Goal: Task Accomplishment & Management: Complete application form

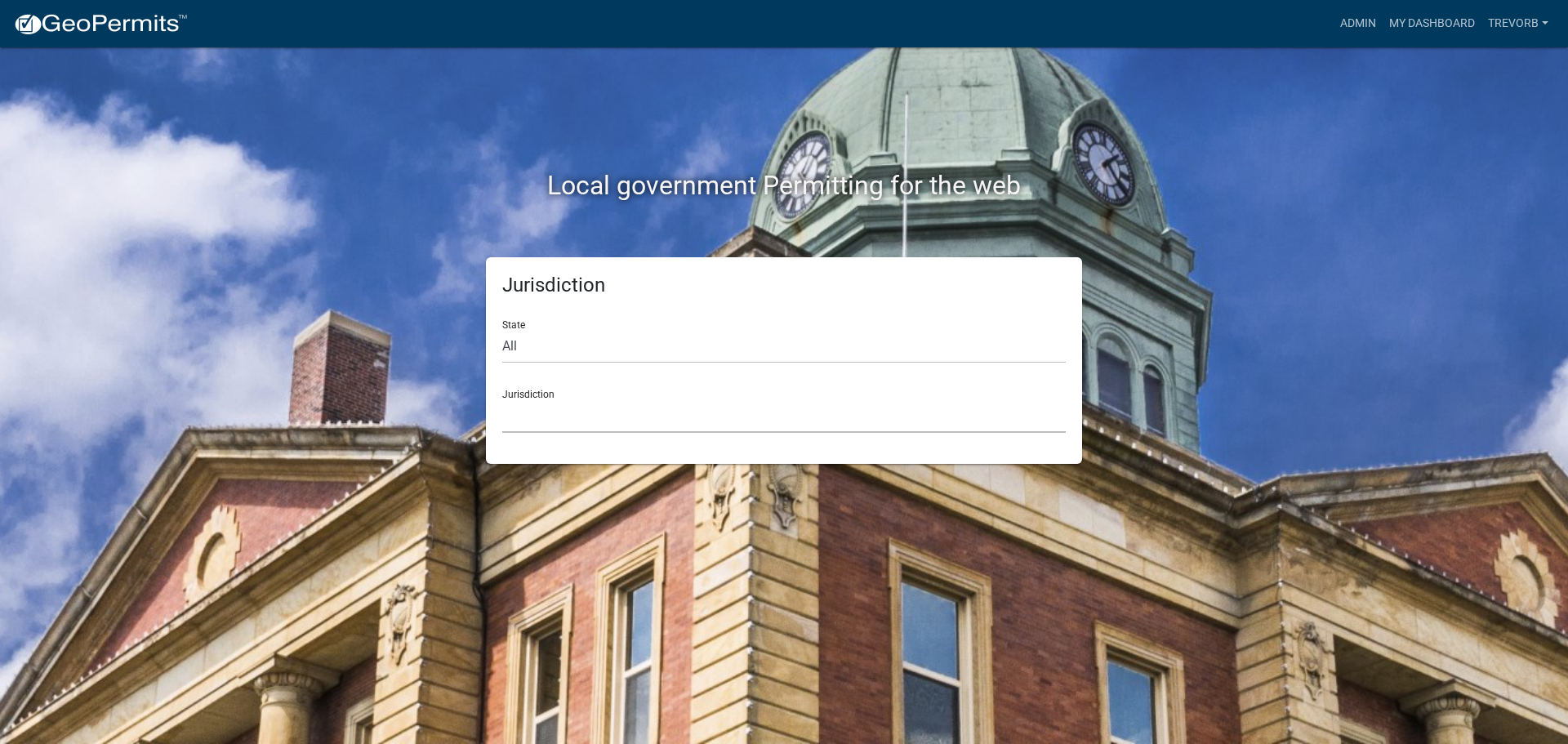
click at [578, 415] on select "[GEOGRAPHIC_DATA], [US_STATE] [GEOGRAPHIC_DATA], [US_STATE][PERSON_NAME][GEOGRA…" at bounding box center [784, 416] width 563 height 34
click at [456, 320] on div "Jurisdiction State All [US_STATE] [US_STATE] [US_STATE] [US_STATE] [US_STATE] […" at bounding box center [784, 360] width 931 height 206
click at [583, 351] on select "All [US_STATE] [US_STATE] [US_STATE] [US_STATE] [US_STATE] [US_STATE] [US_STATE…" at bounding box center [784, 347] width 563 height 34
select select "[US_STATE]"
click at [502, 330] on select "All [US_STATE] [US_STATE] [US_STATE] [US_STATE] [US_STATE] [US_STATE] [US_STATE…" at bounding box center [784, 347] width 563 height 34
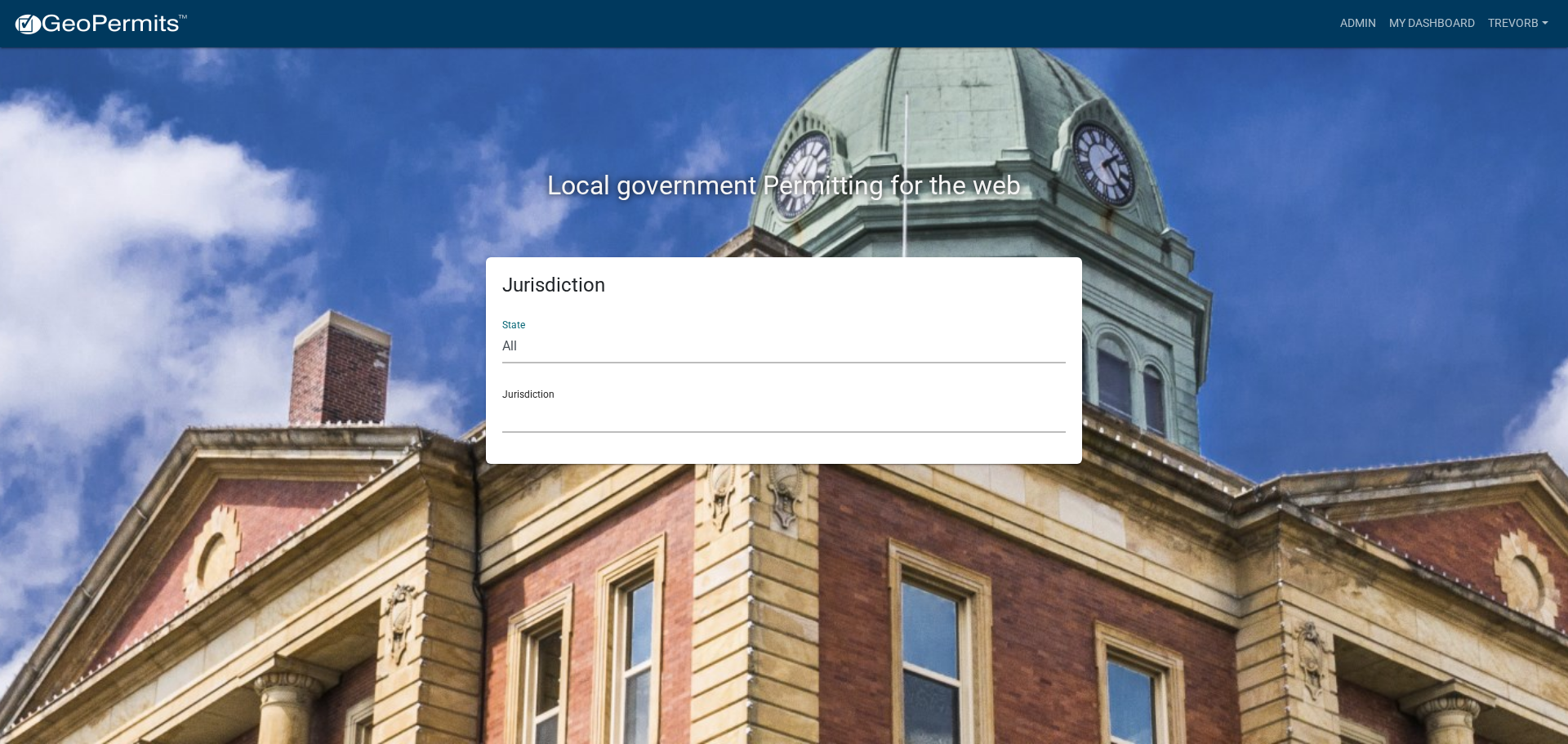
click at [584, 429] on select "[GEOGRAPHIC_DATA], [US_STATE] [GEOGRAPHIC_DATA], [US_STATE] [GEOGRAPHIC_DATA], …" at bounding box center [784, 416] width 563 height 34
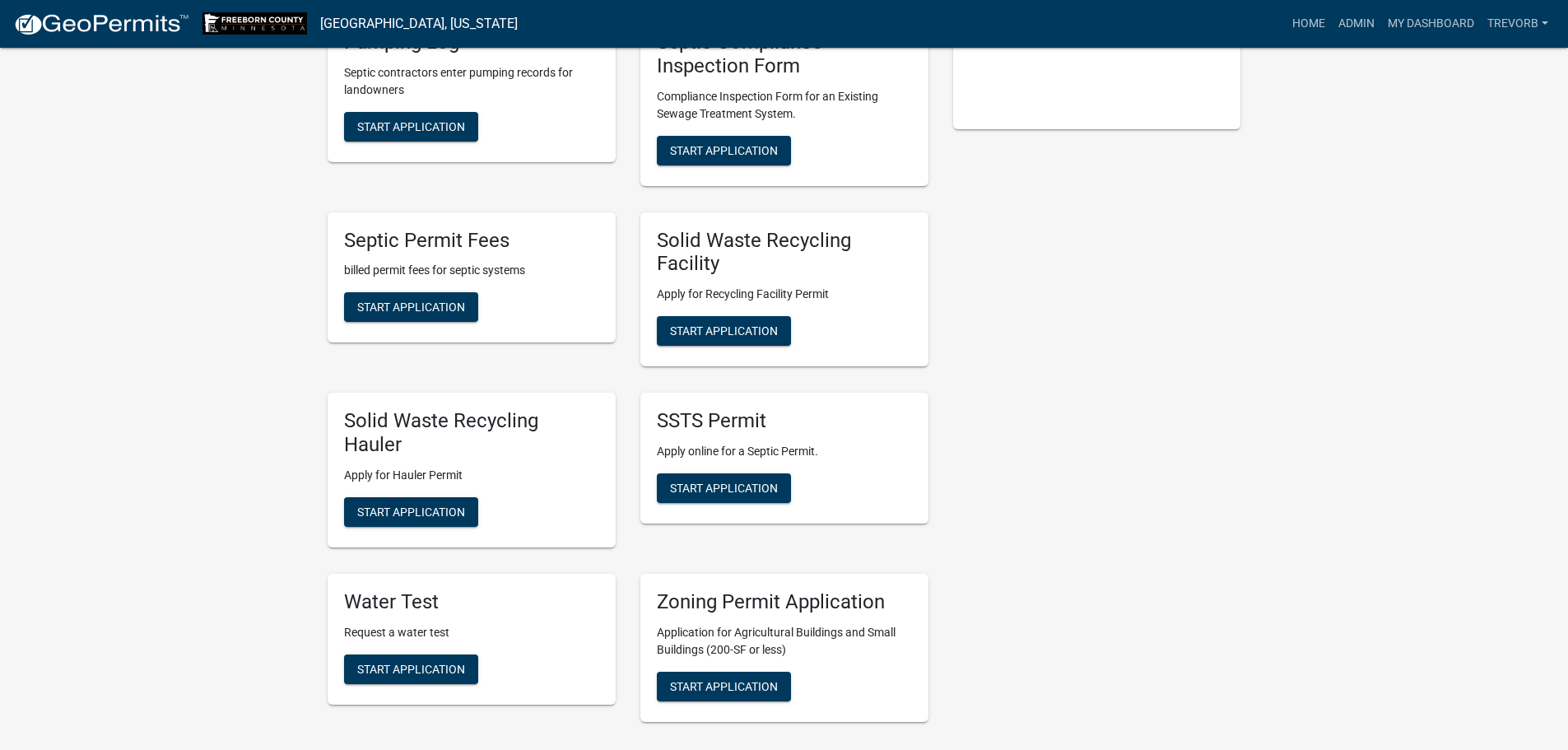
scroll to position [493, 0]
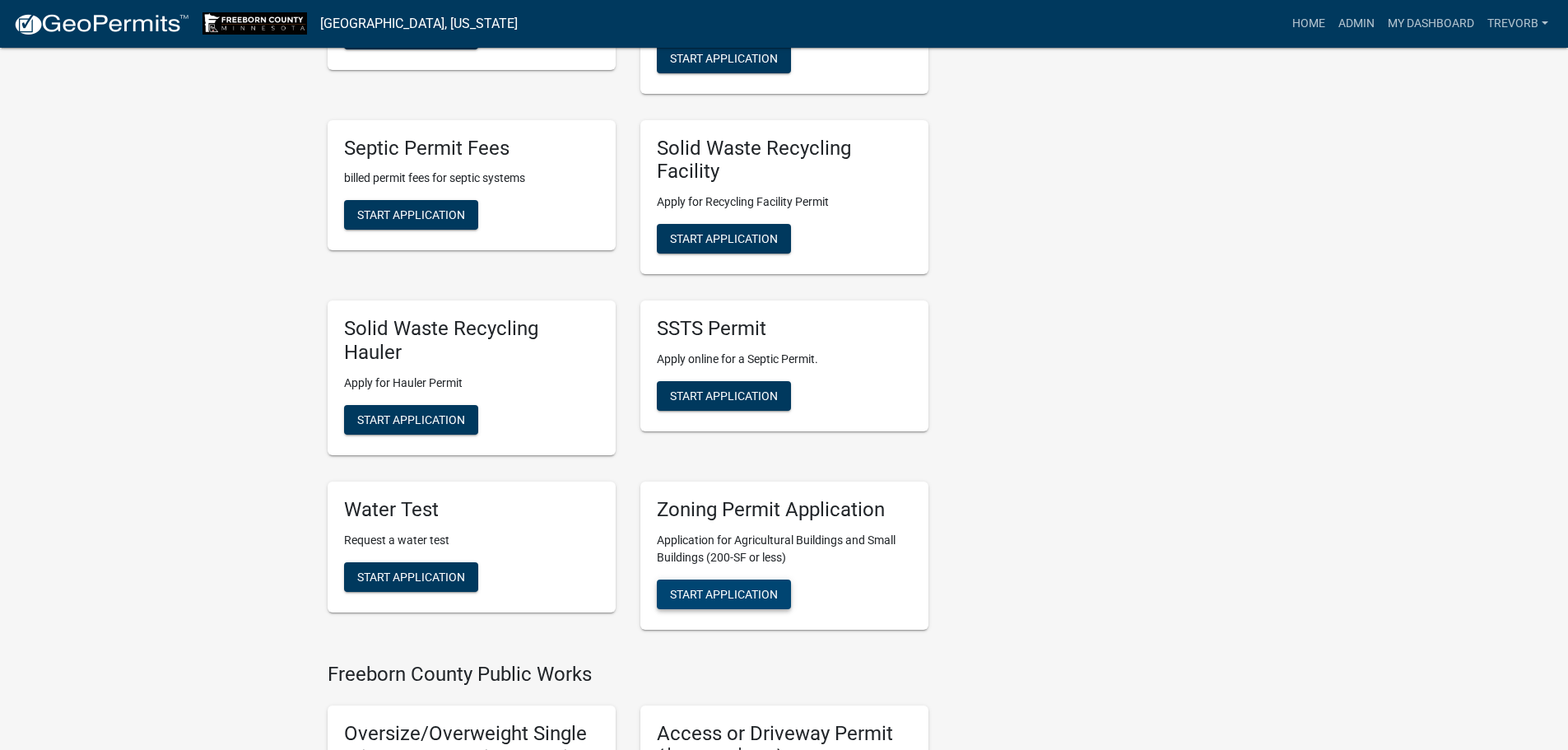
click at [744, 600] on span "Start Application" at bounding box center [723, 593] width 108 height 13
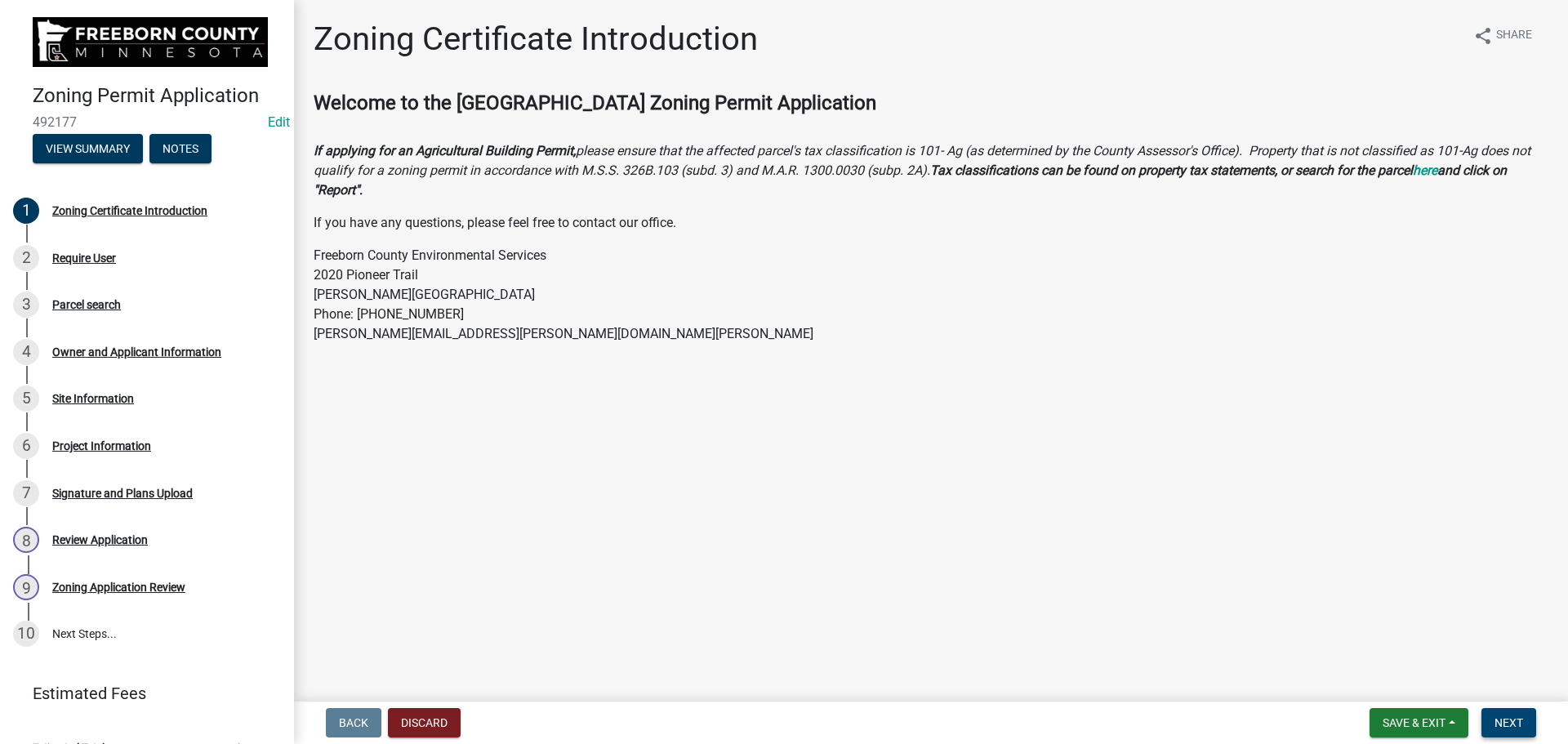
click at [1518, 723] on span "Next" at bounding box center [1509, 722] width 29 height 13
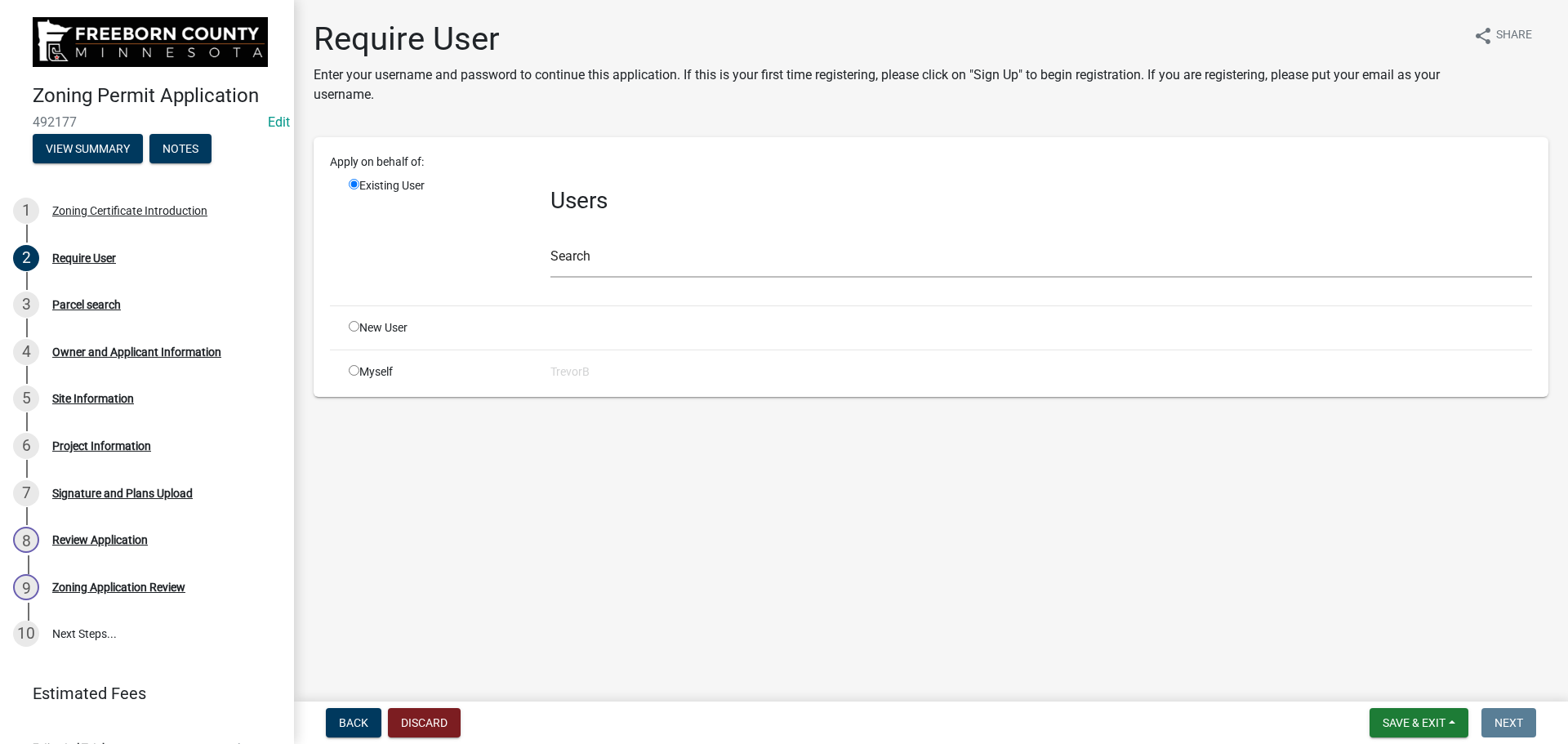
click at [353, 370] on input "radio" at bounding box center [354, 370] width 11 height 11
radio input "true"
radio input "false"
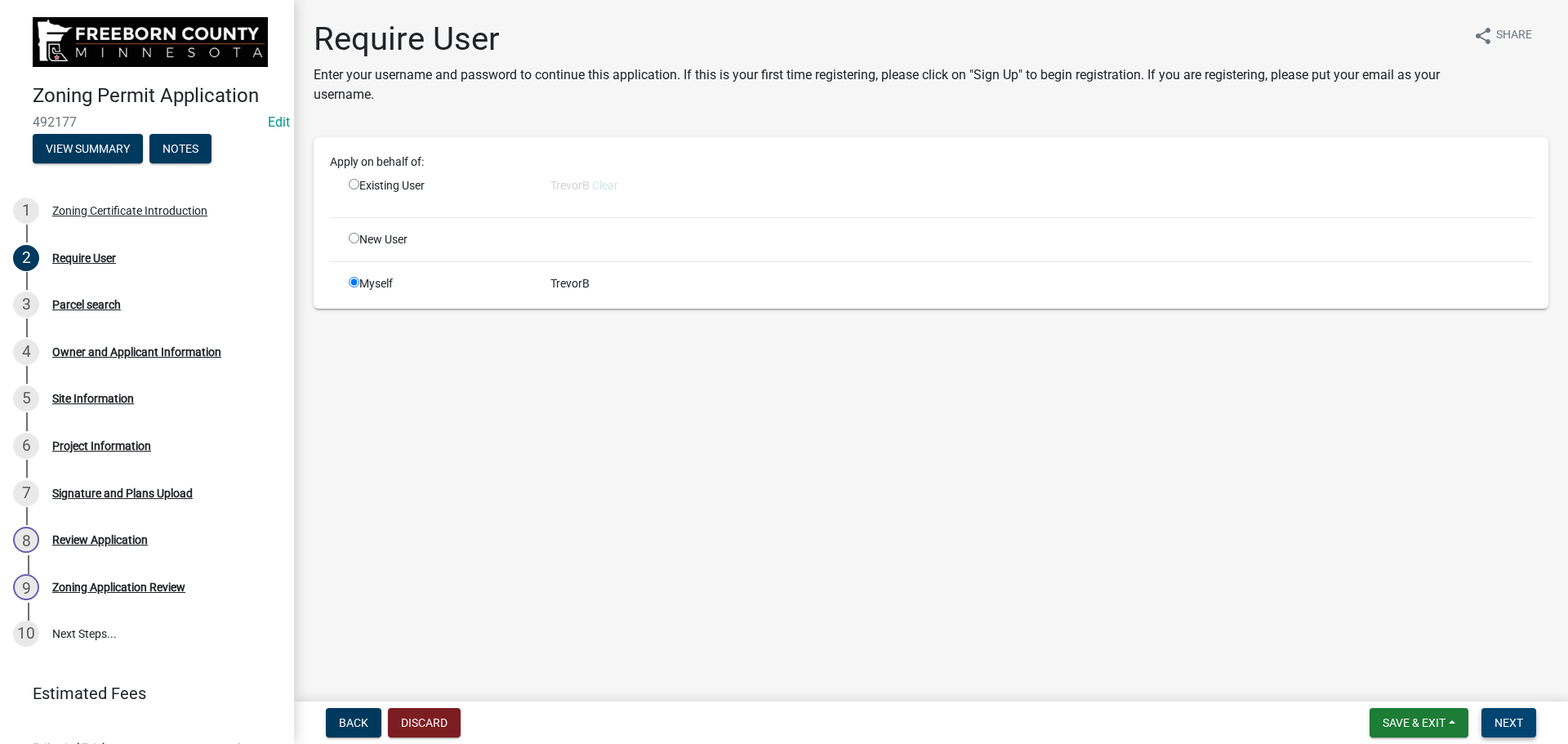
click at [1513, 719] on span "Next" at bounding box center [1509, 722] width 29 height 13
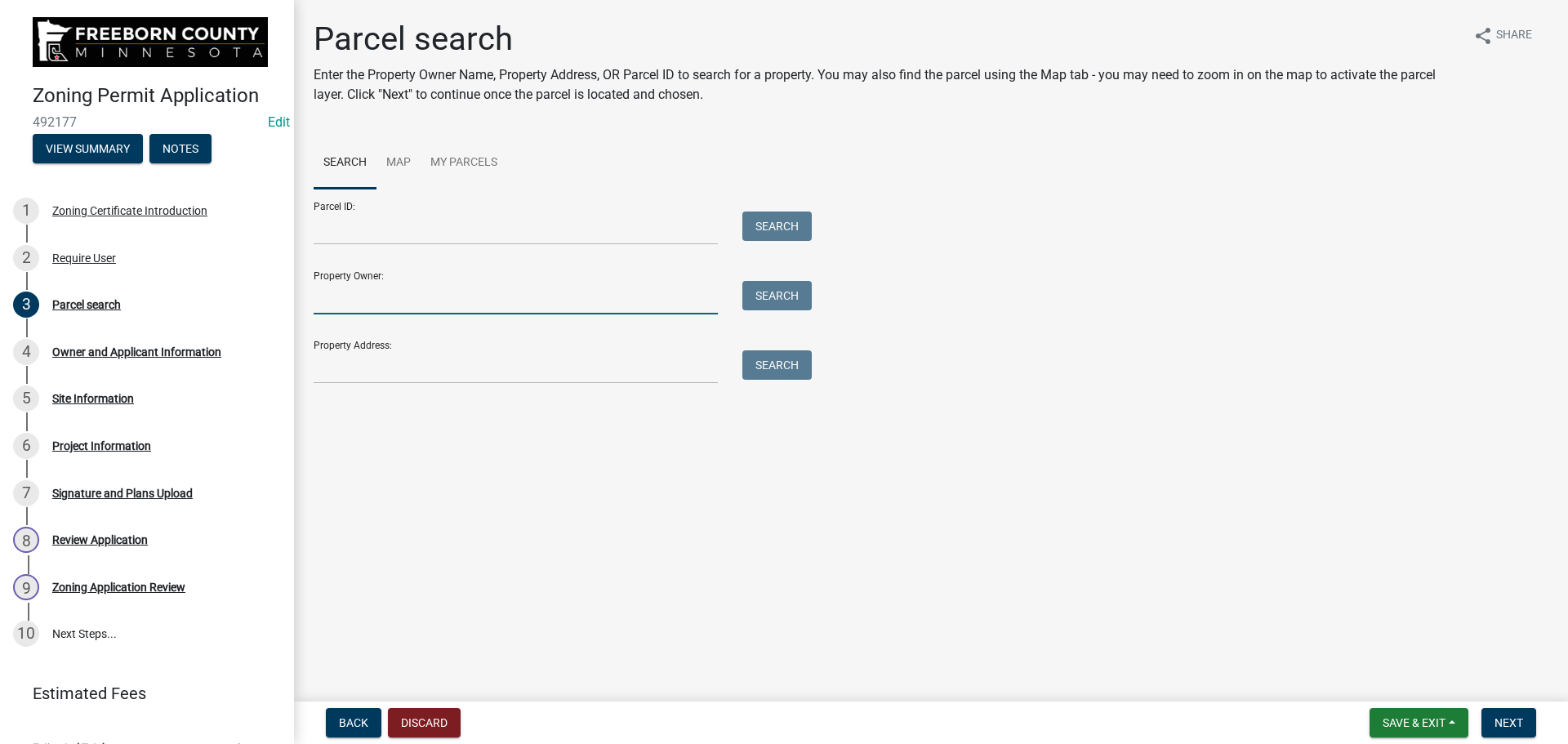
click at [374, 304] on input "Property Owner:" at bounding box center [516, 298] width 404 height 34
click at [348, 222] on input "Parcel ID:" at bounding box center [516, 228] width 404 height 34
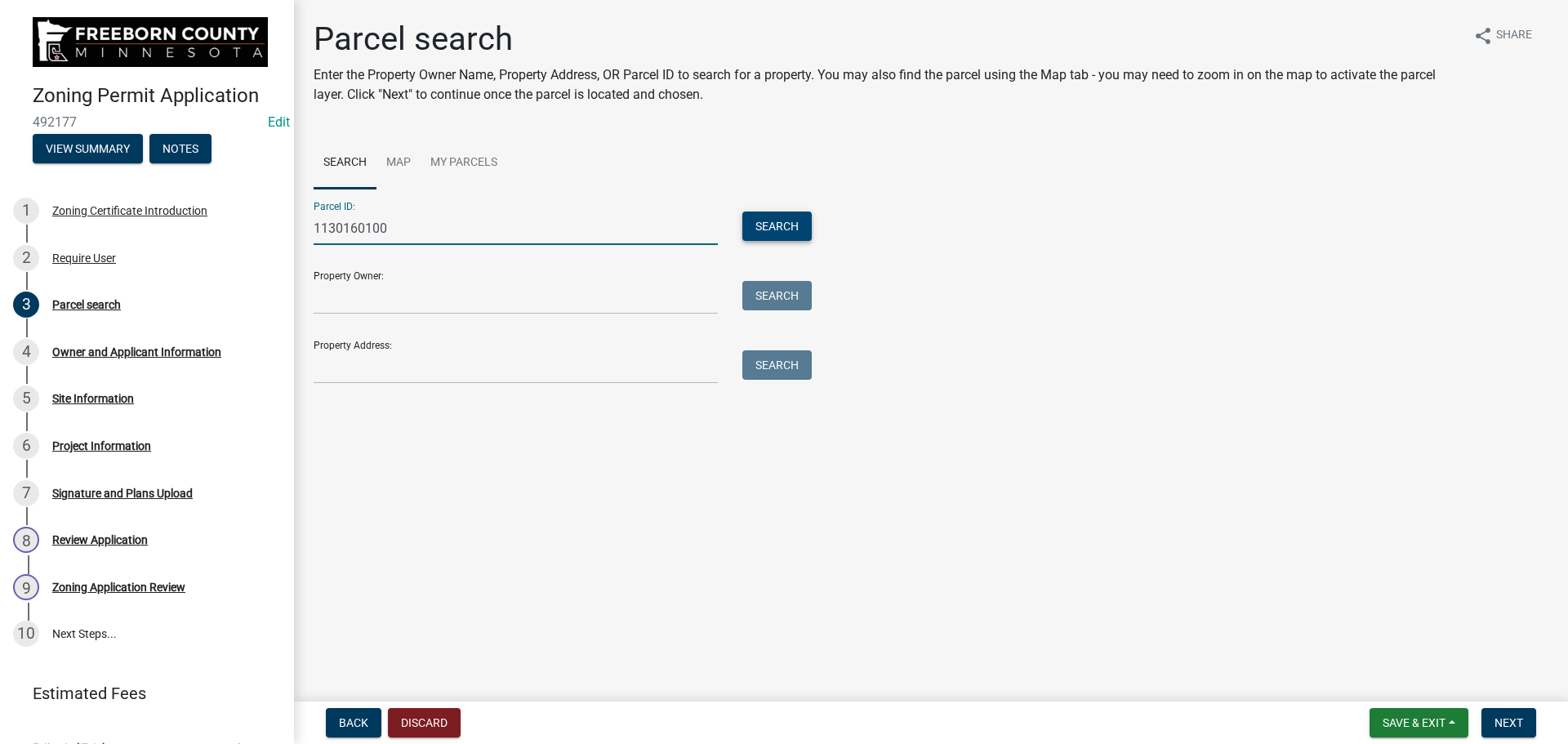
type input "1130160100"
click at [794, 216] on button "Search" at bounding box center [777, 226] width 69 height 30
click at [430, 232] on input "1130160100" at bounding box center [516, 228] width 404 height 34
drag, startPoint x: 395, startPoint y: 228, endPoint x: 171, endPoint y: 232, distance: 224.0
click at [171, 232] on div "Zoning Permit Application 492177 Edit View Summary Notes 1 Zoning Certificate I…" at bounding box center [784, 372] width 1568 height 744
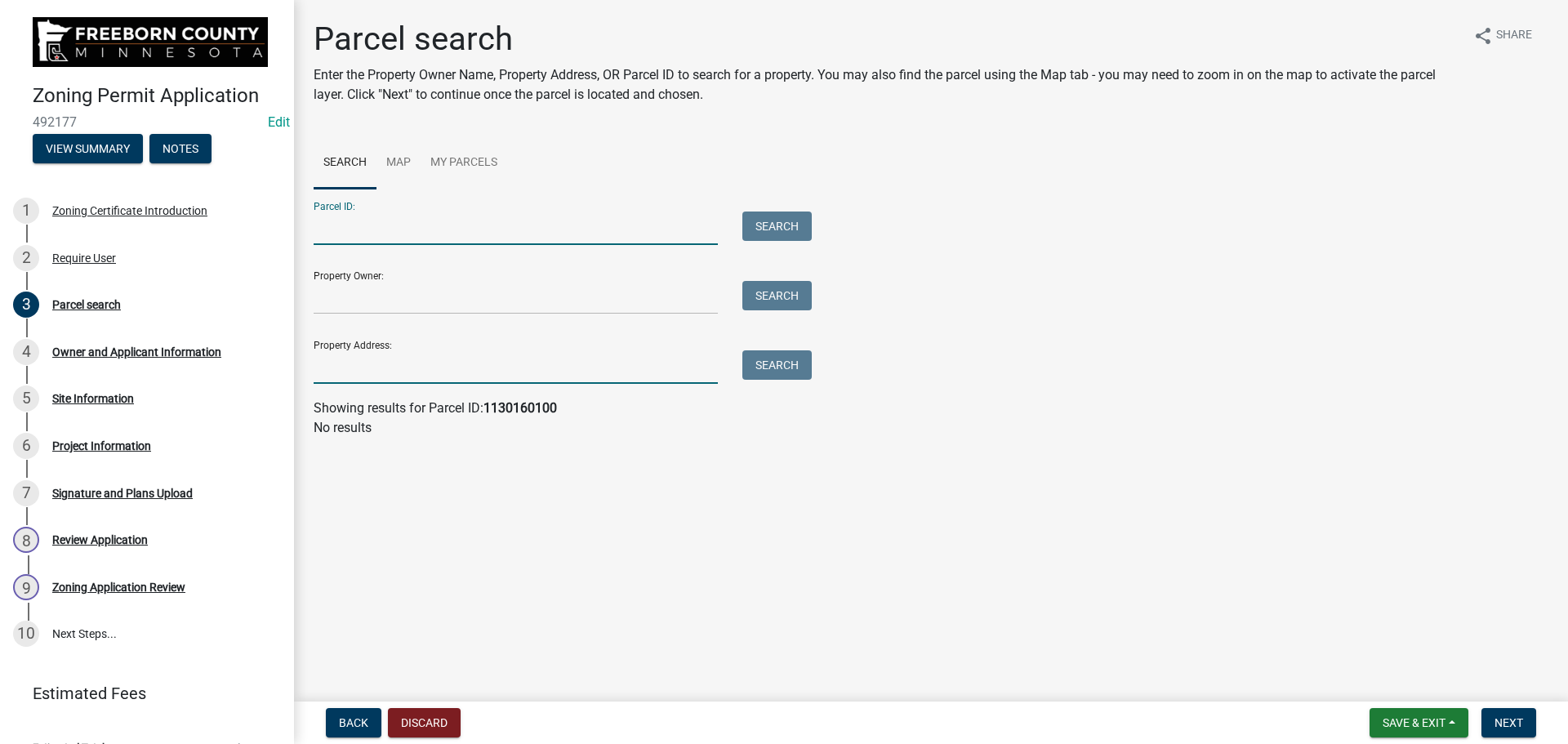
click at [574, 371] on input "Property Address:" at bounding box center [516, 367] width 404 height 34
type input "1"
type input "25537"
click at [775, 363] on button "Search" at bounding box center [777, 364] width 69 height 30
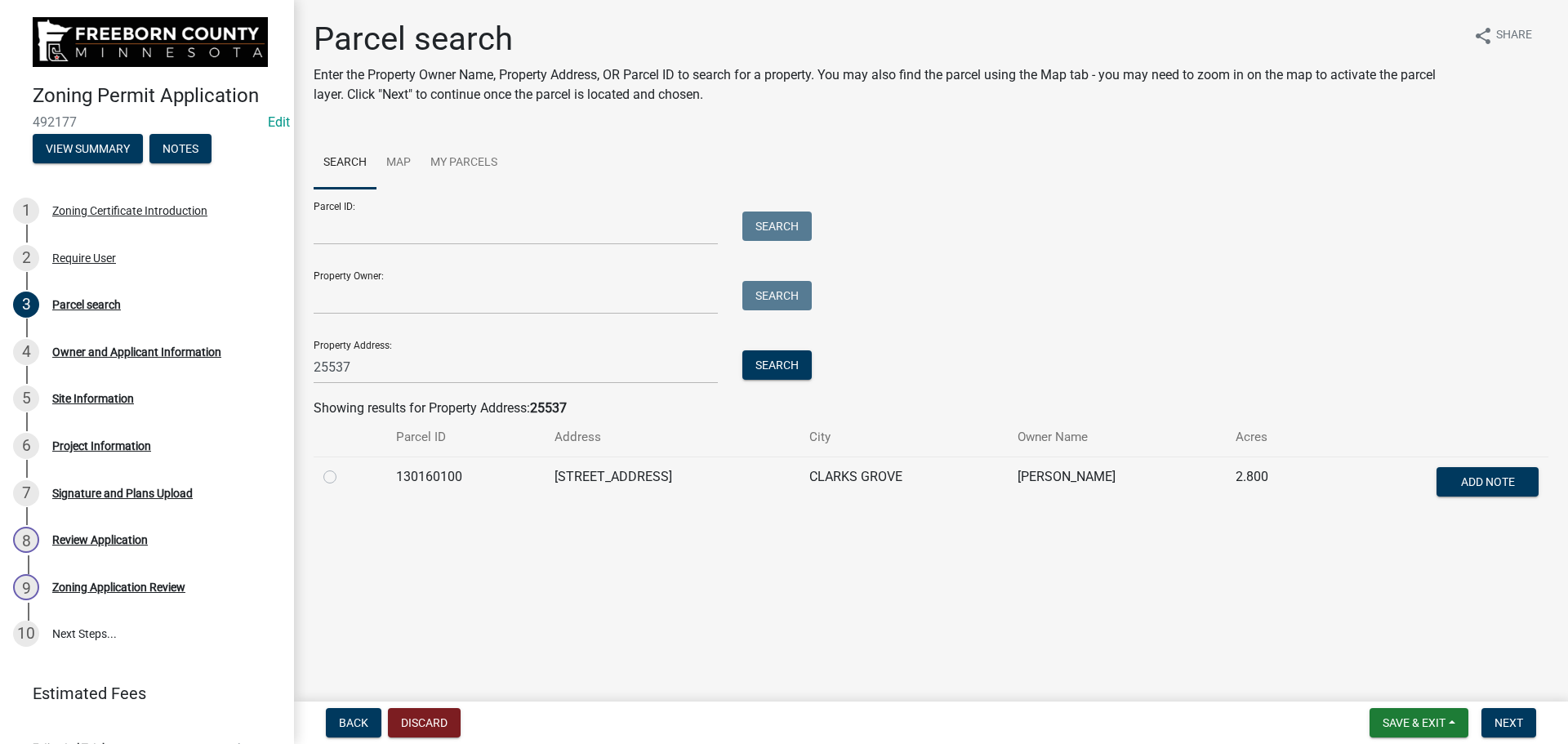
click at [343, 467] on label at bounding box center [343, 467] width 0 height 0
click at [343, 475] on input "radio" at bounding box center [348, 472] width 11 height 11
radio input "true"
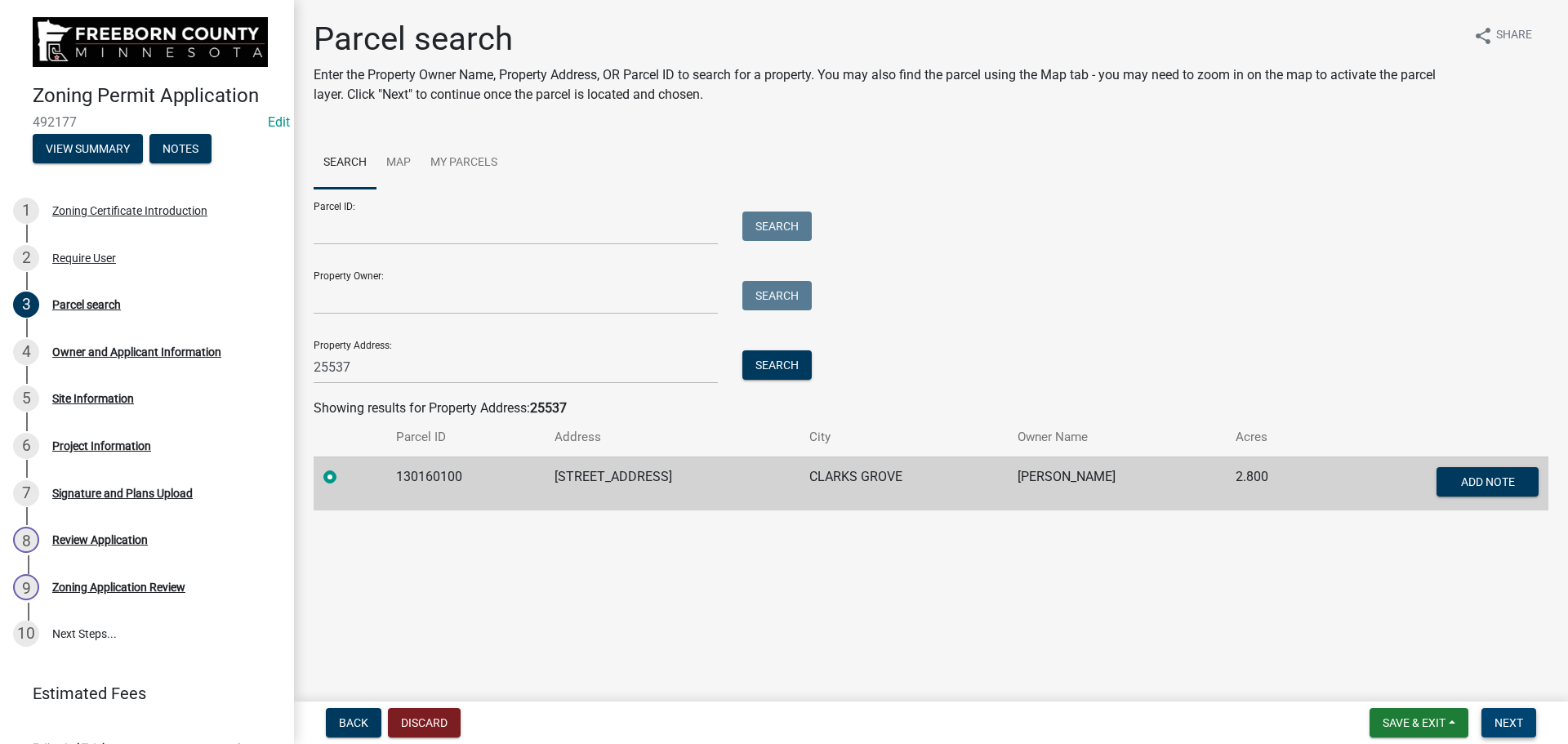
click at [1501, 719] on span "Next" at bounding box center [1509, 722] width 29 height 13
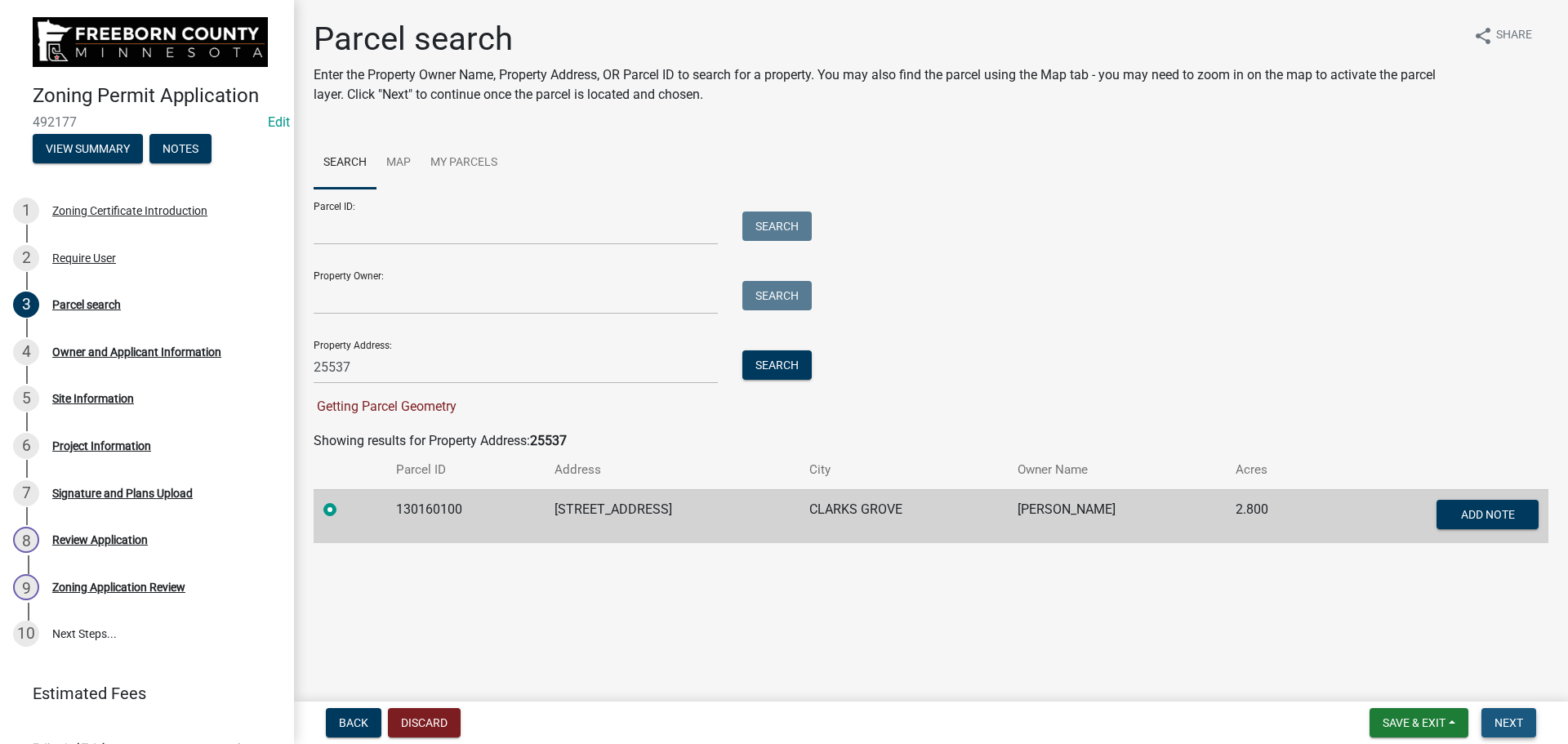
click at [1513, 723] on span "Next" at bounding box center [1509, 722] width 29 height 13
click at [1012, 659] on main "Parcel search Enter the Property Owner Name, Property Address, OR Parcel ID to …" at bounding box center [931, 347] width 1275 height 695
click at [422, 408] on span "Getting Parcel Geometry" at bounding box center [385, 406] width 143 height 15
click at [1521, 725] on span "Next" at bounding box center [1509, 722] width 29 height 13
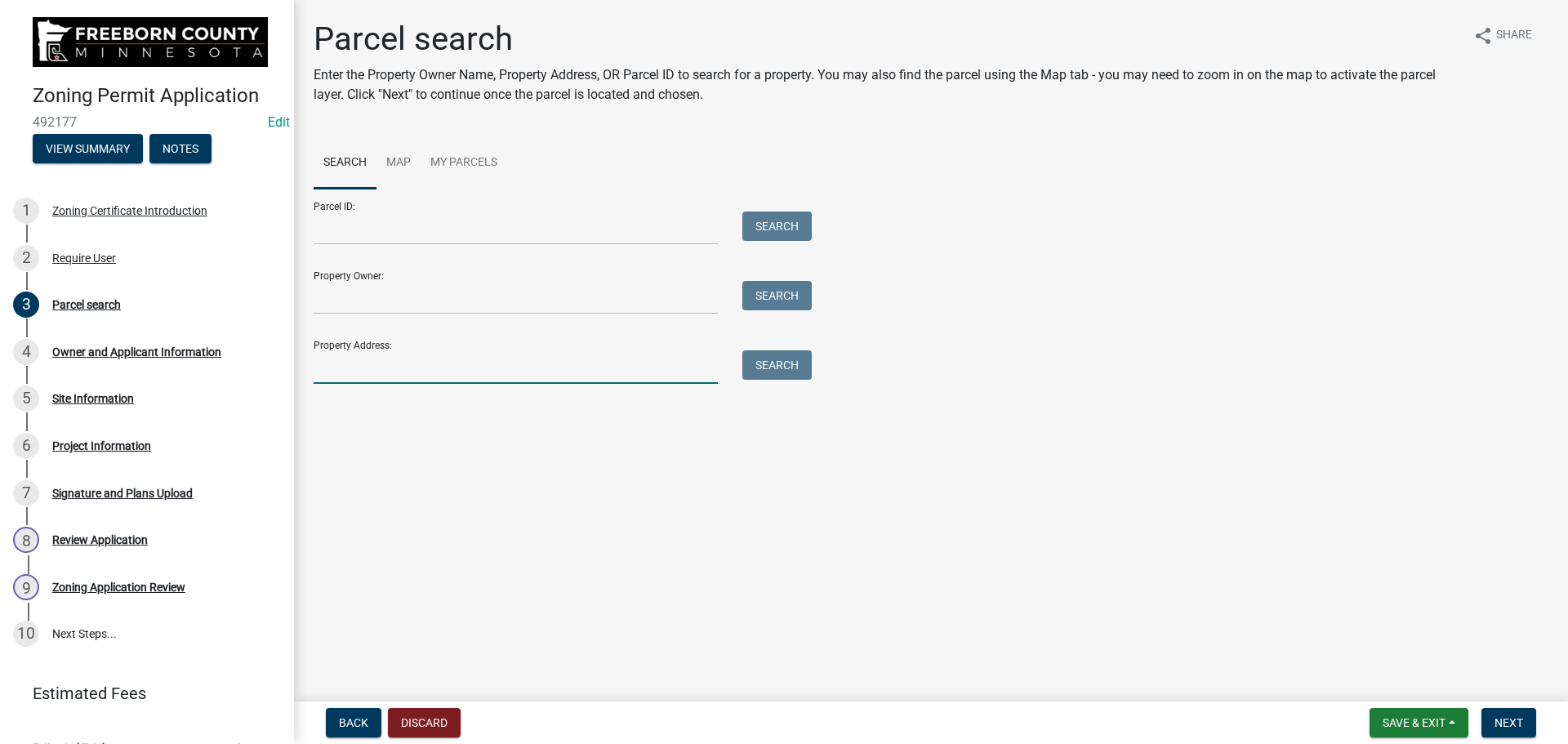
click at [453, 378] on input "Property Address:" at bounding box center [516, 367] width 404 height 34
type input "25537"
click at [800, 375] on button "Search" at bounding box center [777, 364] width 69 height 30
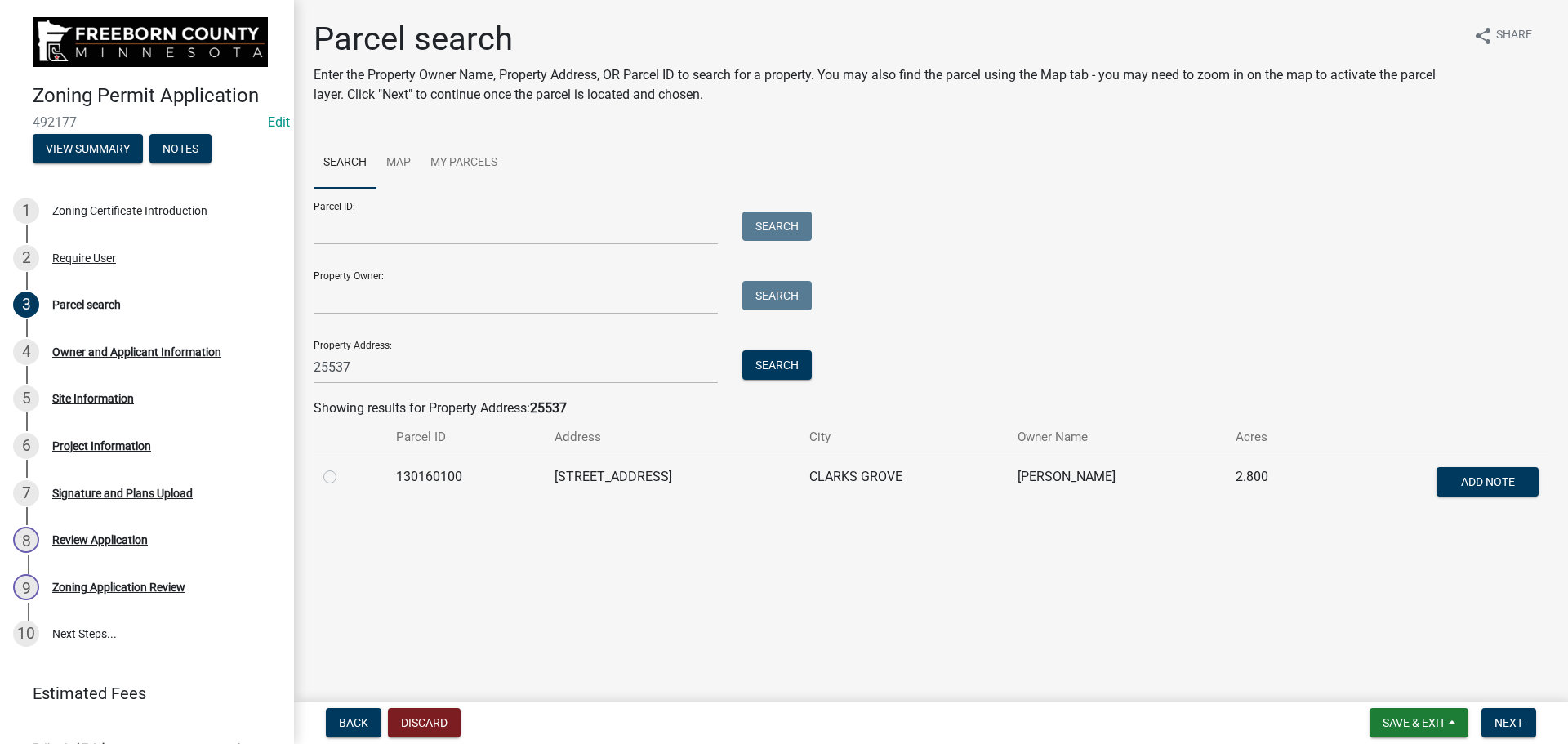
click at [343, 467] on label at bounding box center [343, 467] width 0 height 0
click at [343, 478] on input "radio" at bounding box center [348, 472] width 11 height 11
radio input "true"
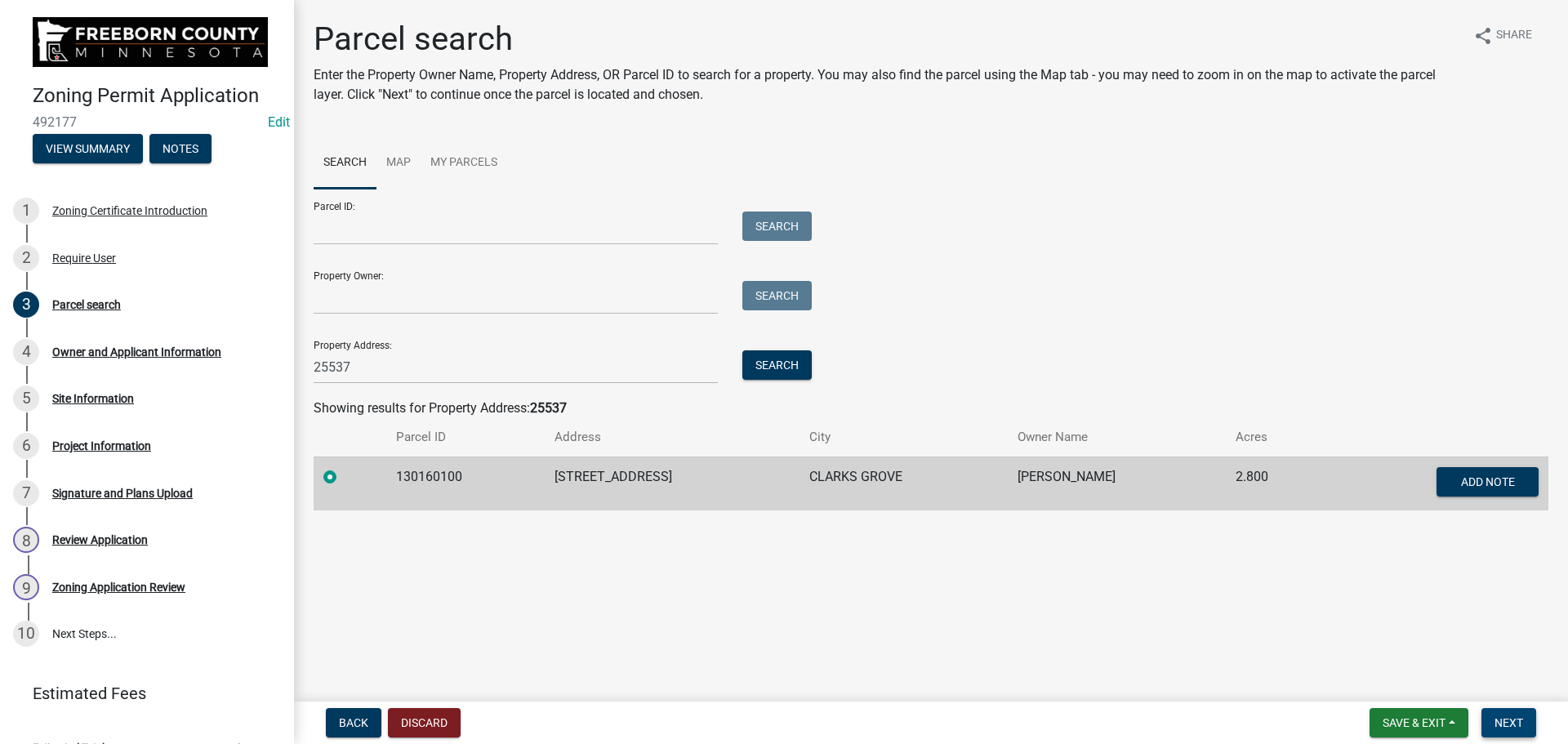
click at [1512, 725] on span "Next" at bounding box center [1509, 722] width 29 height 13
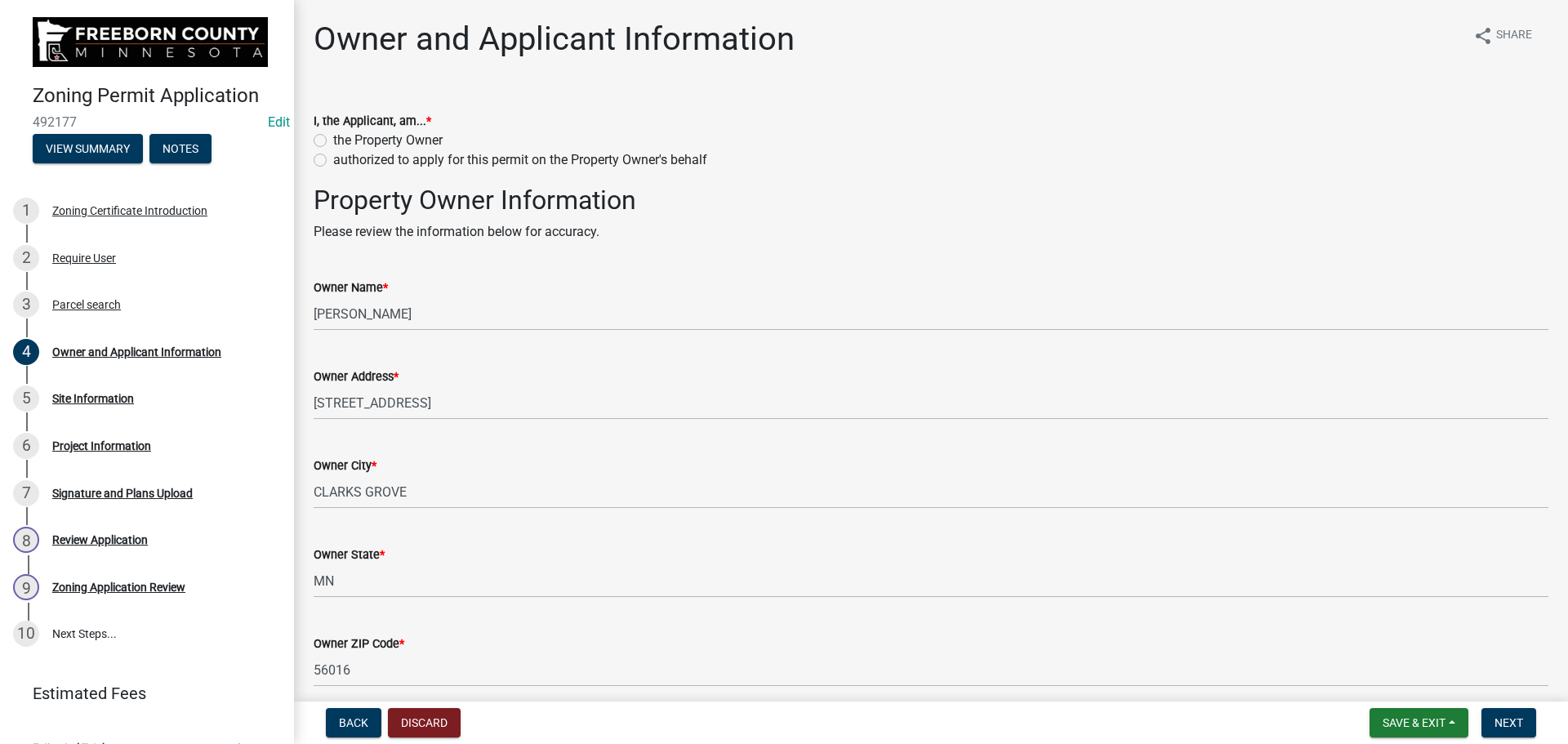
click at [333, 156] on label "authorized to apply for this permit on the Property Owner's behalf" at bounding box center [520, 160] width 374 height 19
click at [333, 156] on input "authorized to apply for this permit on the Property Owner's behalf" at bounding box center [338, 156] width 11 height 11
radio input "true"
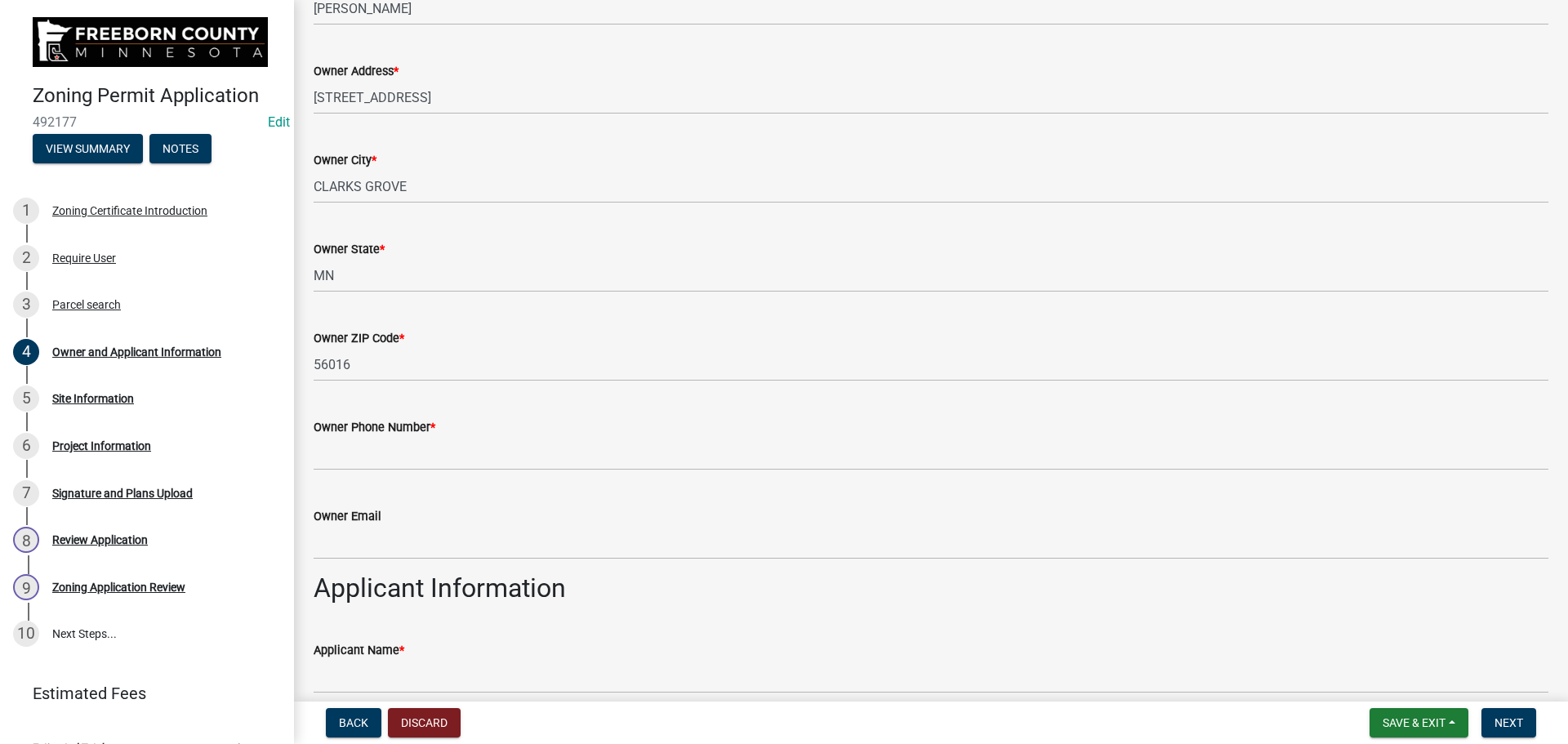
scroll to position [408, 0]
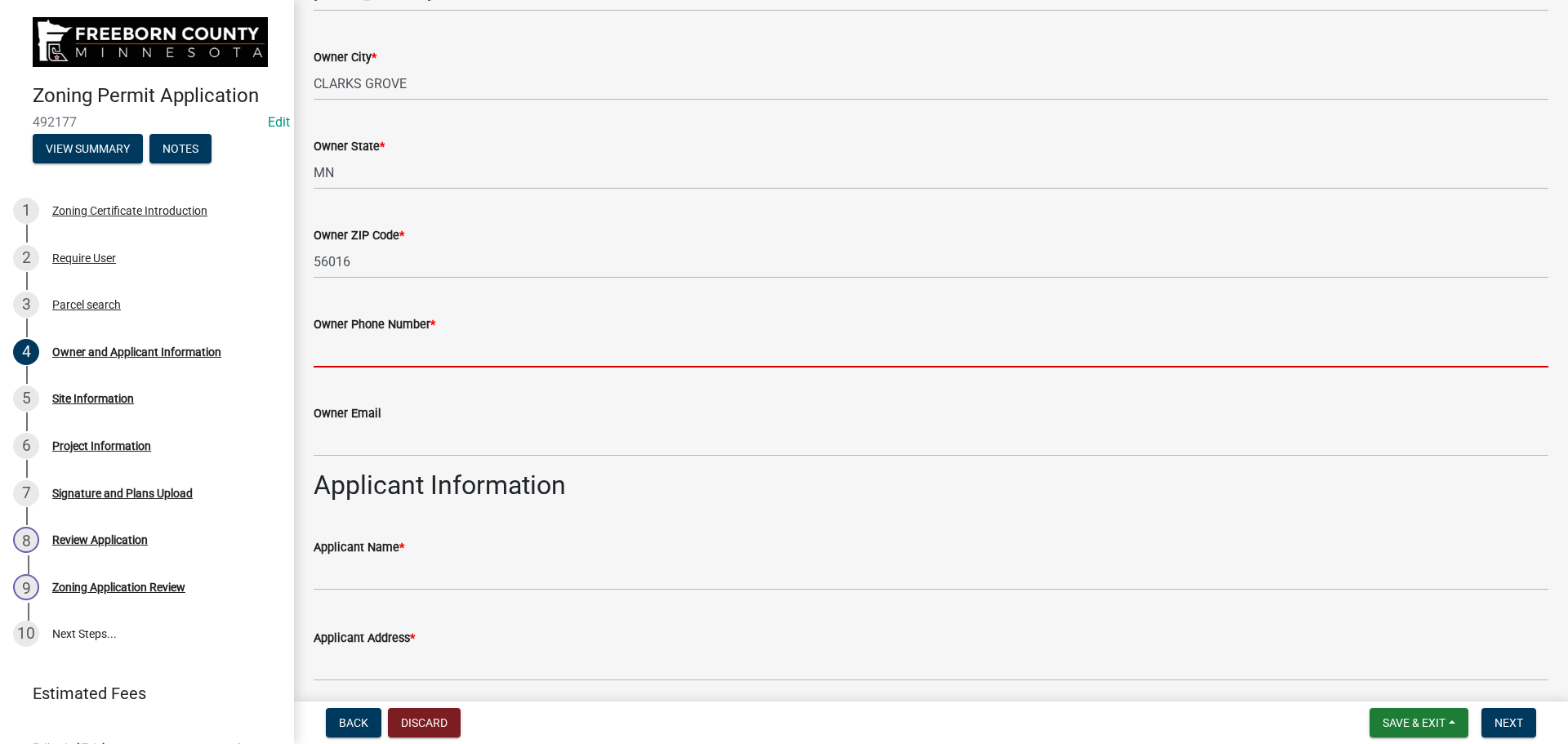
click at [490, 351] on input "Owner Phone Number *" at bounding box center [931, 351] width 1235 height 34
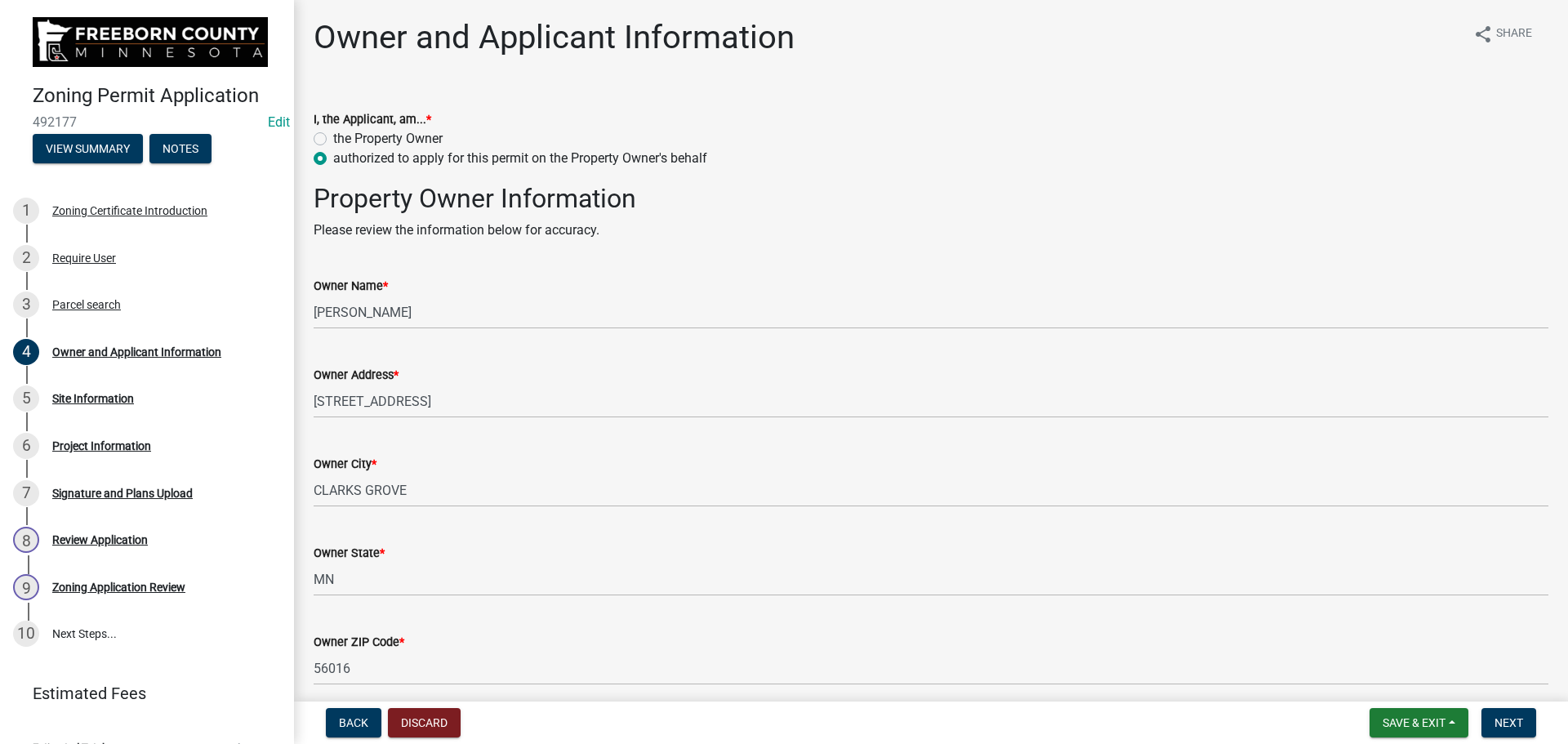
scroll to position [0, 0]
type input "507-320-2213"
click at [333, 138] on label "the Property Owner" at bounding box center [387, 140] width 109 height 19
click at [333, 138] on input "the Property Owner" at bounding box center [338, 136] width 11 height 11
radio input "true"
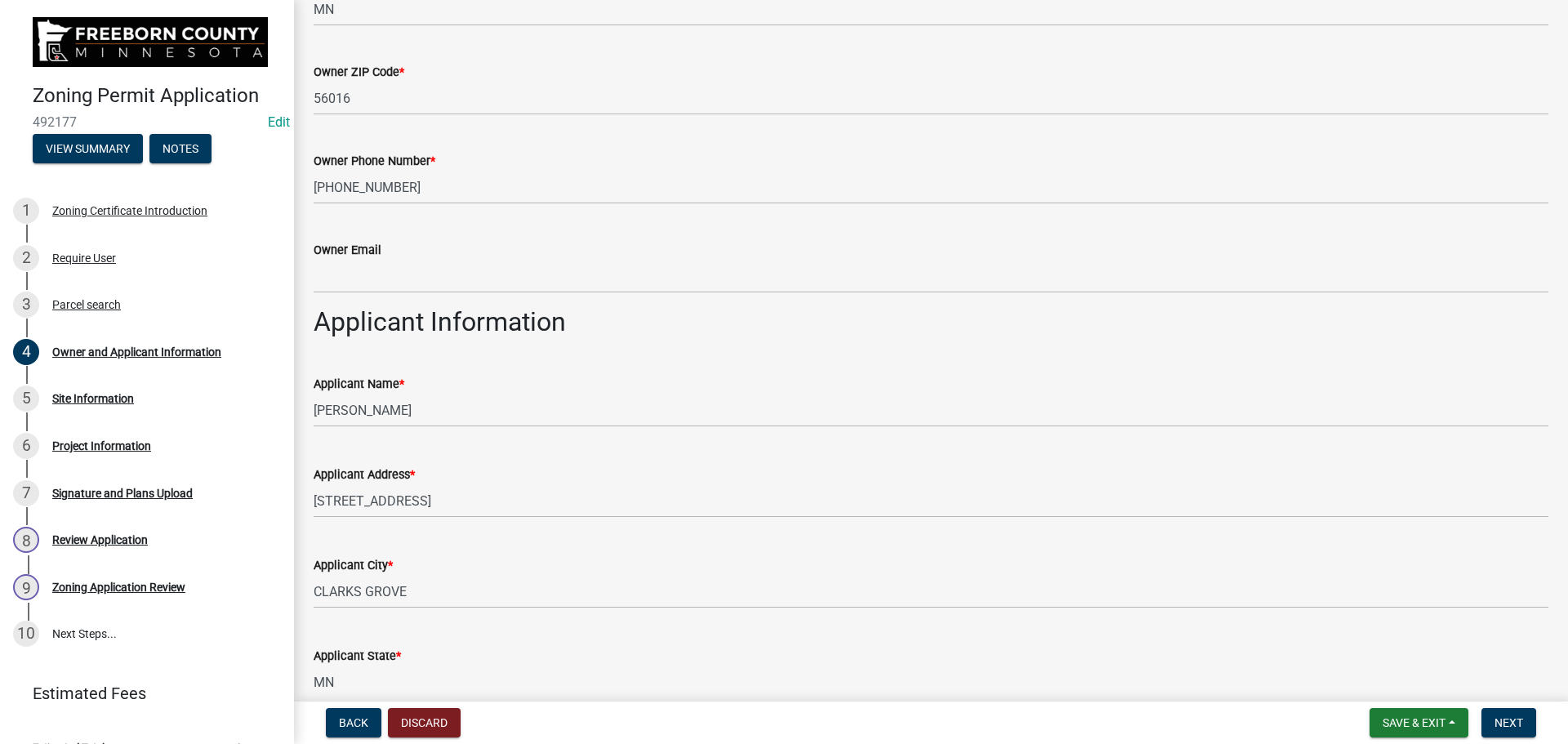
scroll to position [959, 0]
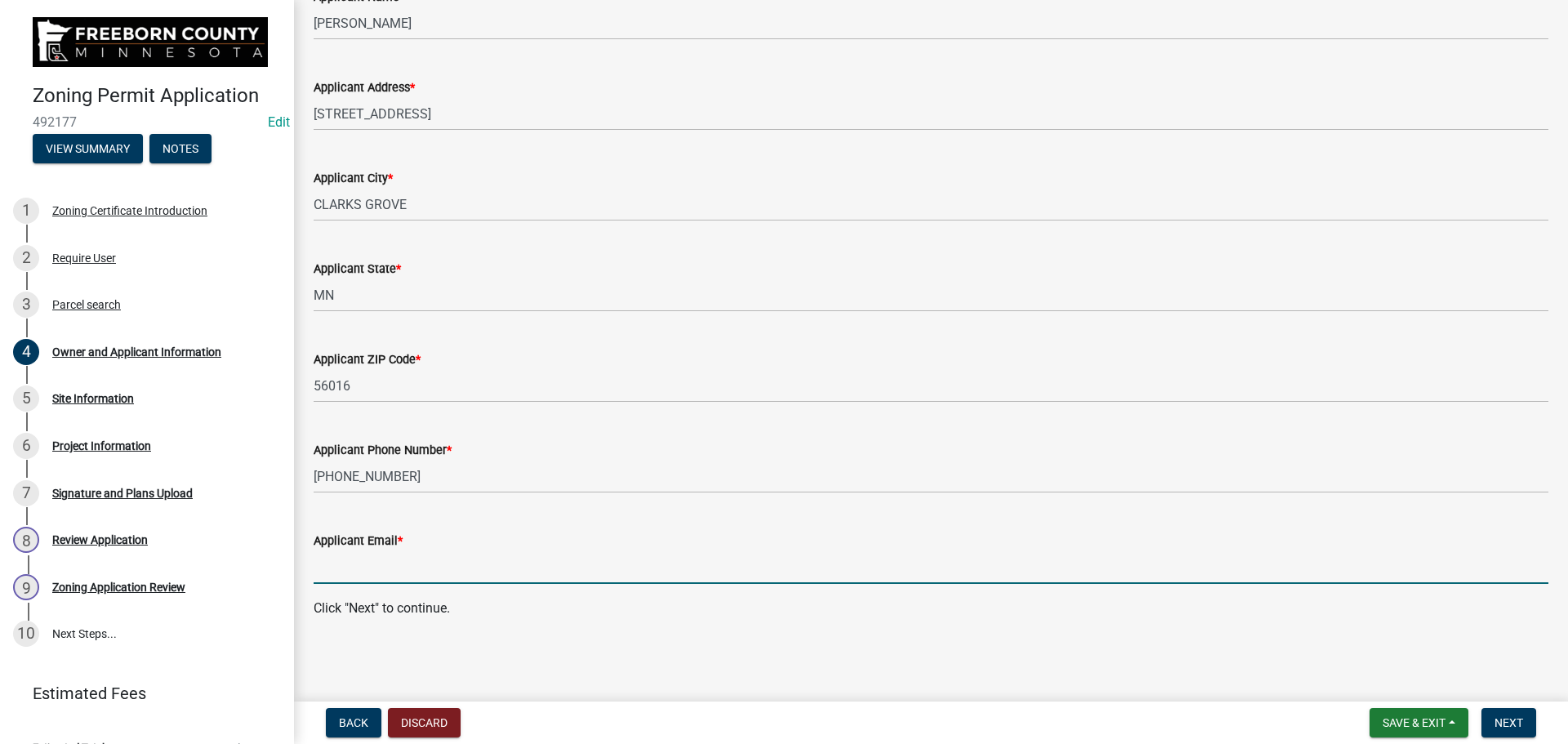
click at [450, 564] on input "Applicant Email *" at bounding box center [931, 567] width 1235 height 34
type input "vitalityhmm@yahoo.com"
click at [1525, 725] on button "Next" at bounding box center [1509, 722] width 55 height 30
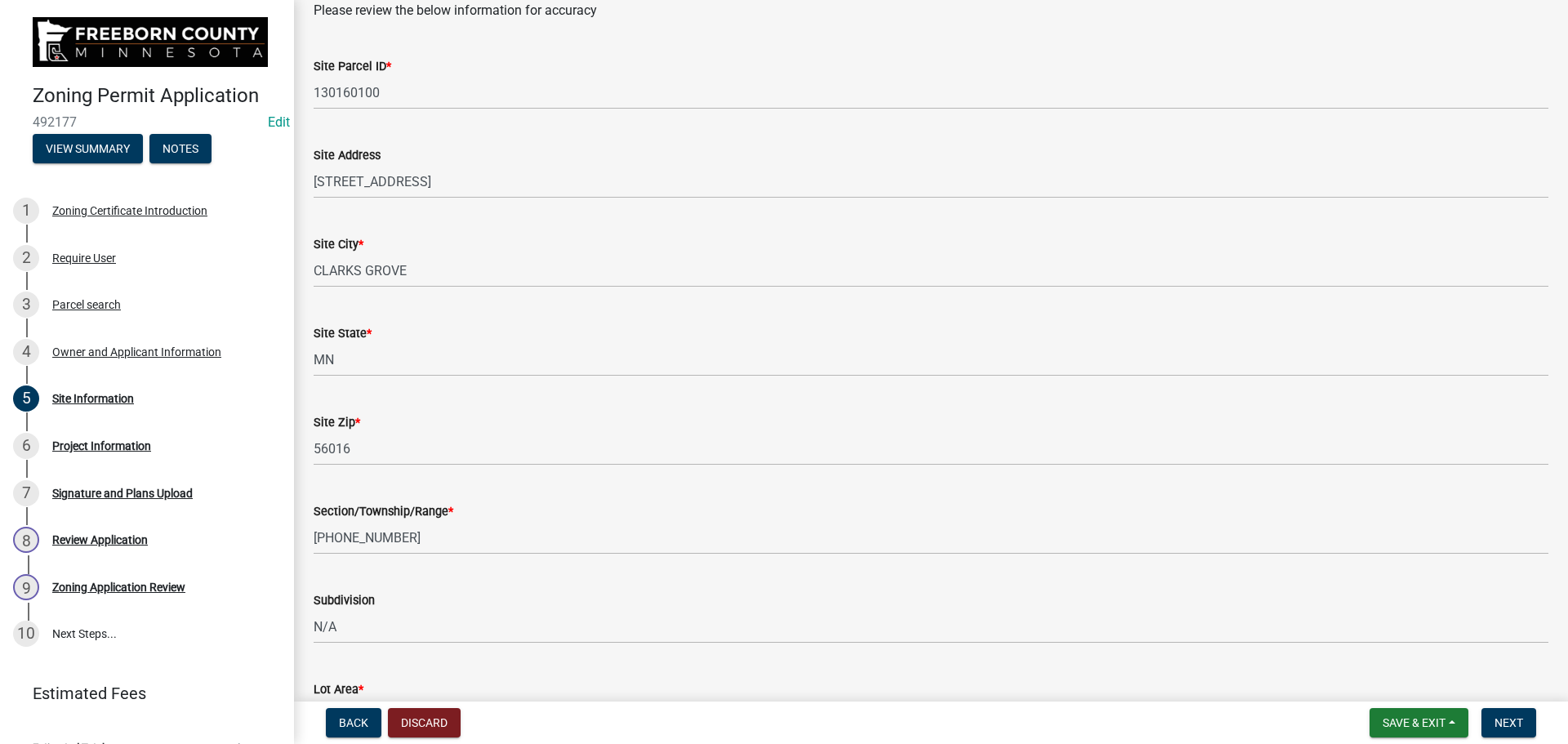
scroll to position [455, 0]
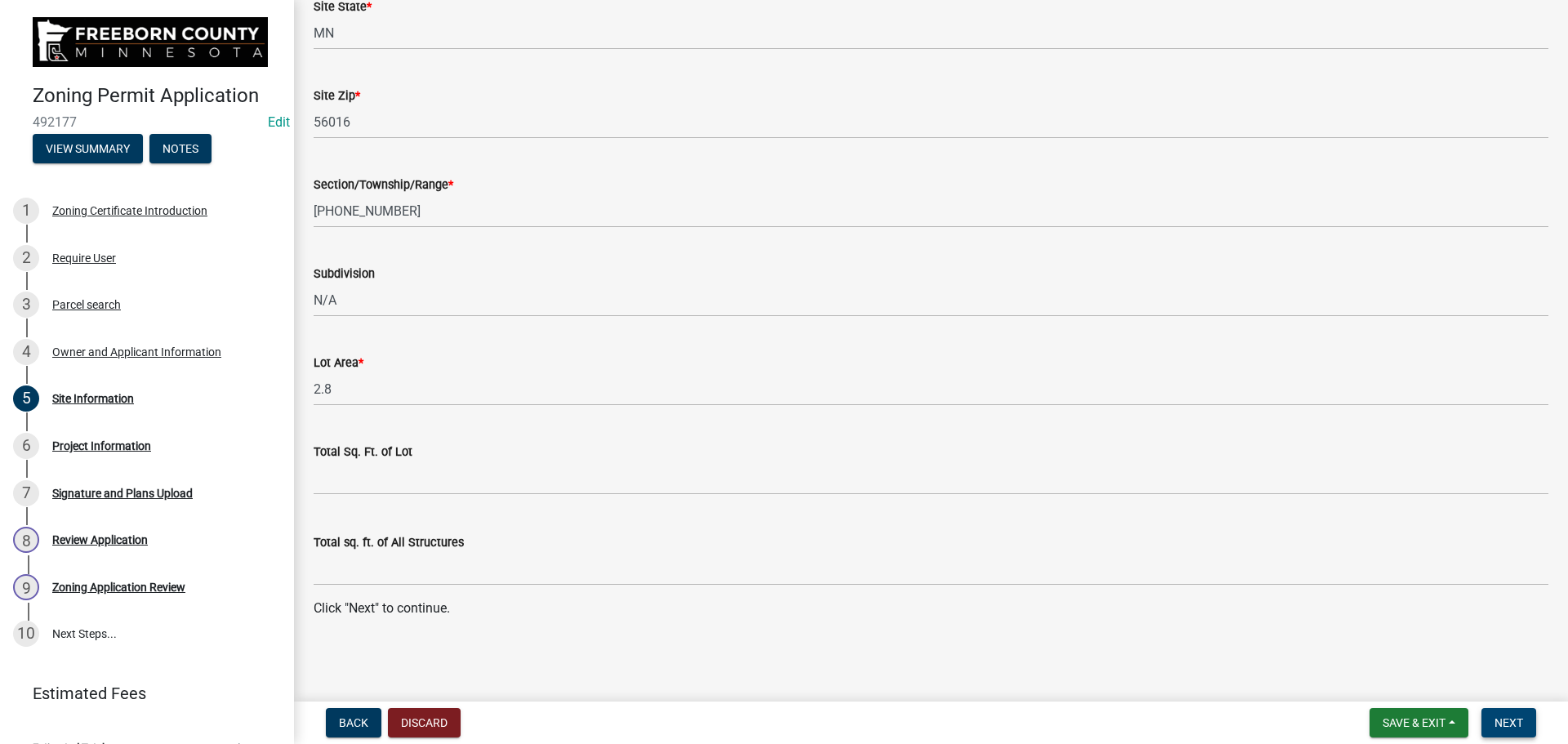
click at [1505, 716] on span "Next" at bounding box center [1509, 722] width 29 height 13
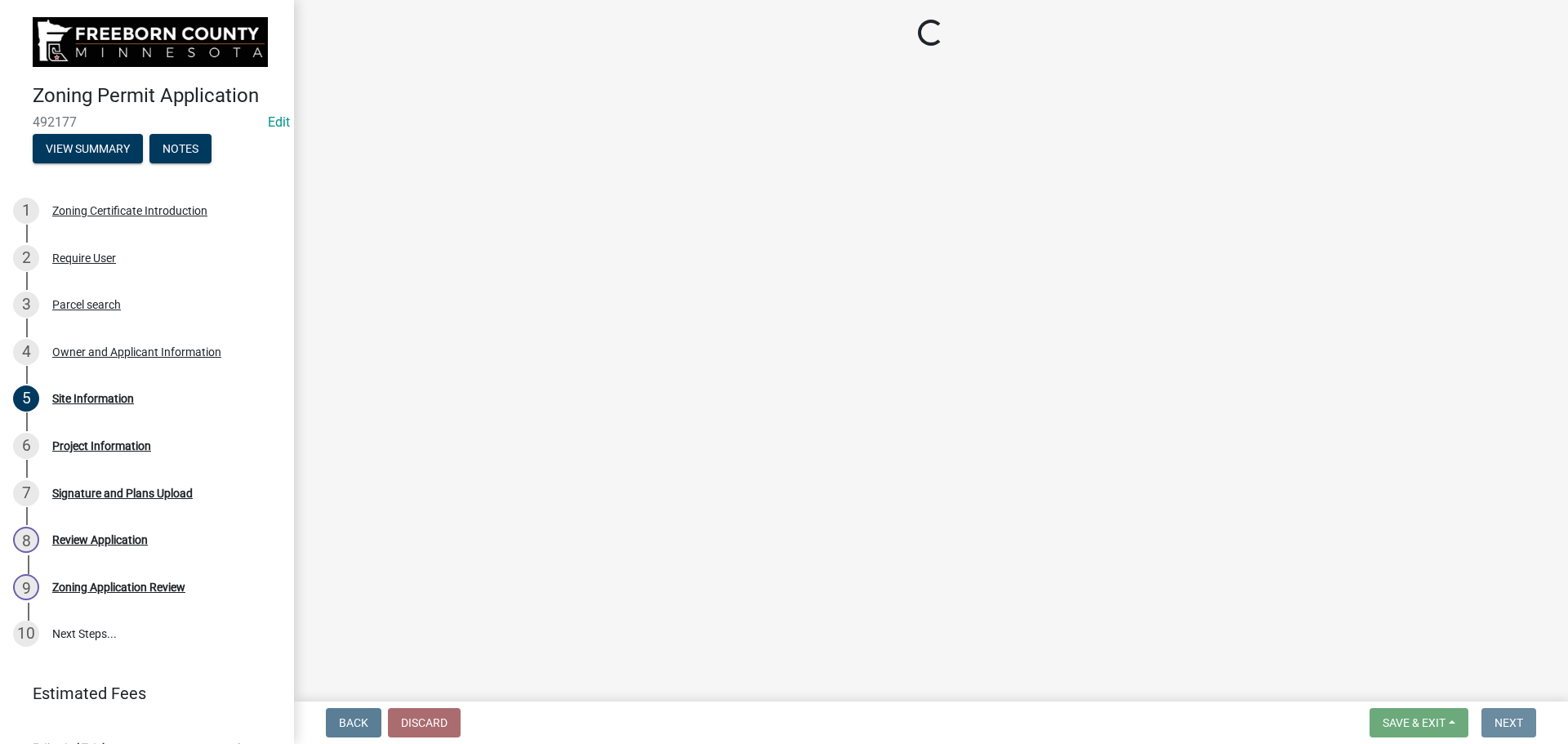
scroll to position [0, 0]
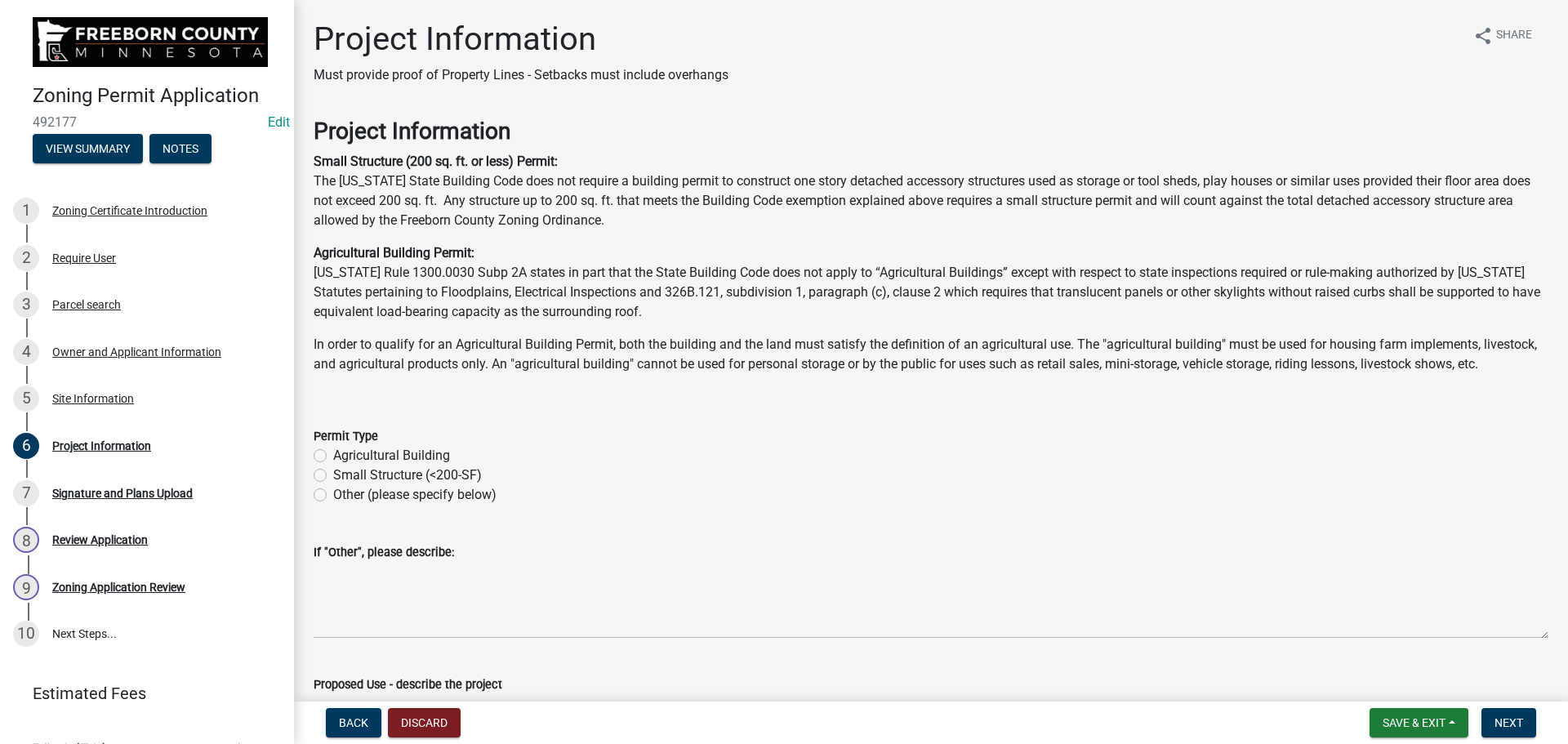
click at [333, 485] on label "Small Structure (<200-SF)" at bounding box center [408, 474] width 149 height 19
click at [333, 476] on input "Small Structure (<200-SF)" at bounding box center [338, 470] width 11 height 11
radio input "true"
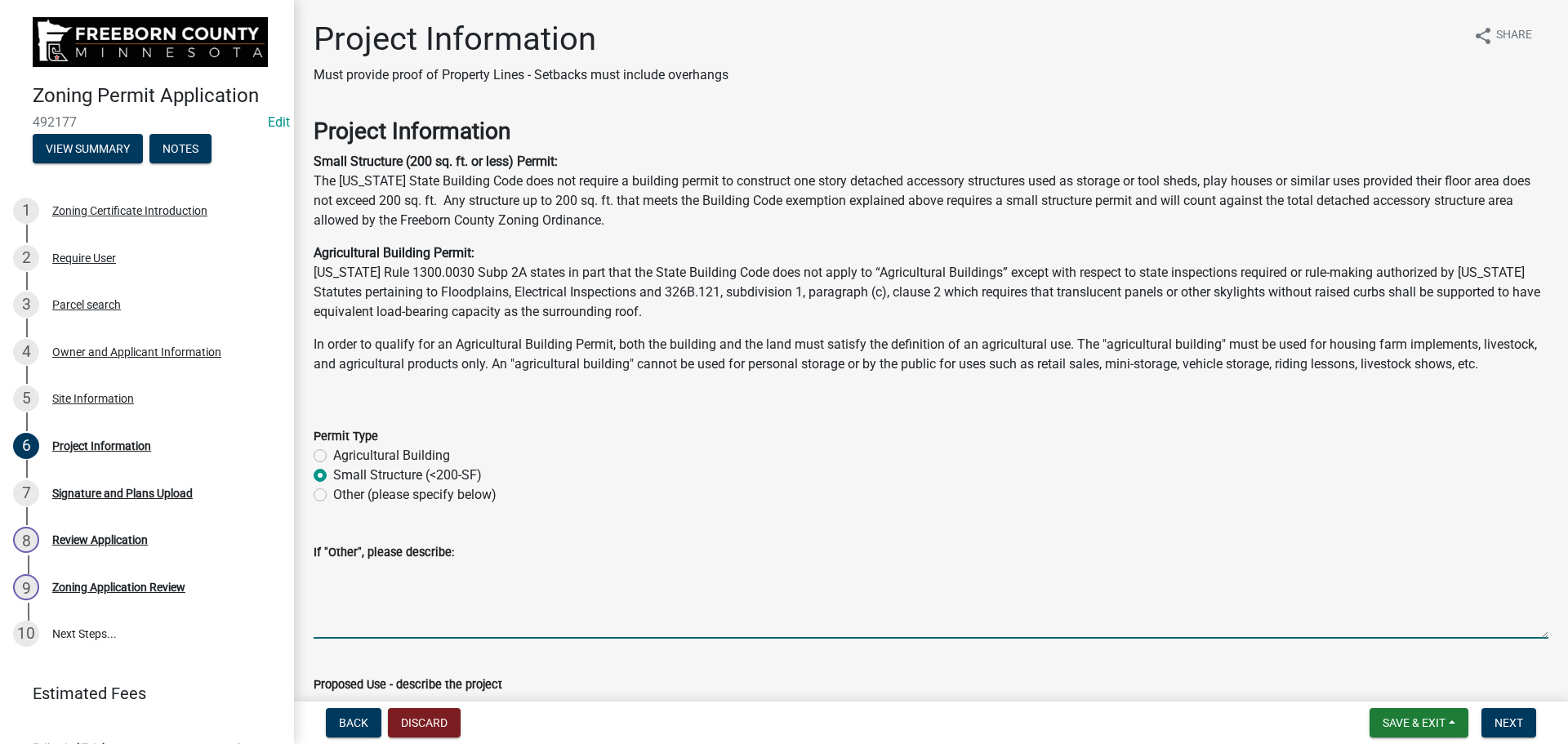
click at [466, 632] on textarea "If "Other", please describe:" at bounding box center [931, 599] width 1235 height 77
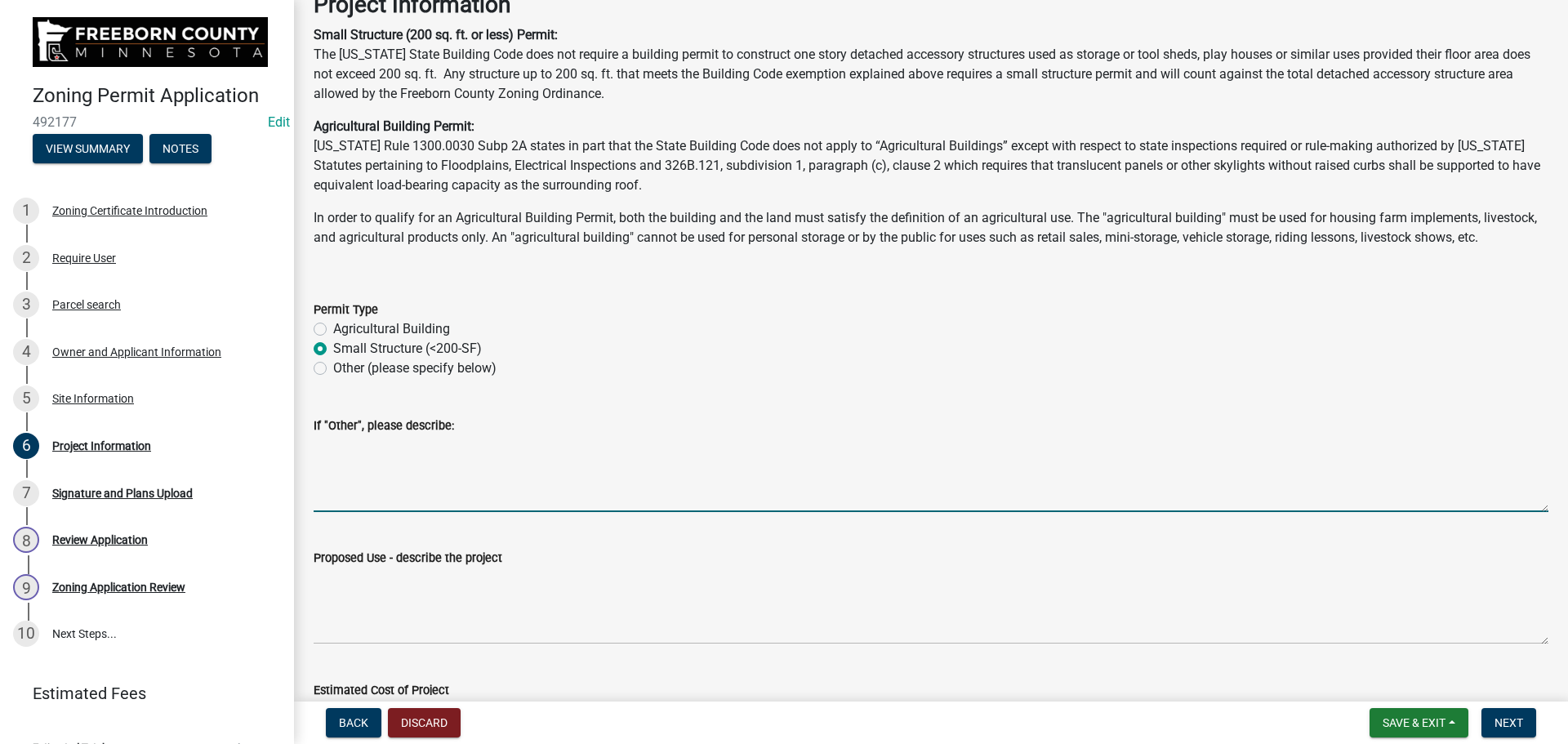
scroll to position [326, 0]
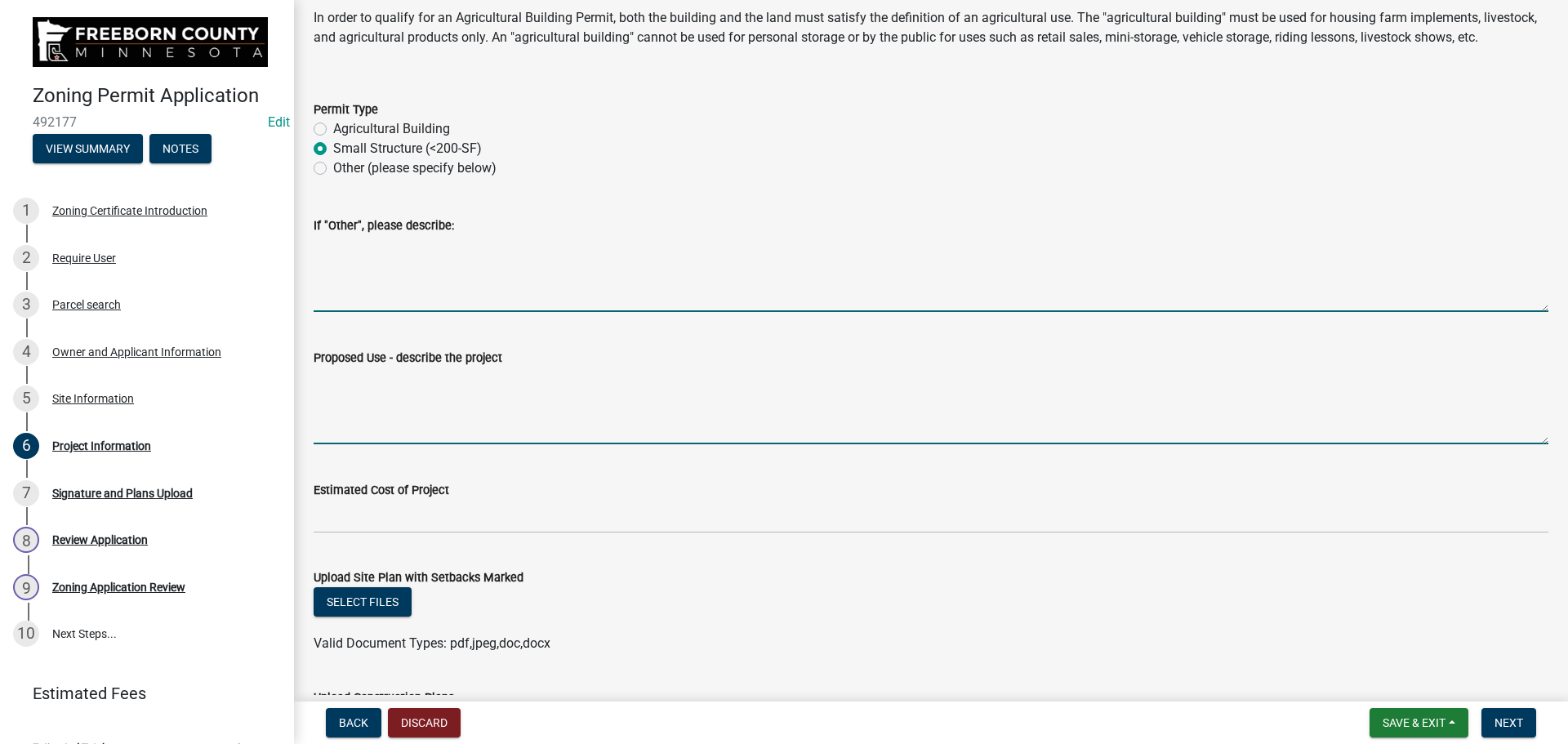
click at [497, 438] on textarea "Proposed Use - describe the project" at bounding box center [931, 406] width 1235 height 77
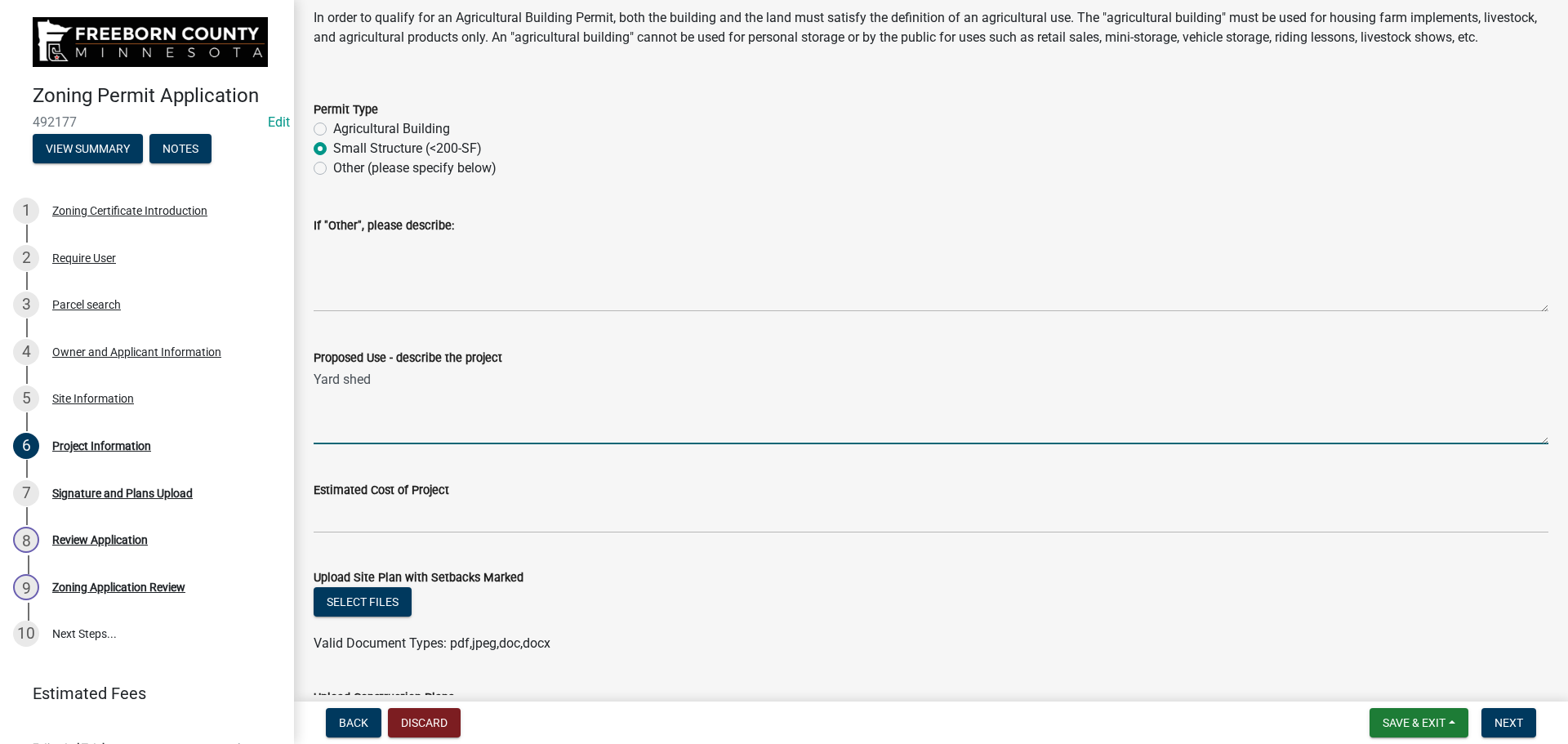
type textarea "Yard shed"
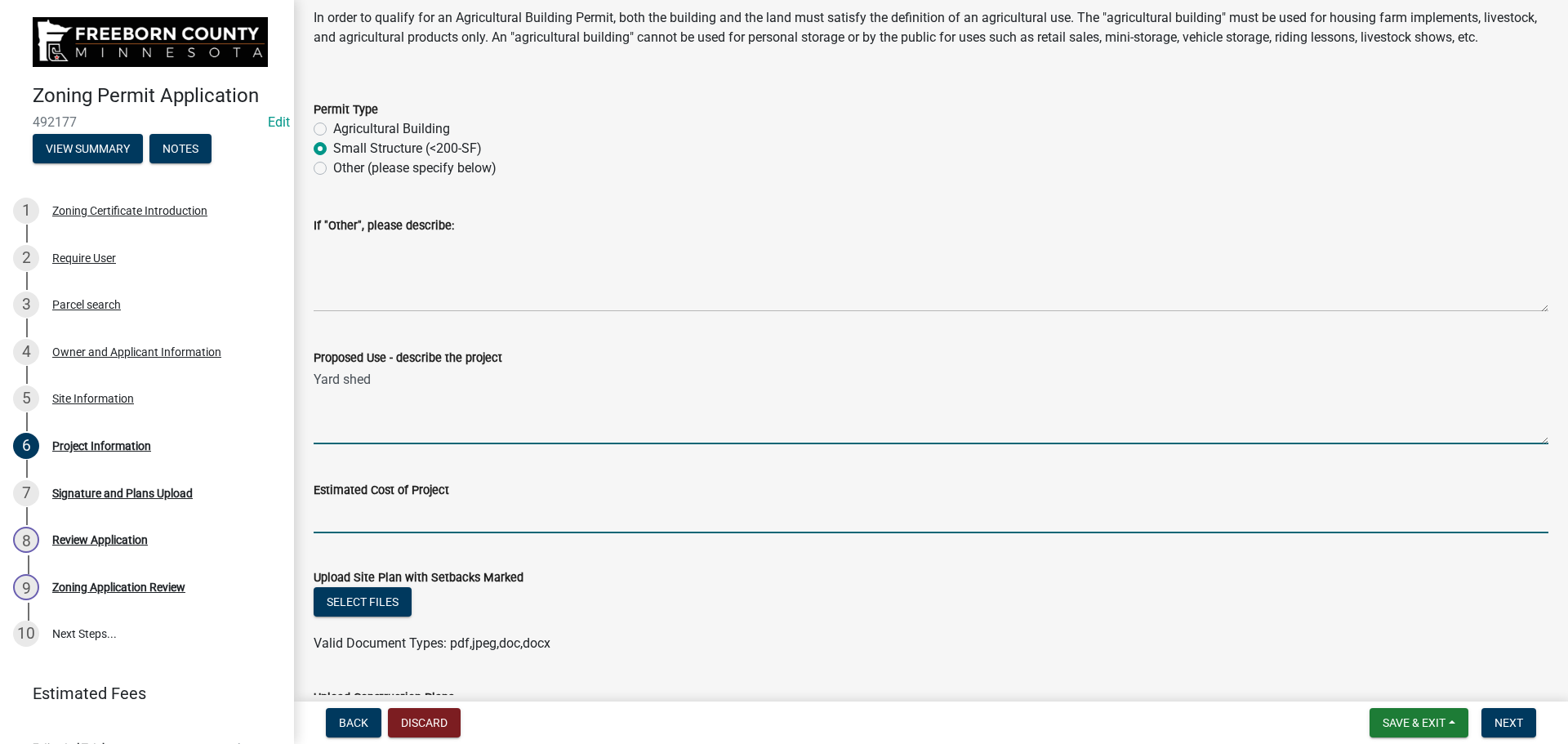
click at [440, 533] on input "text" at bounding box center [931, 517] width 1235 height 34
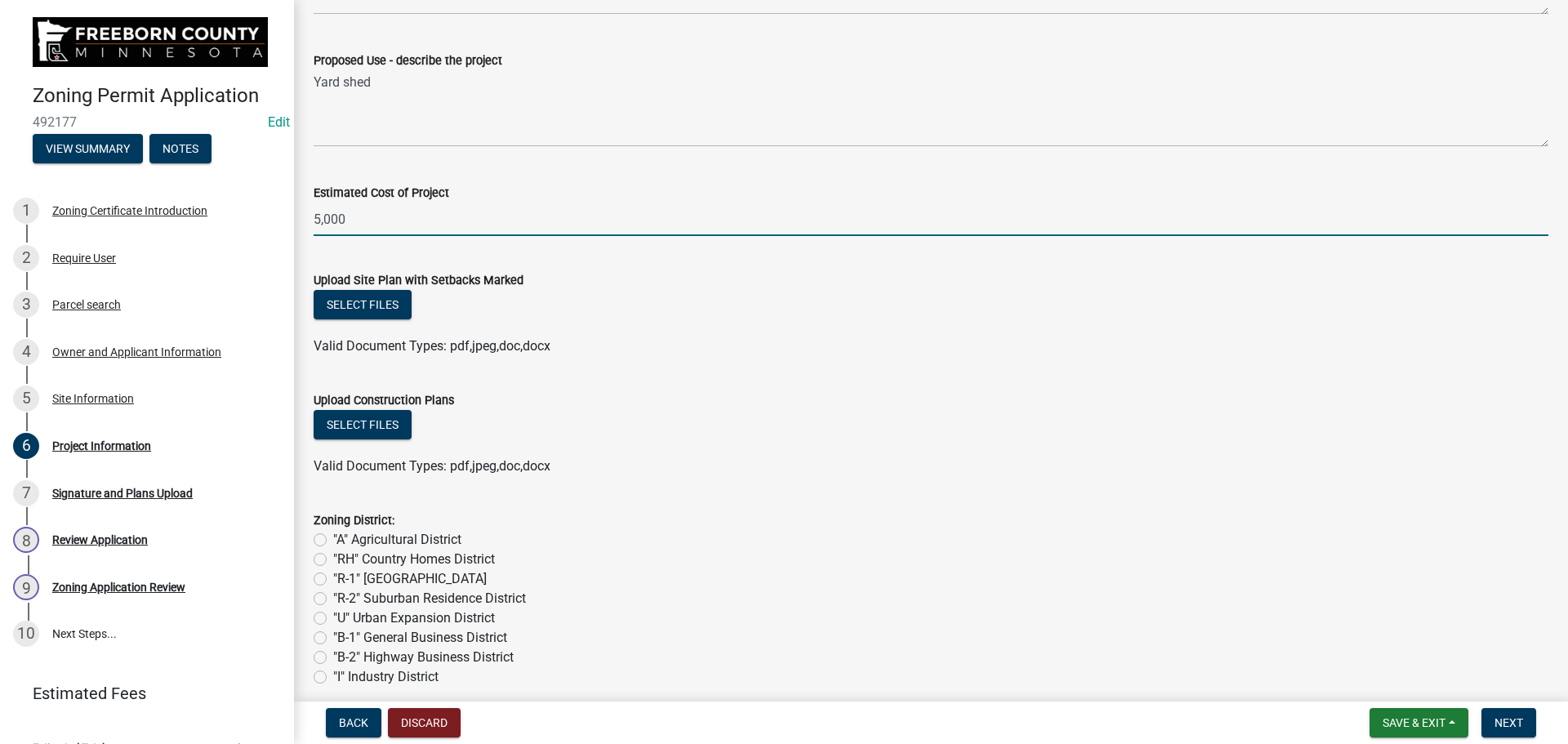
scroll to position [654, 0]
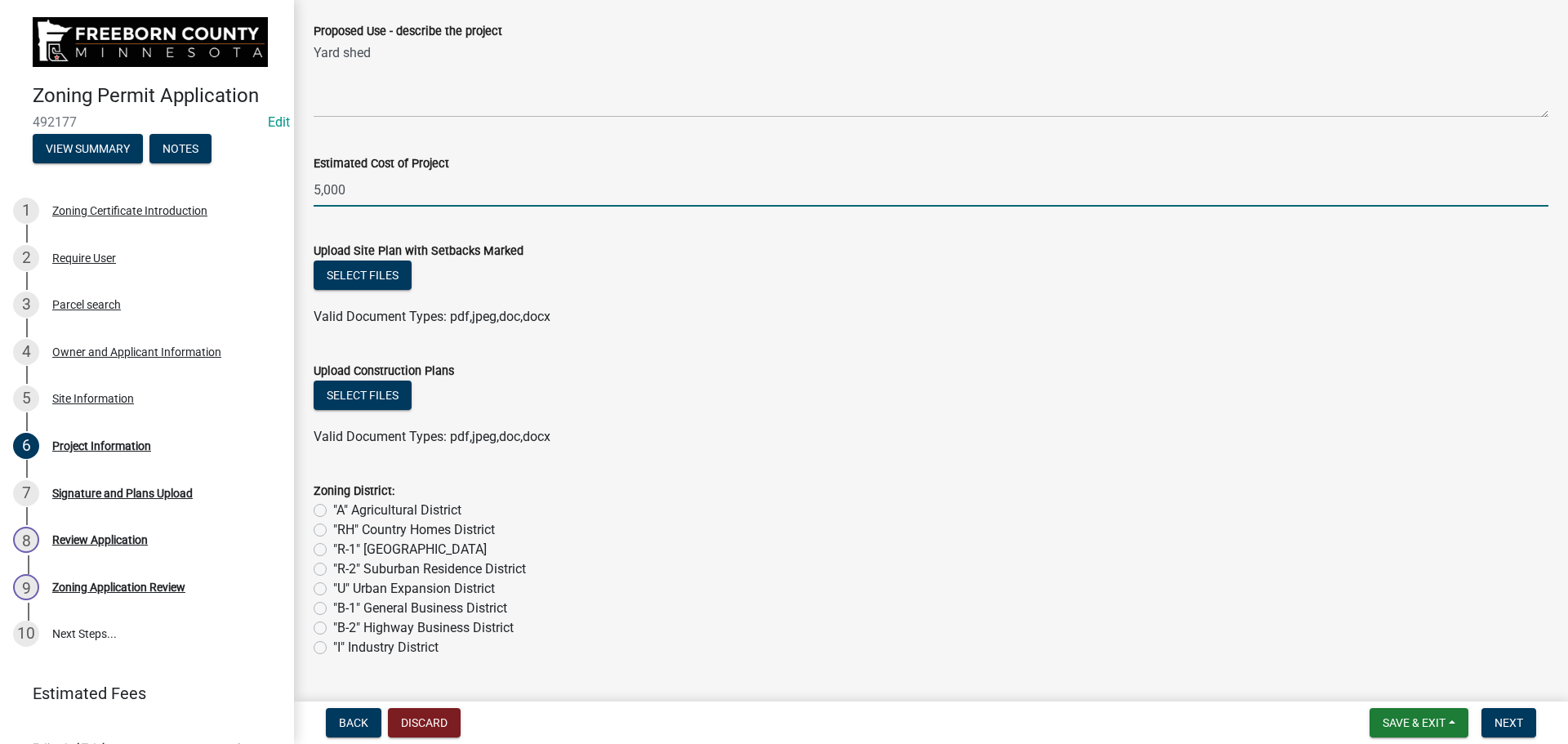
type input "5000"
click at [333, 520] on label ""A" Agricultural District" at bounding box center [397, 510] width 129 height 19
click at [333, 512] on input ""A" Agricultural District" at bounding box center [338, 506] width 11 height 11
radio input "true"
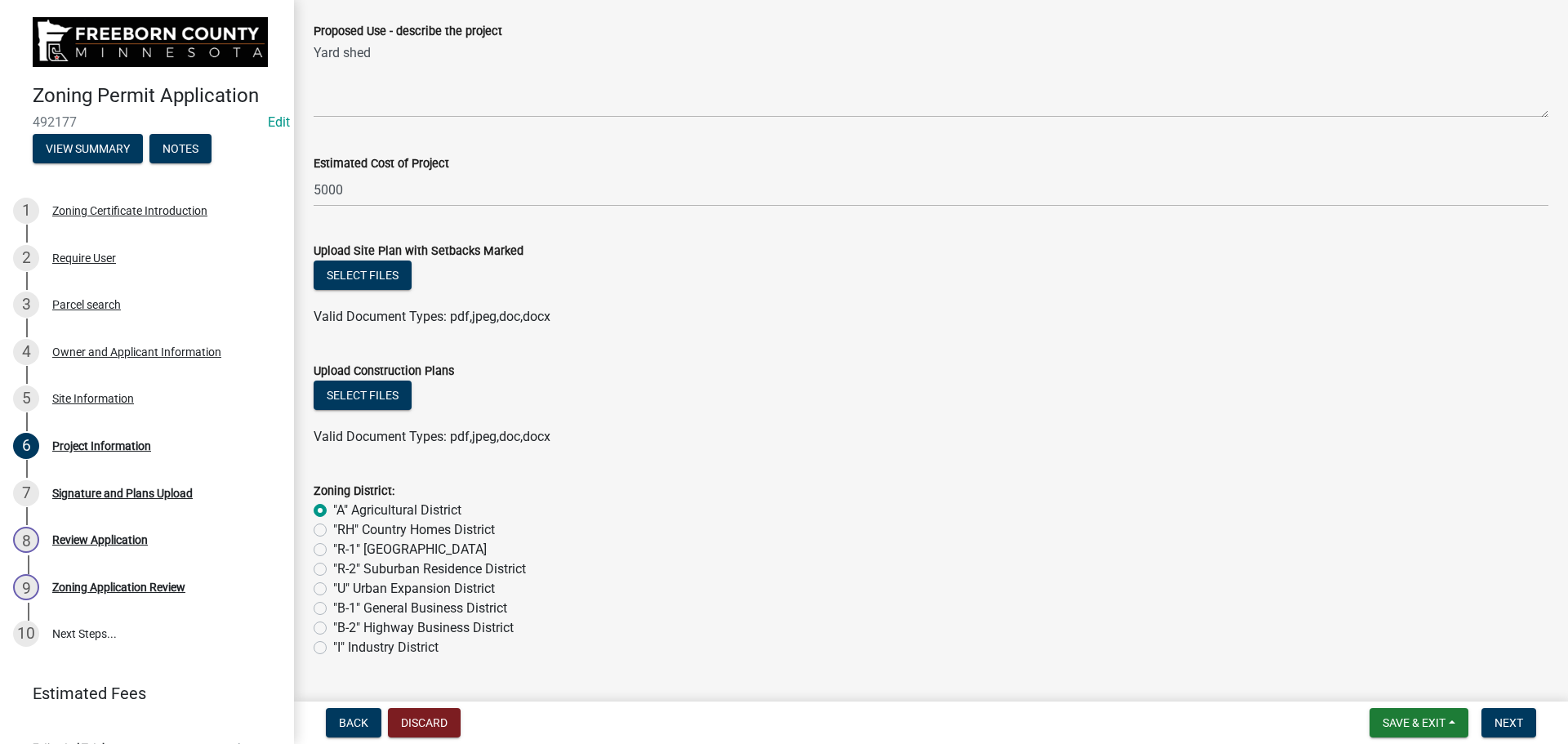
scroll to position [898, 0]
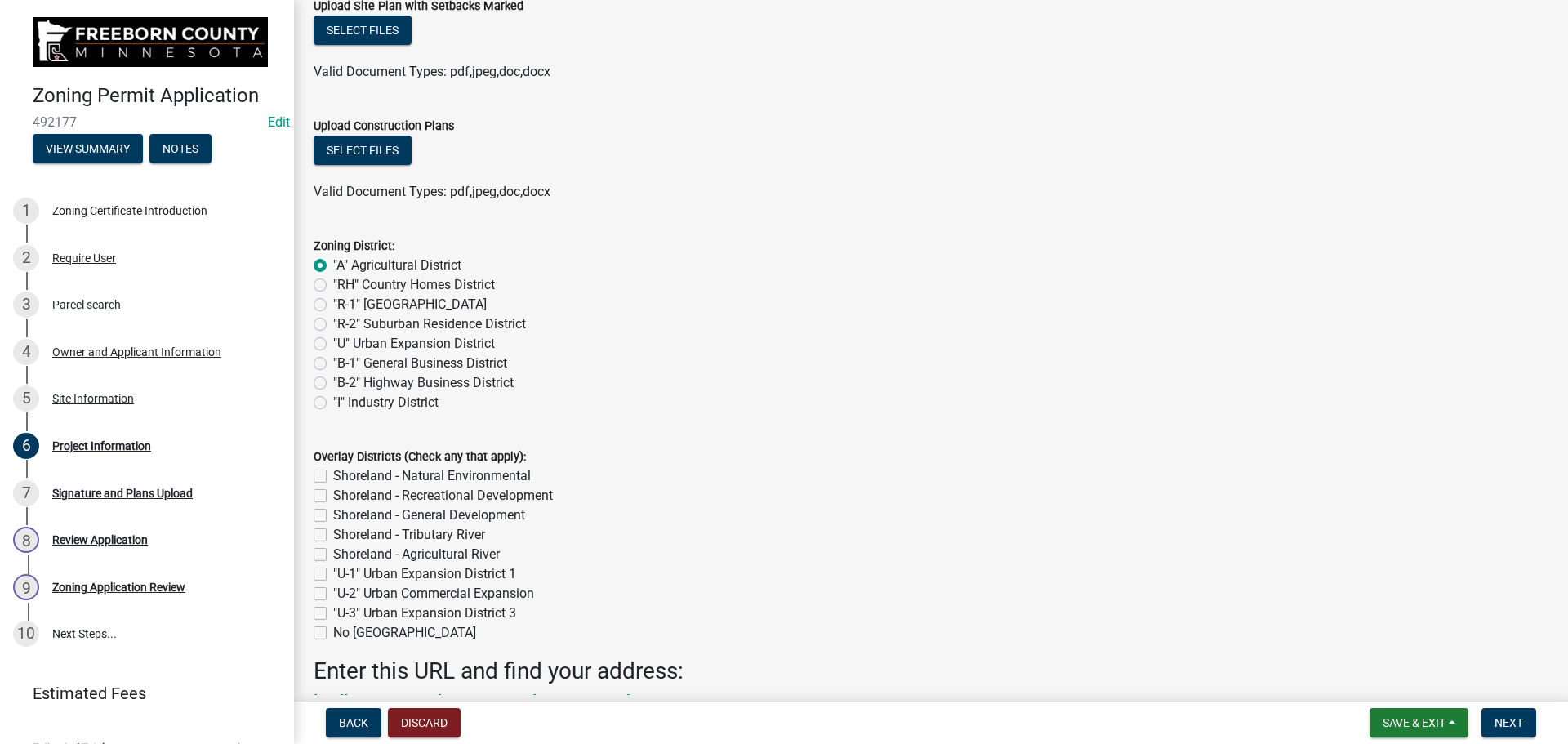
click at [333, 643] on label "No Overlay District" at bounding box center [404, 632] width 143 height 19
click at [333, 633] on input "No Overlay District" at bounding box center [338, 628] width 11 height 11
checkbox input "true"
checkbox input "false"
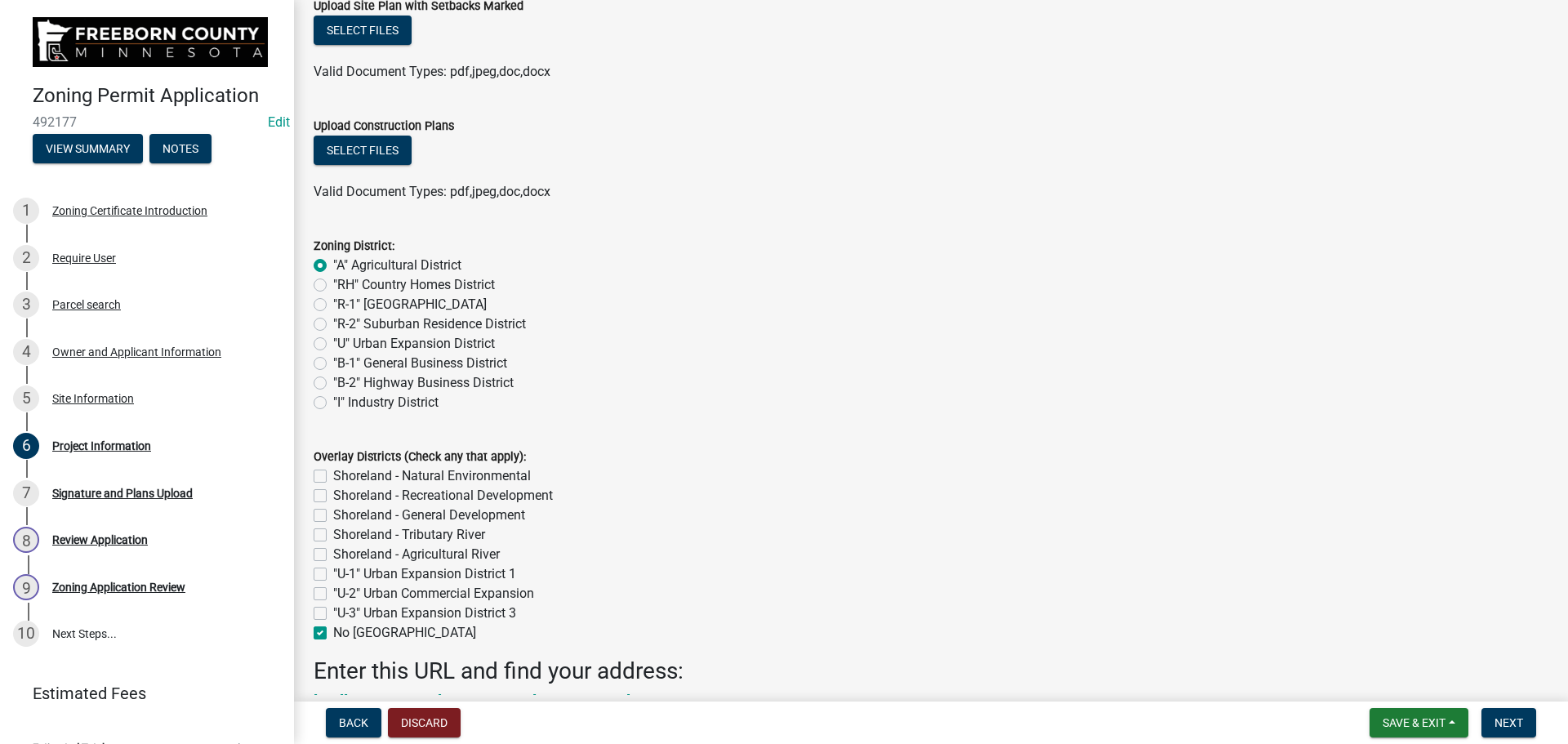
checkbox input "false"
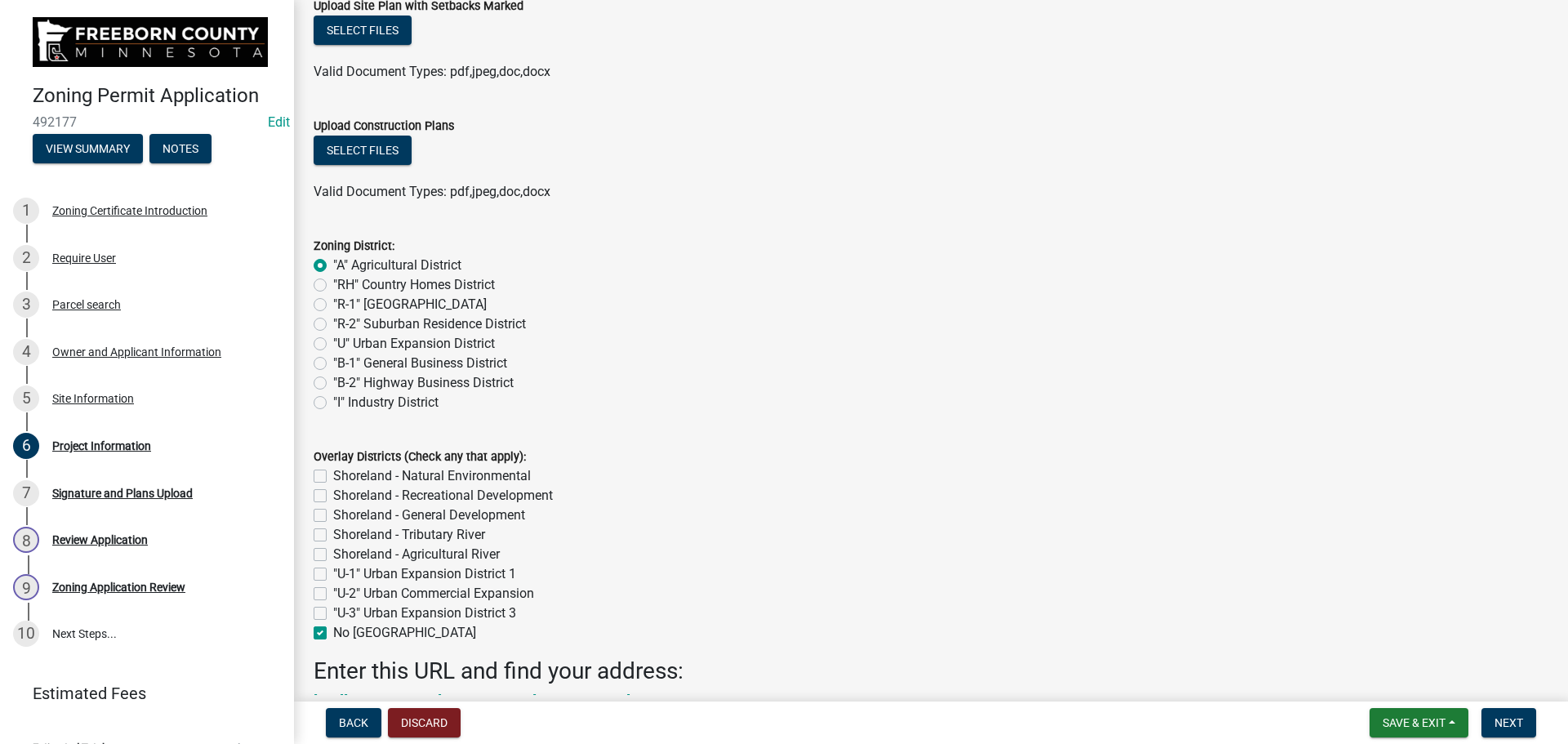
checkbox input "false"
checkbox input "true"
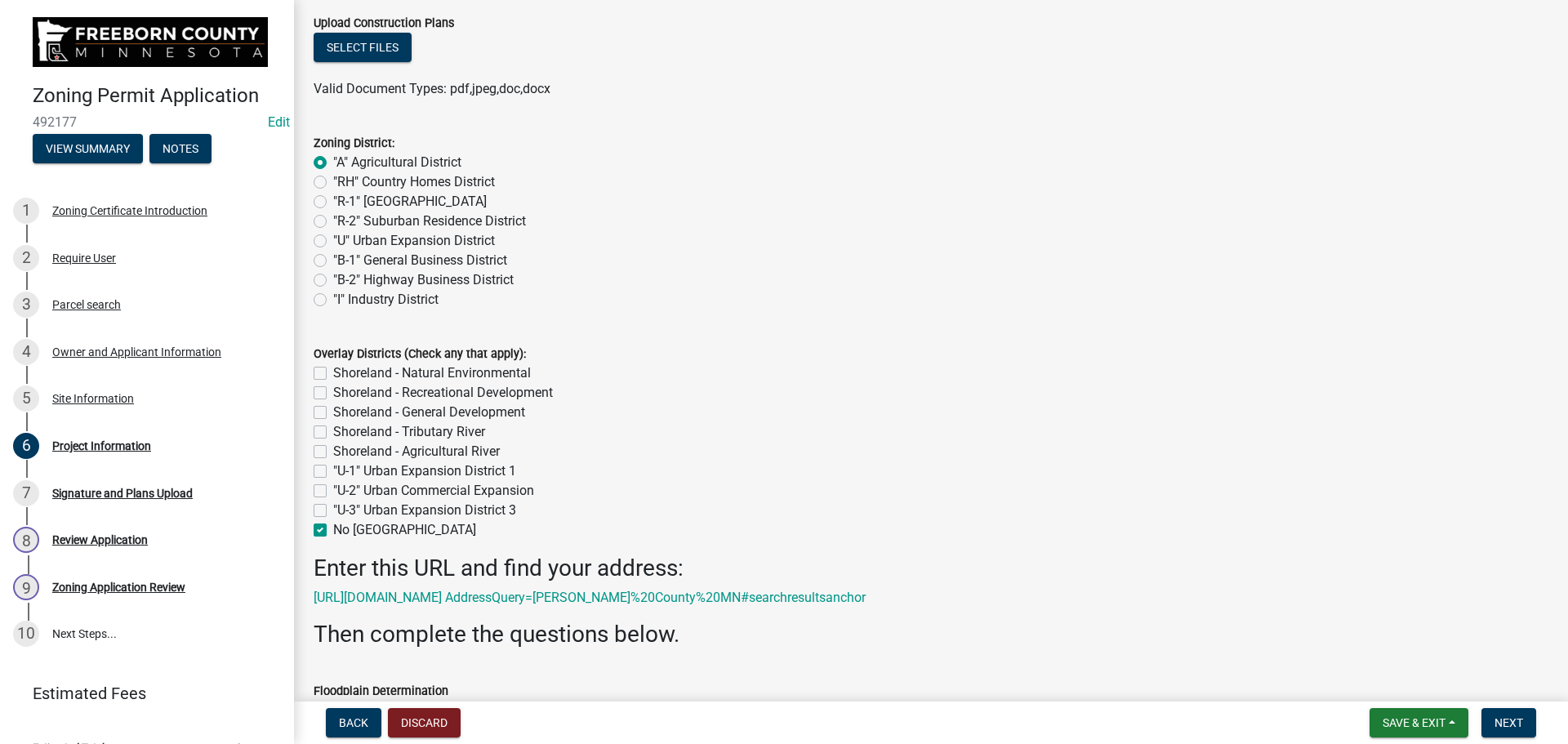
scroll to position [1143, 0]
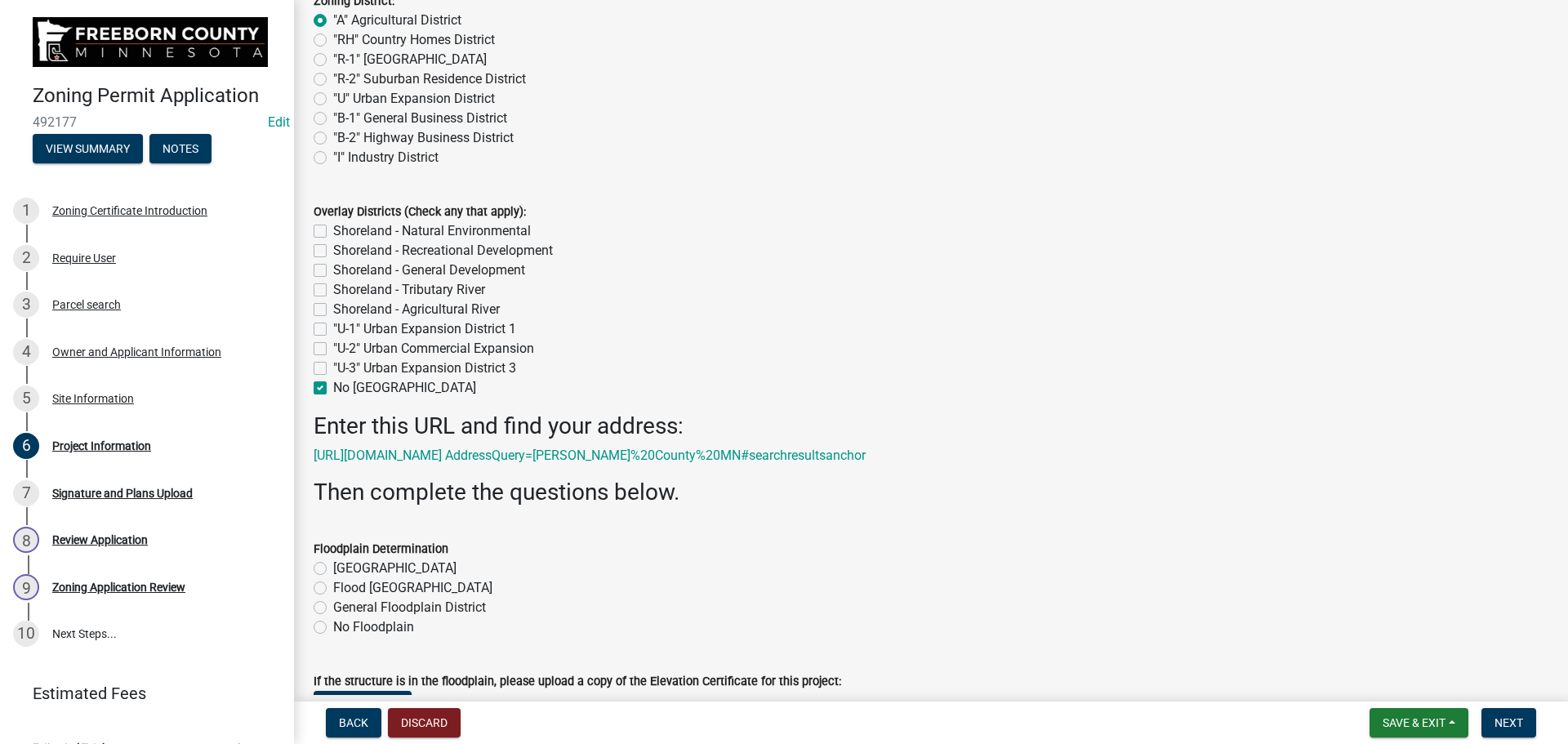
click at [333, 637] on label "No Floodplain" at bounding box center [374, 626] width 81 height 19
click at [333, 628] on input "No Floodplain" at bounding box center [338, 622] width 11 height 11
radio input "true"
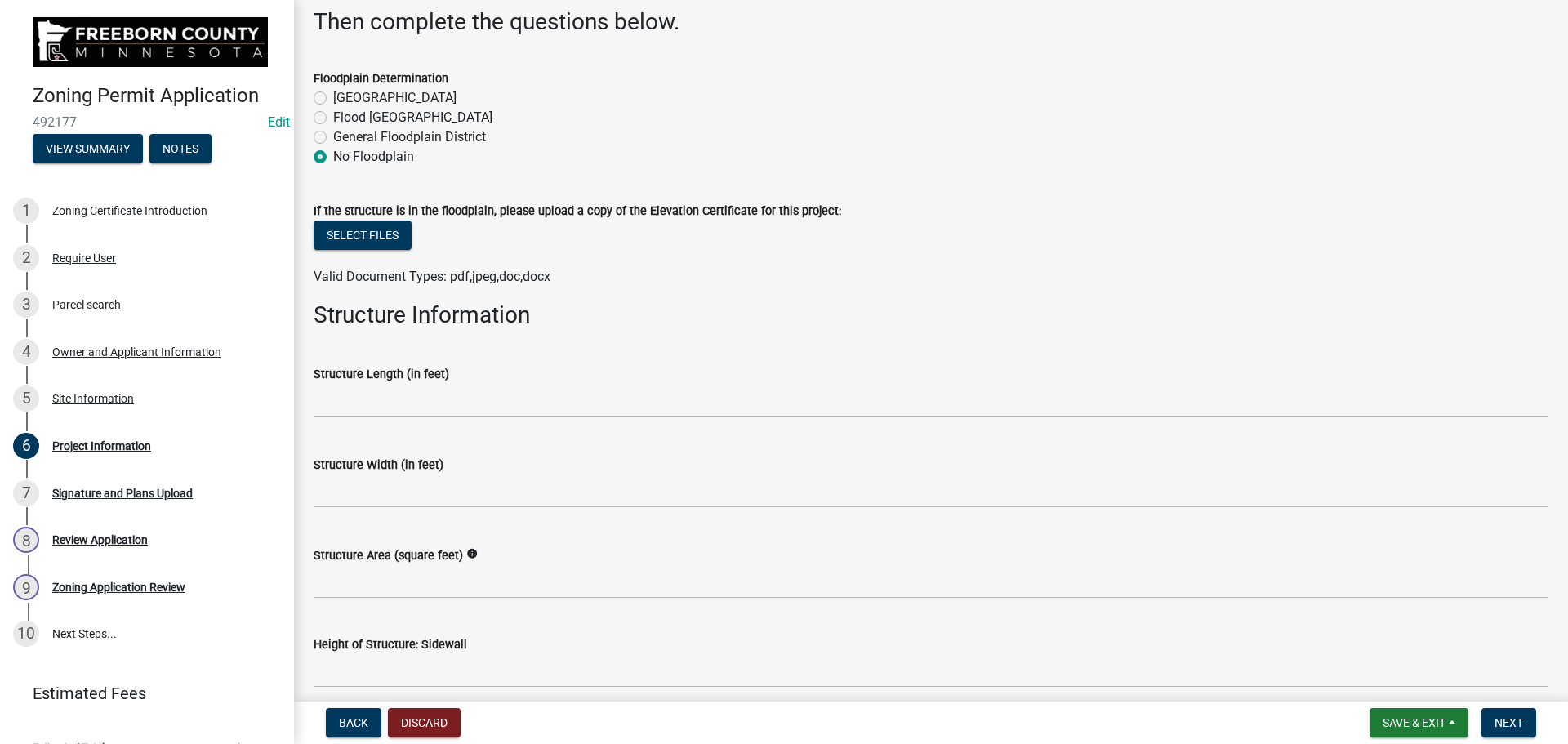
scroll to position [1633, 0]
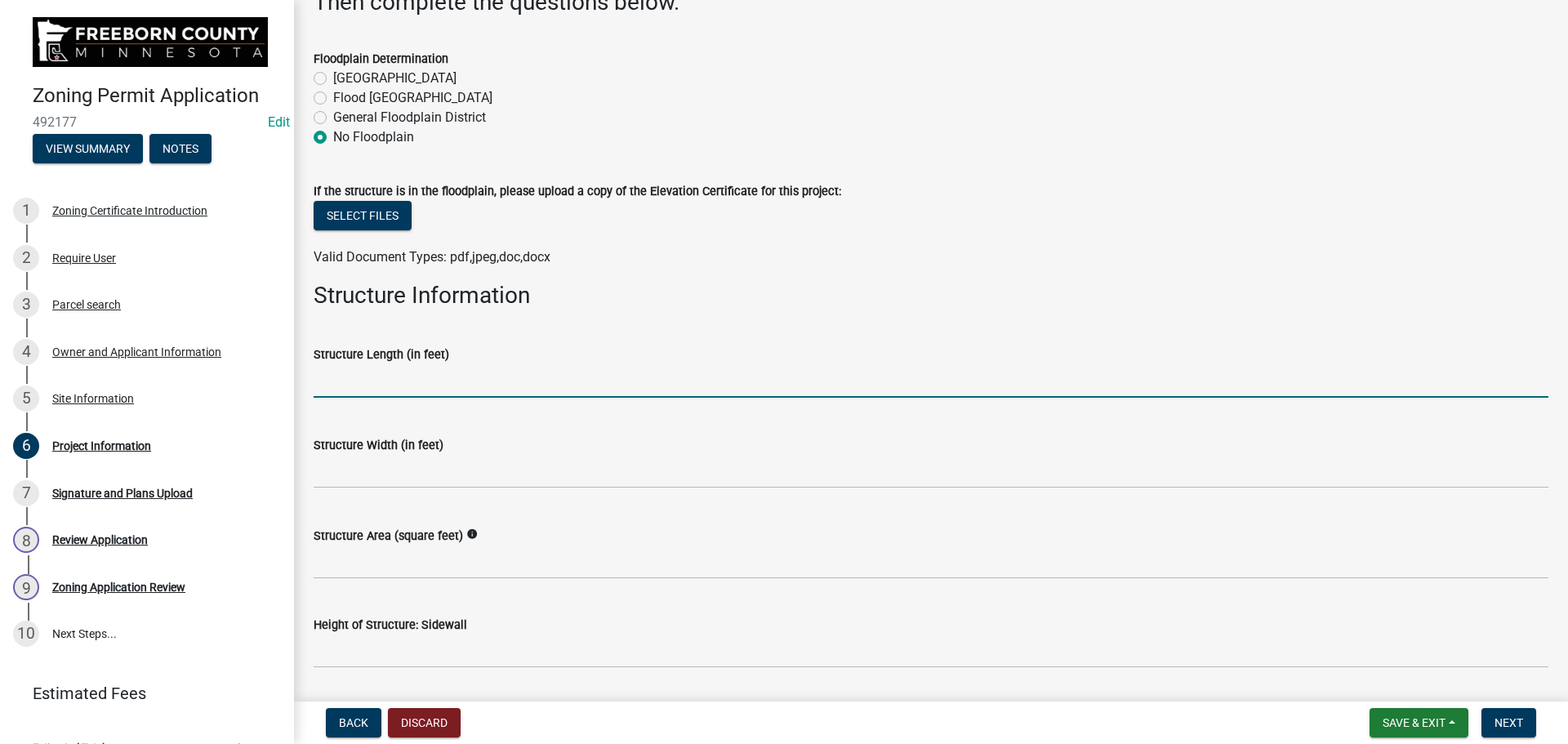
click at [491, 397] on input "text" at bounding box center [931, 381] width 1235 height 34
type input "15"
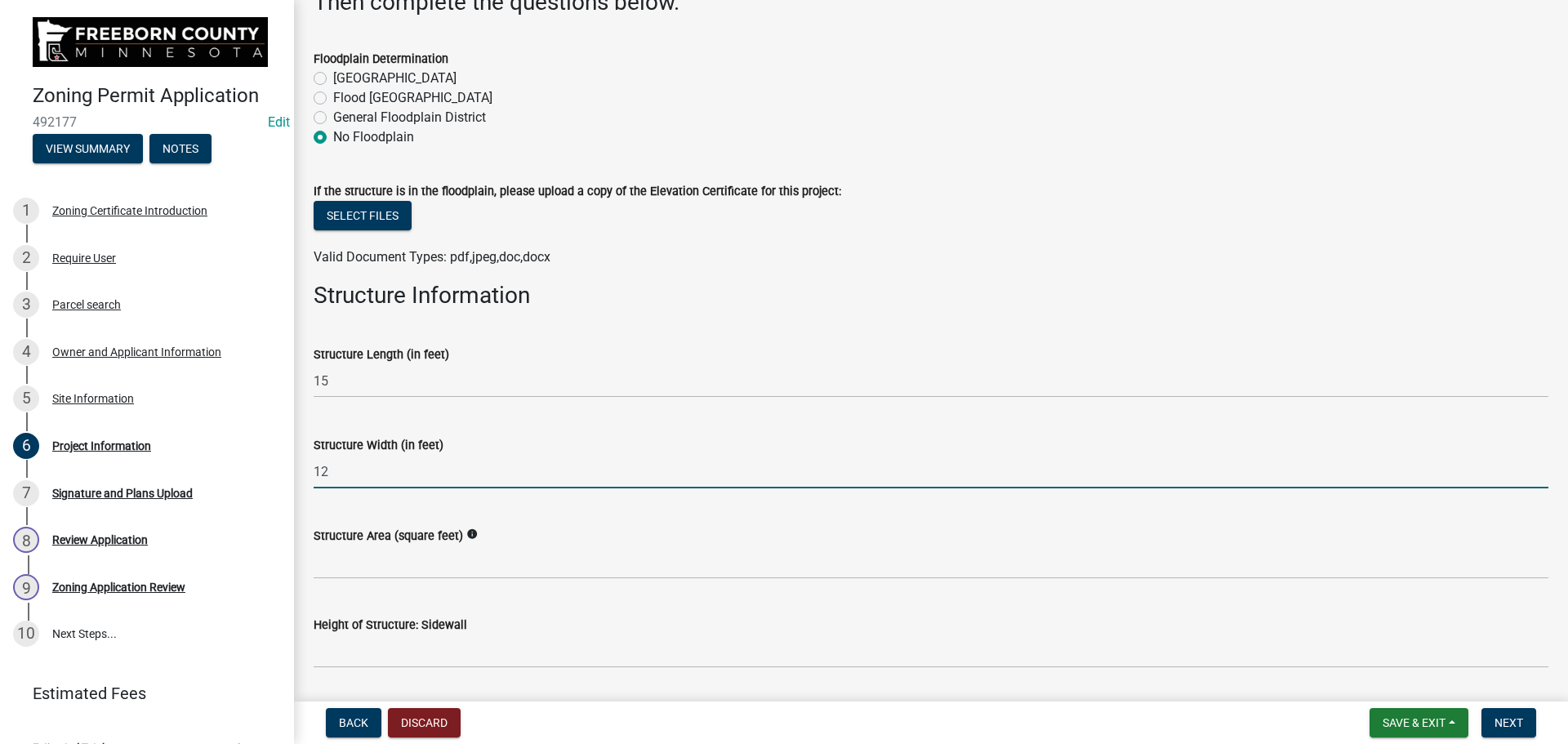
type input "12"
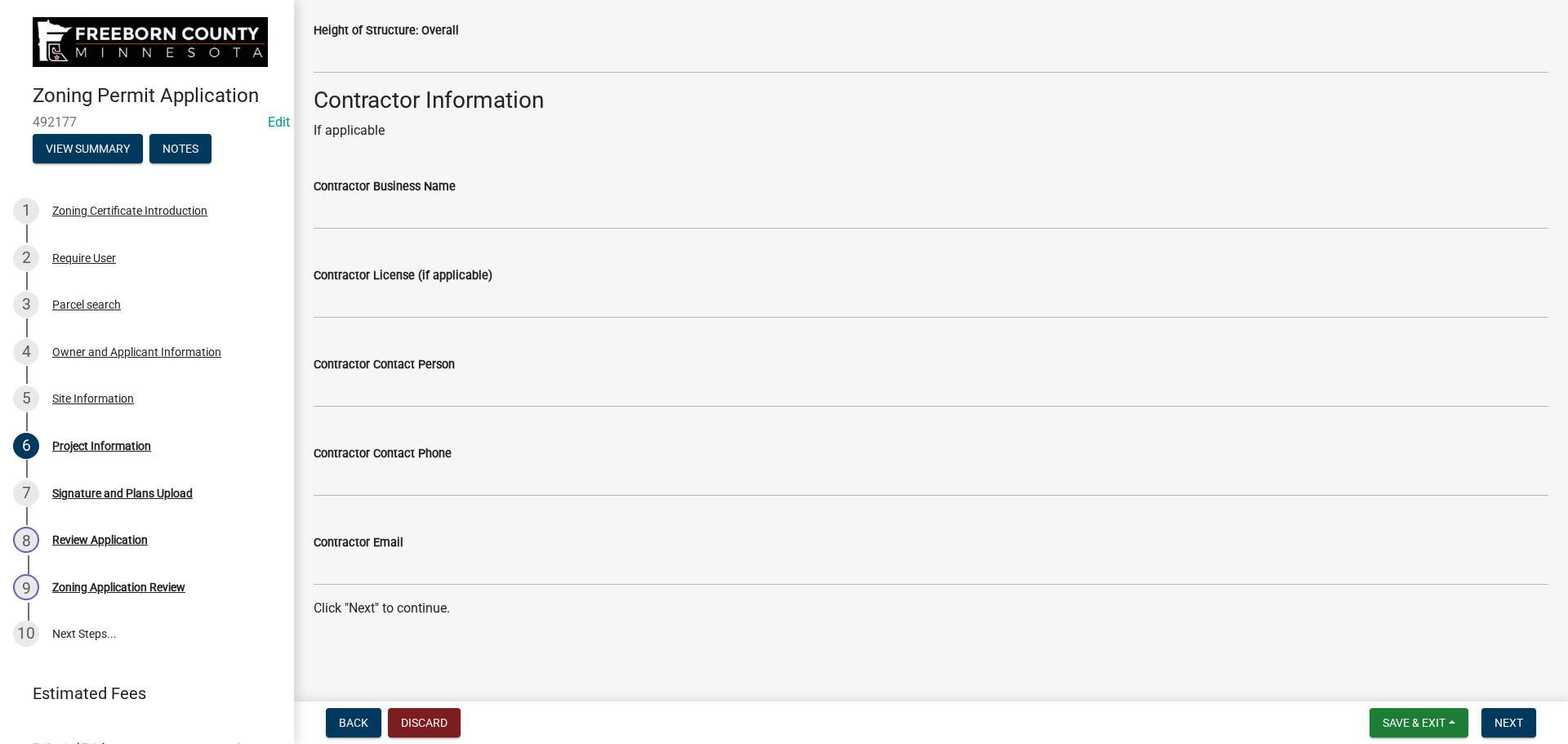
scroll to position [2336, 0]
type input "180"
click at [1504, 720] on span "Next" at bounding box center [1509, 722] width 29 height 13
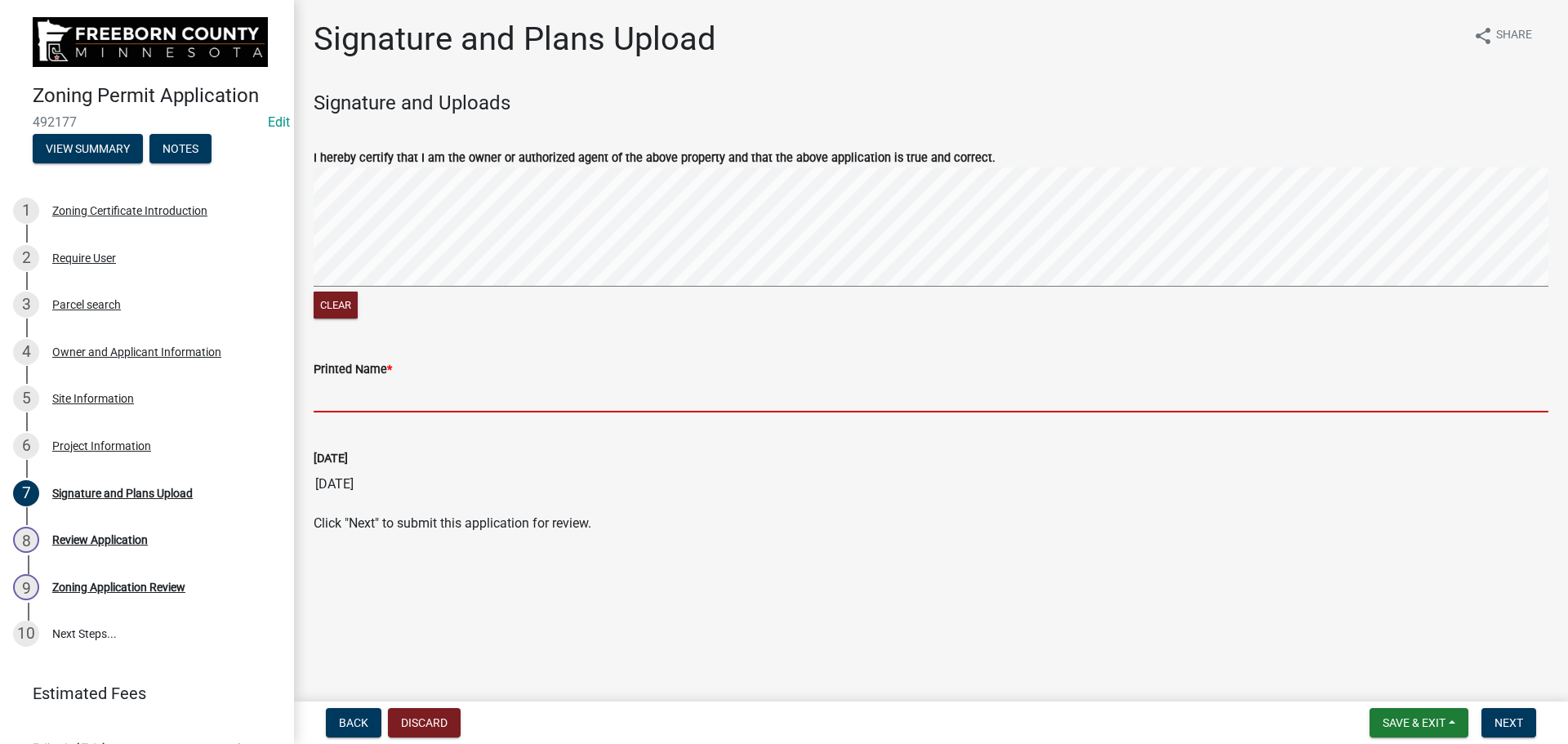
click at [387, 382] on input "Printed Name *" at bounding box center [931, 396] width 1235 height 34
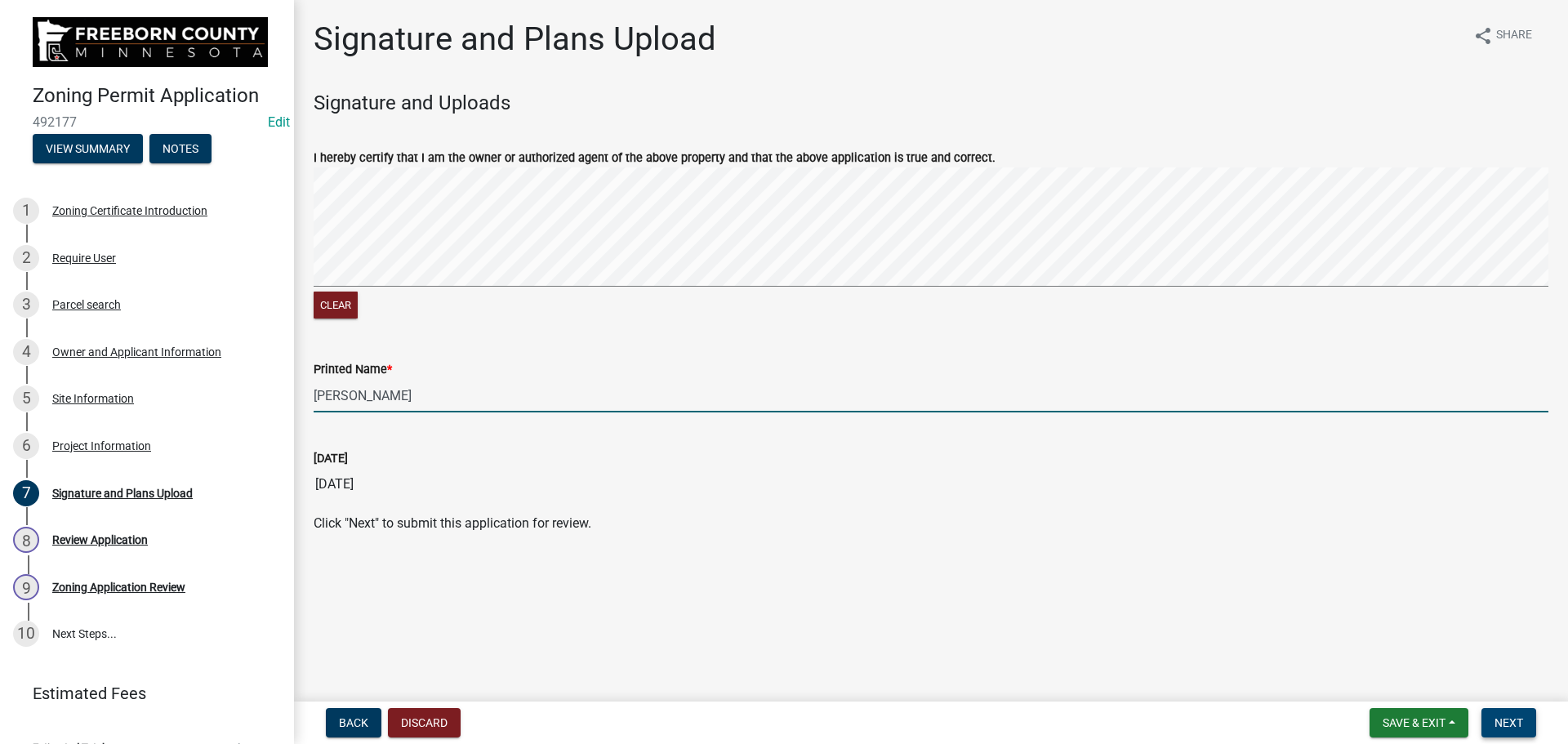
type input "Holly Miller"
click at [1508, 719] on span "Next" at bounding box center [1509, 722] width 29 height 13
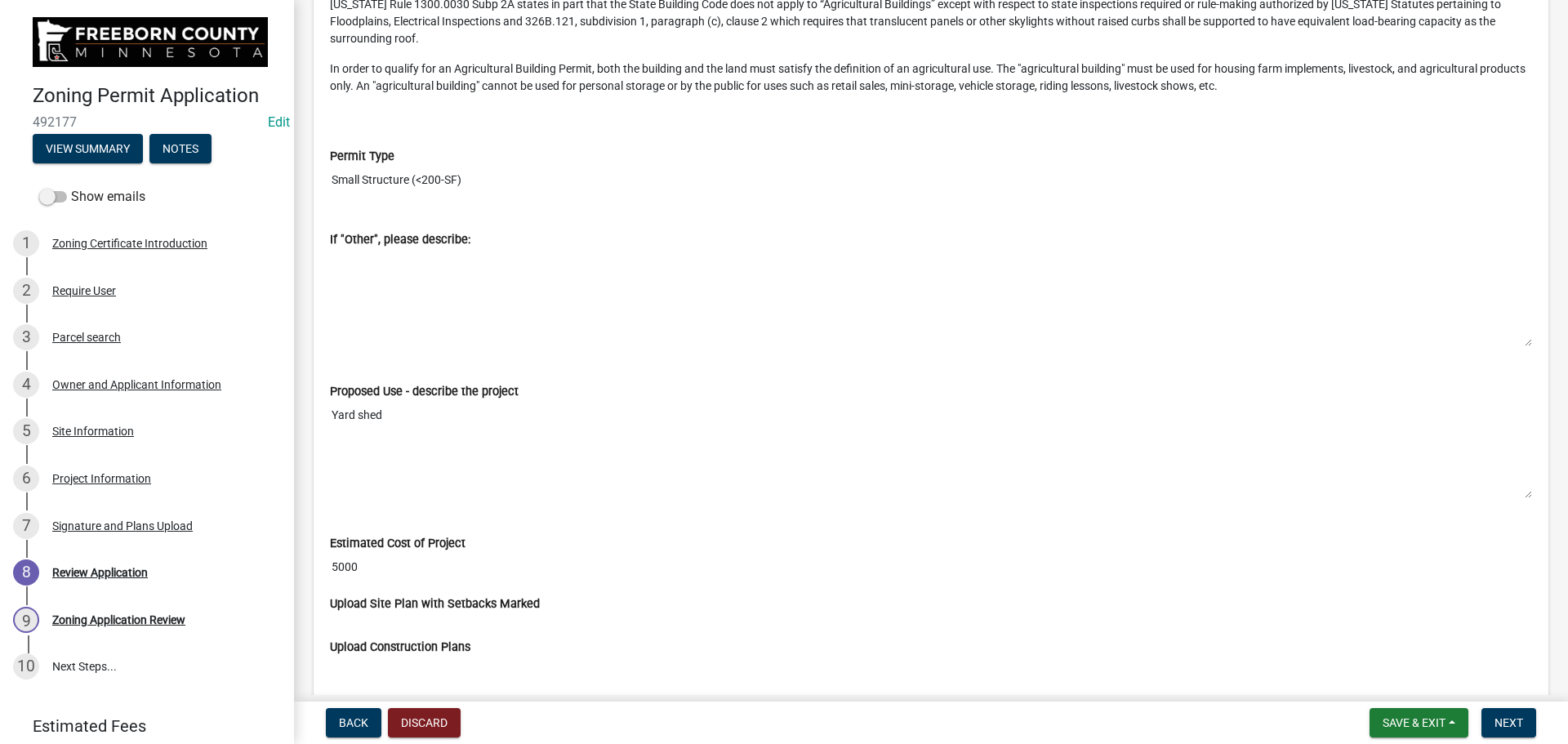
scroll to position [4327, 0]
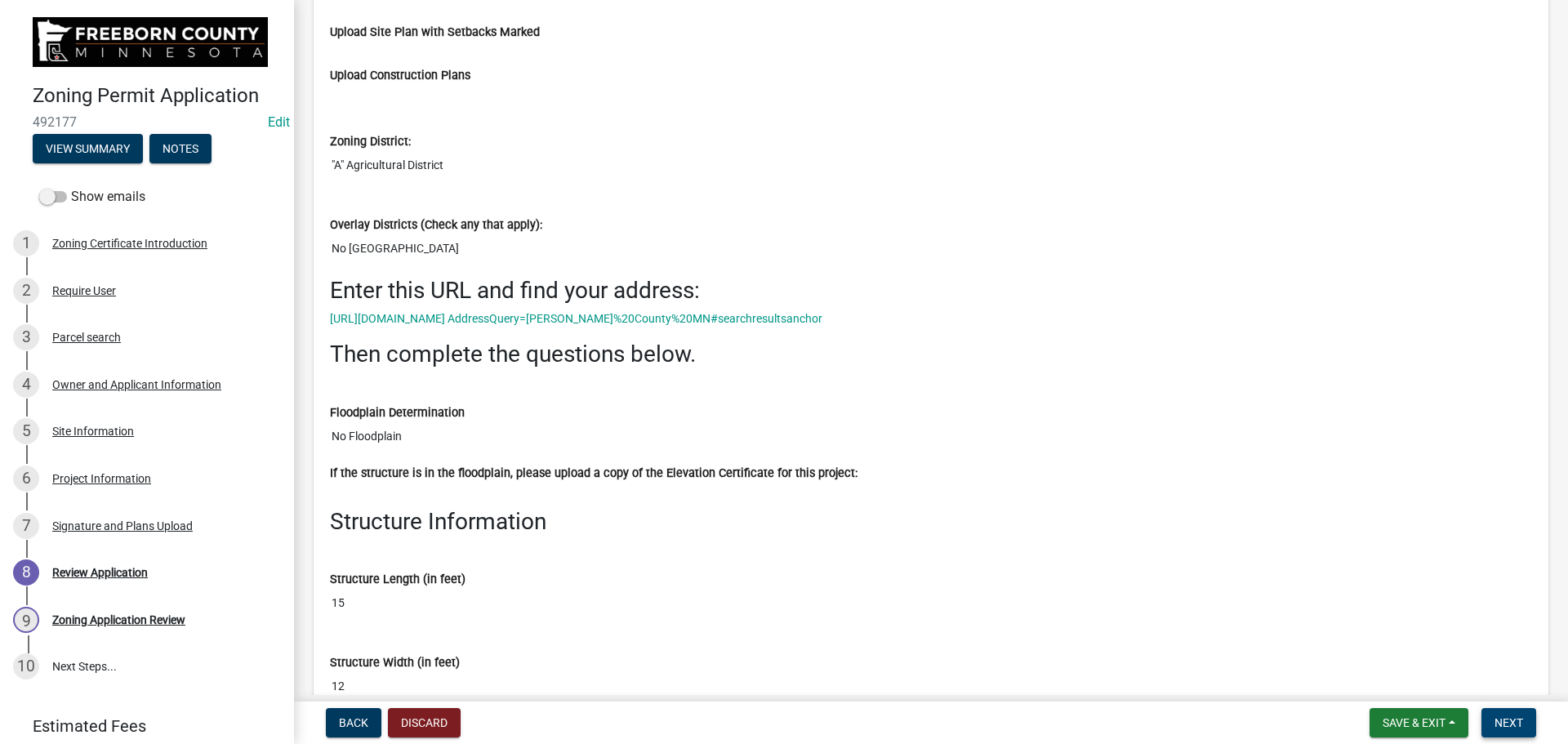
click at [1502, 725] on span "Next" at bounding box center [1509, 722] width 29 height 13
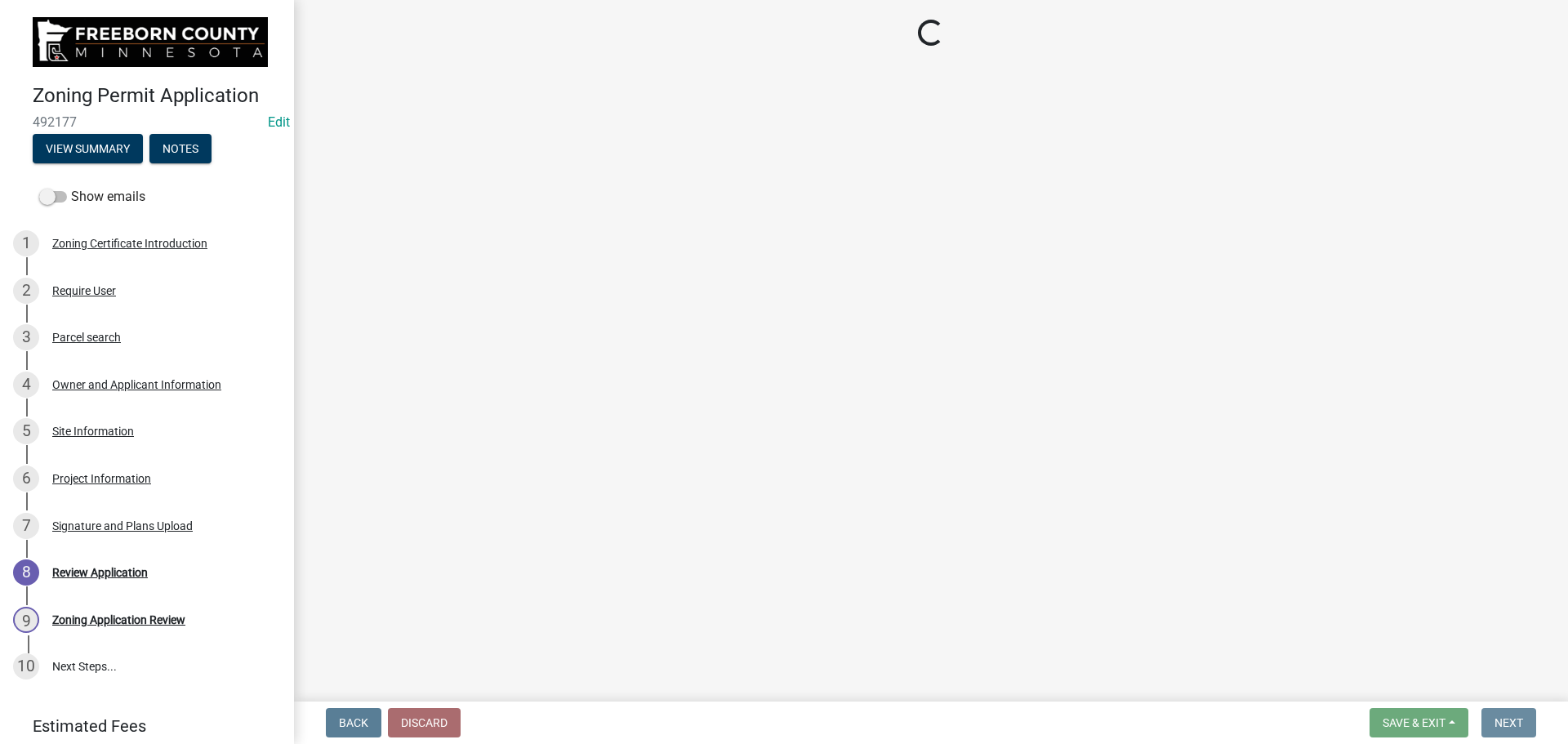
scroll to position [0, 0]
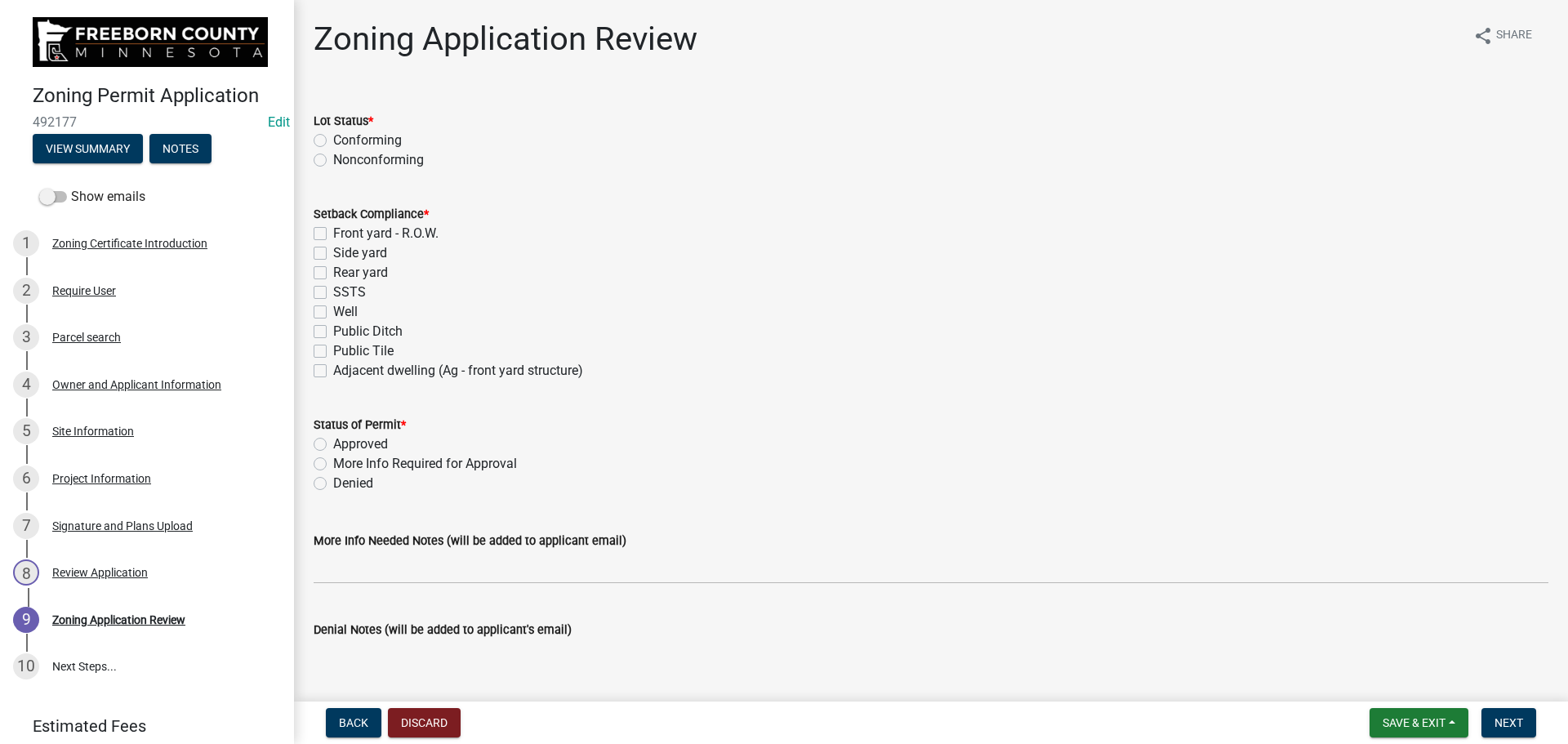
click at [333, 136] on label "Conforming" at bounding box center [367, 140] width 69 height 19
click at [333, 136] on input "Conforming" at bounding box center [338, 136] width 11 height 11
radio input "true"
click at [333, 232] on label "Front yard - R.O.W." at bounding box center [386, 233] width 106 height 19
click at [333, 232] on input "Front yard - R.O.W." at bounding box center [338, 229] width 11 height 11
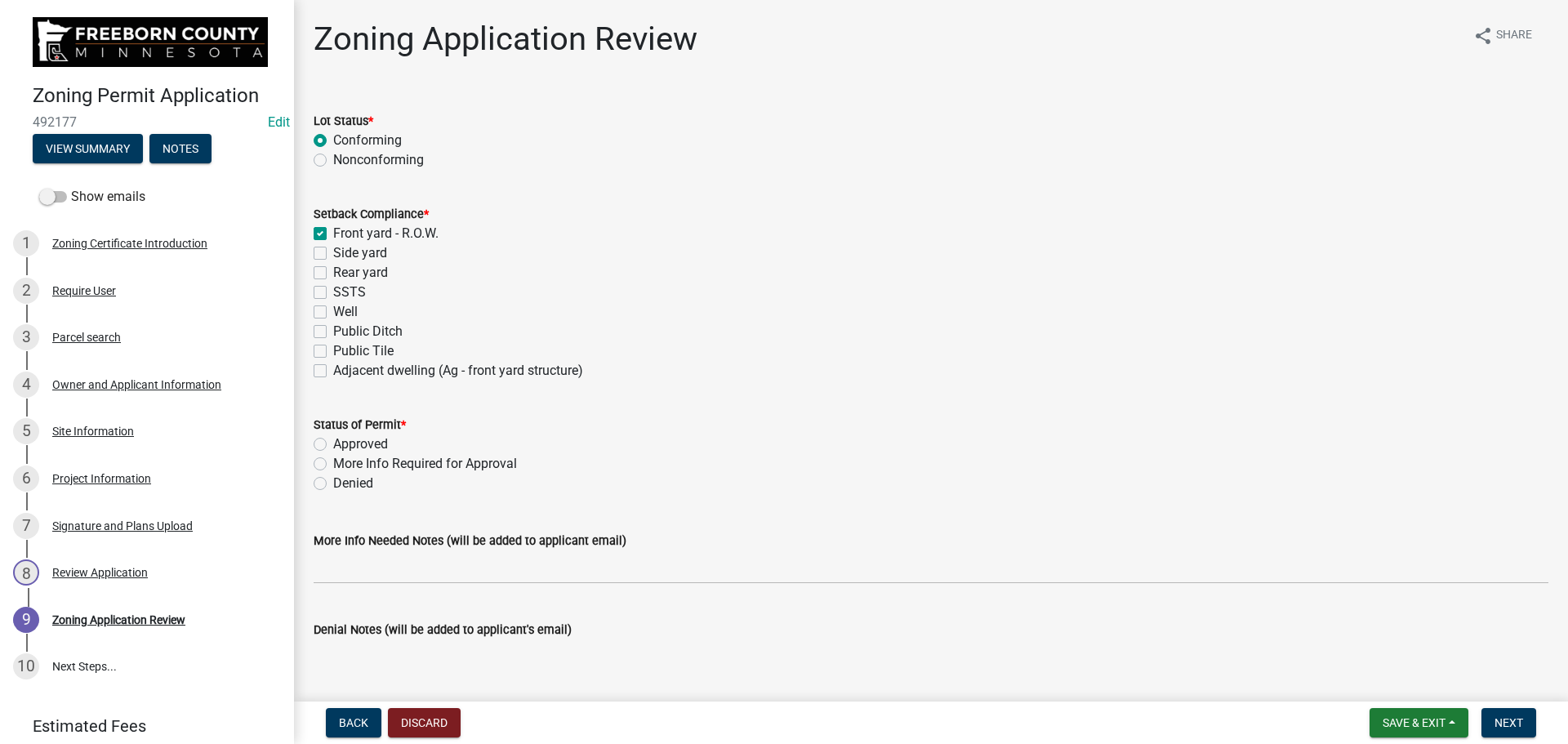
checkbox input "true"
checkbox input "false"
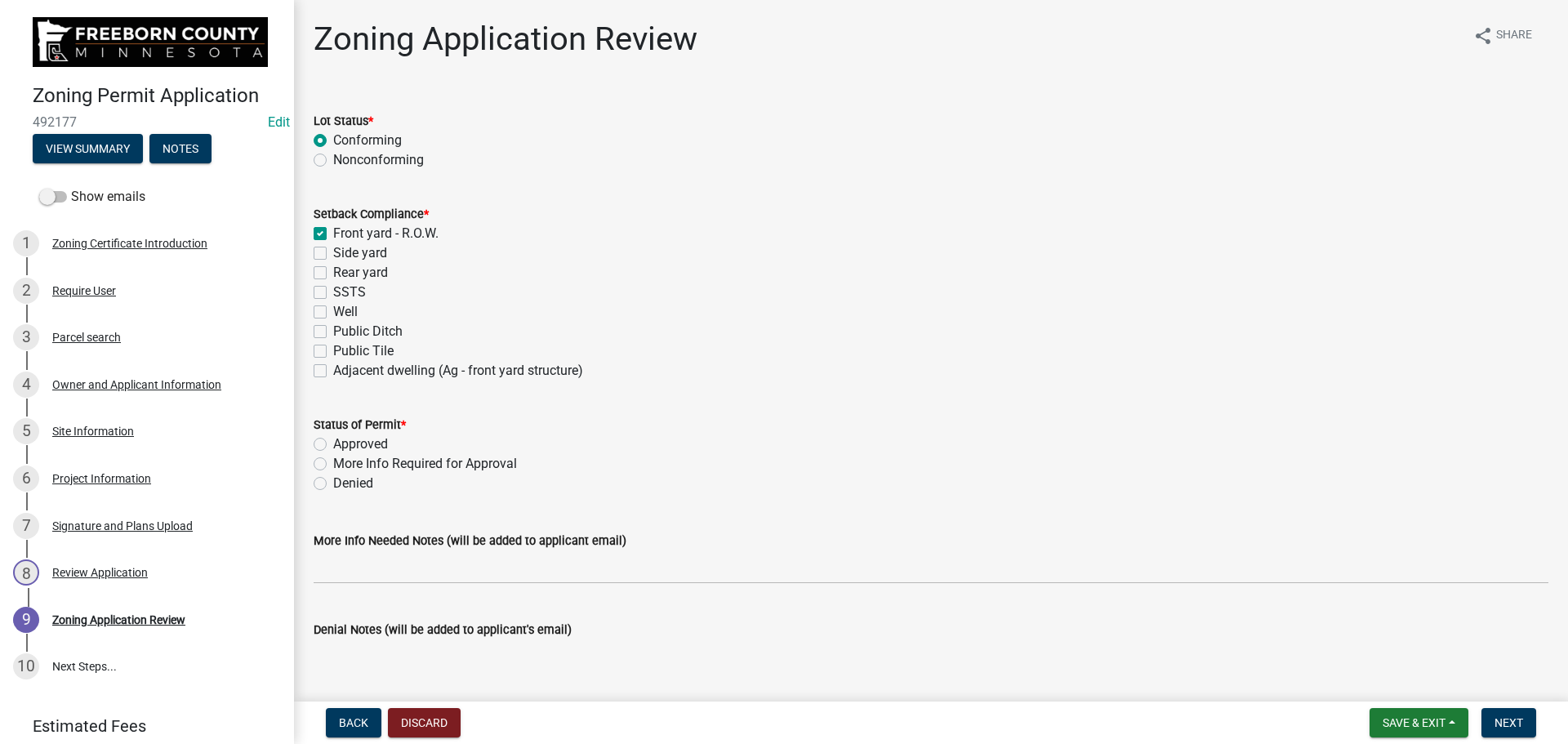
checkbox input "false"
click at [333, 249] on label "Side yard" at bounding box center [360, 253] width 54 height 19
click at [333, 249] on input "Side yard" at bounding box center [338, 249] width 11 height 11
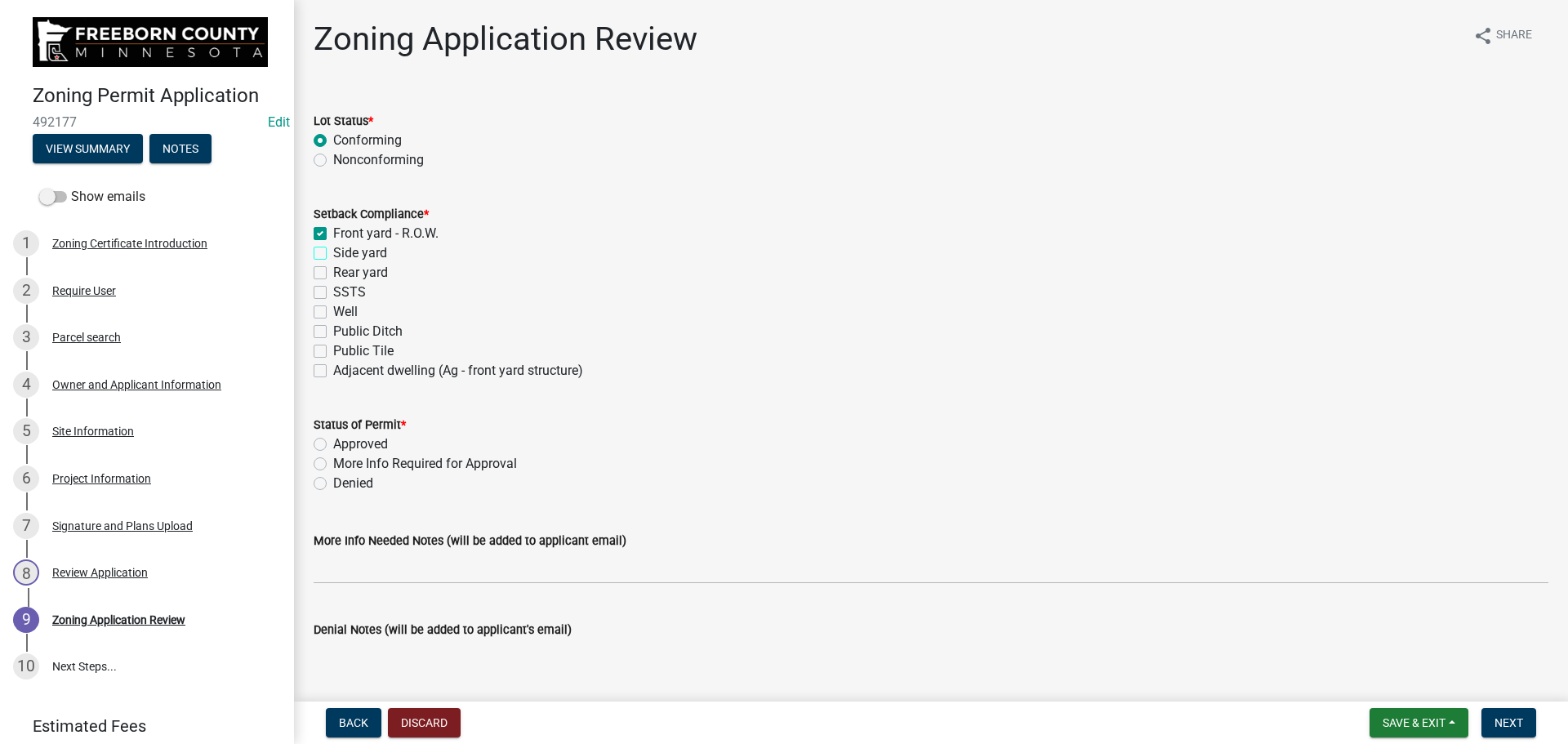
checkbox input "true"
checkbox input "false"
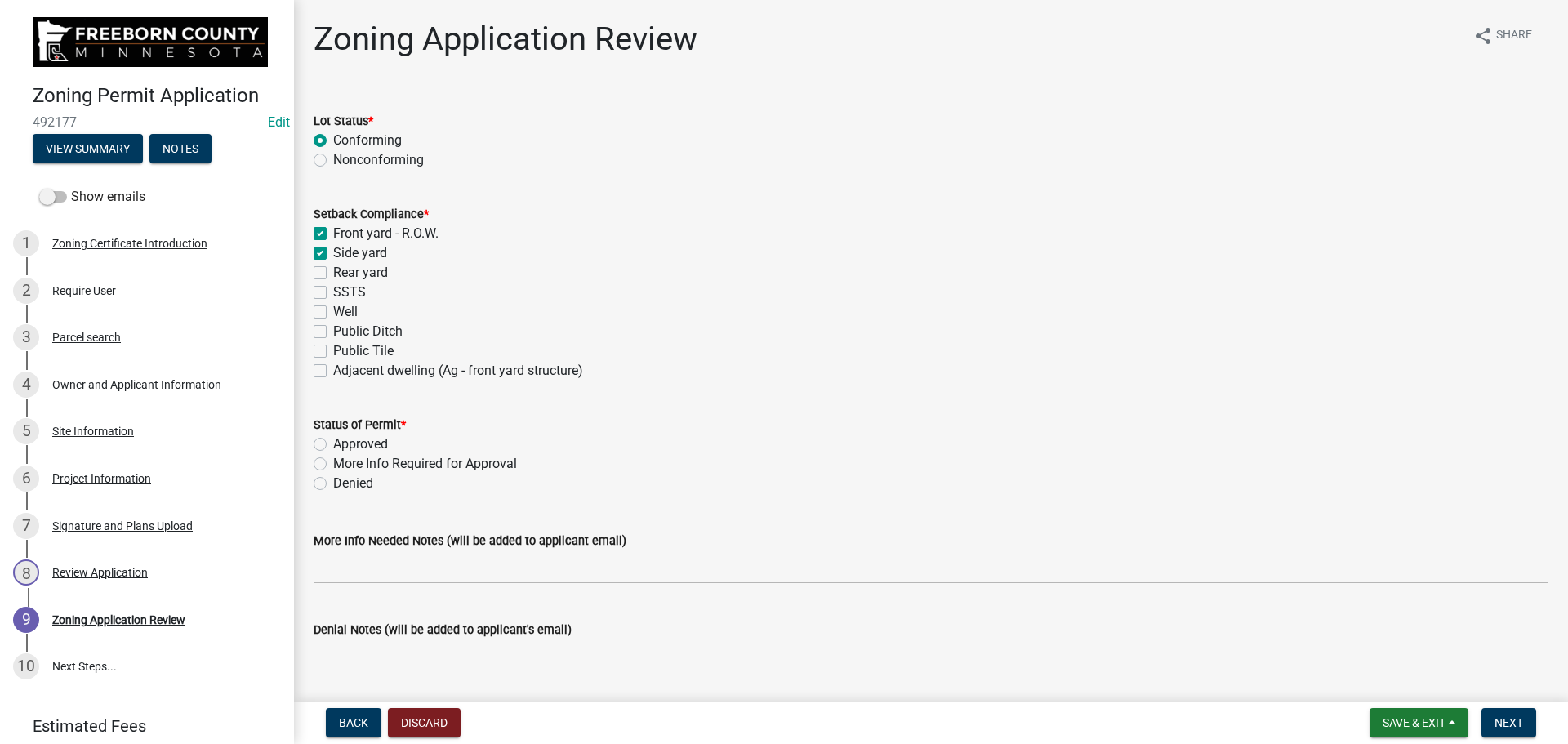
checkbox input "false"
click at [333, 269] on label "Rear yard" at bounding box center [360, 272] width 55 height 19
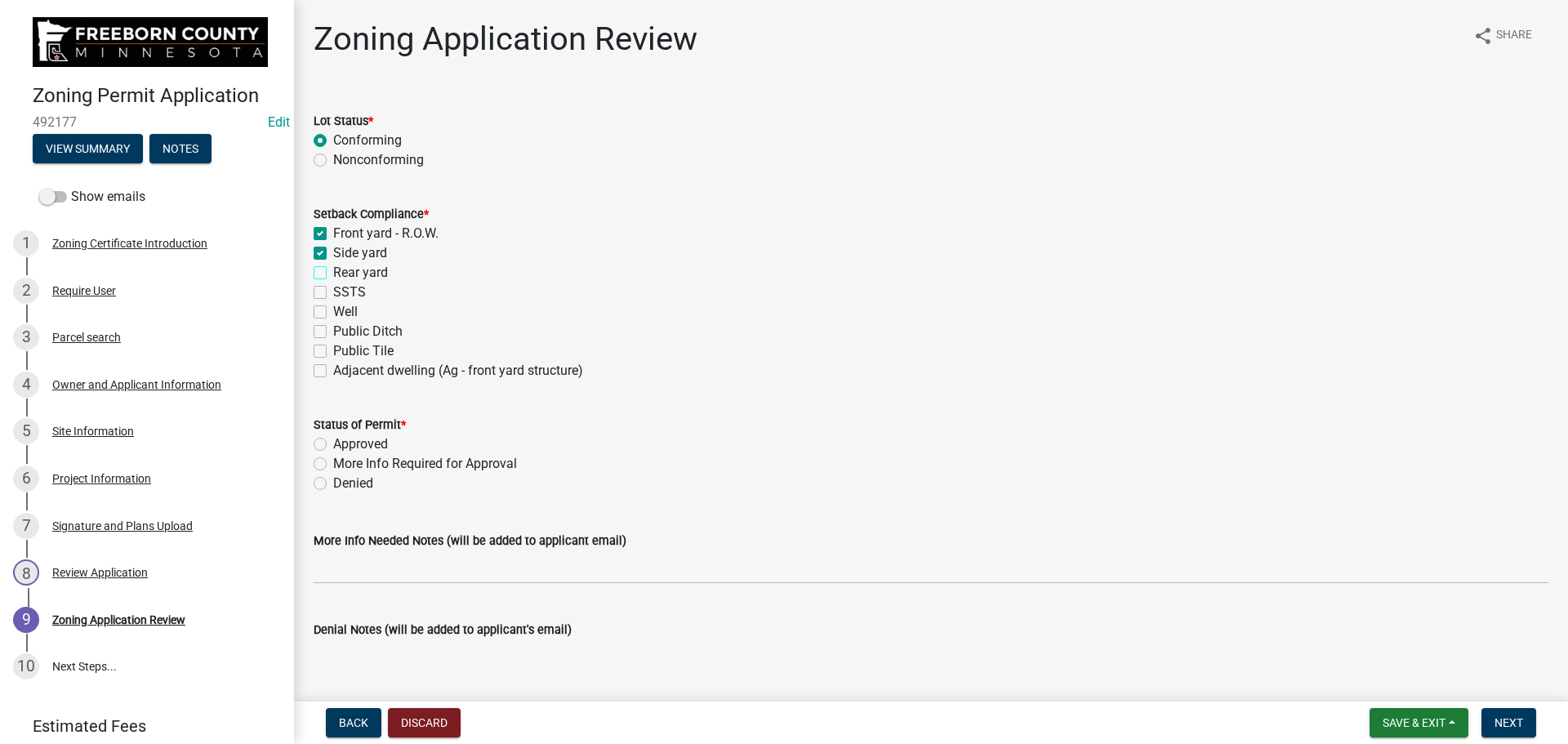
click at [333, 269] on input "Rear yard" at bounding box center [338, 268] width 11 height 11
checkbox input "true"
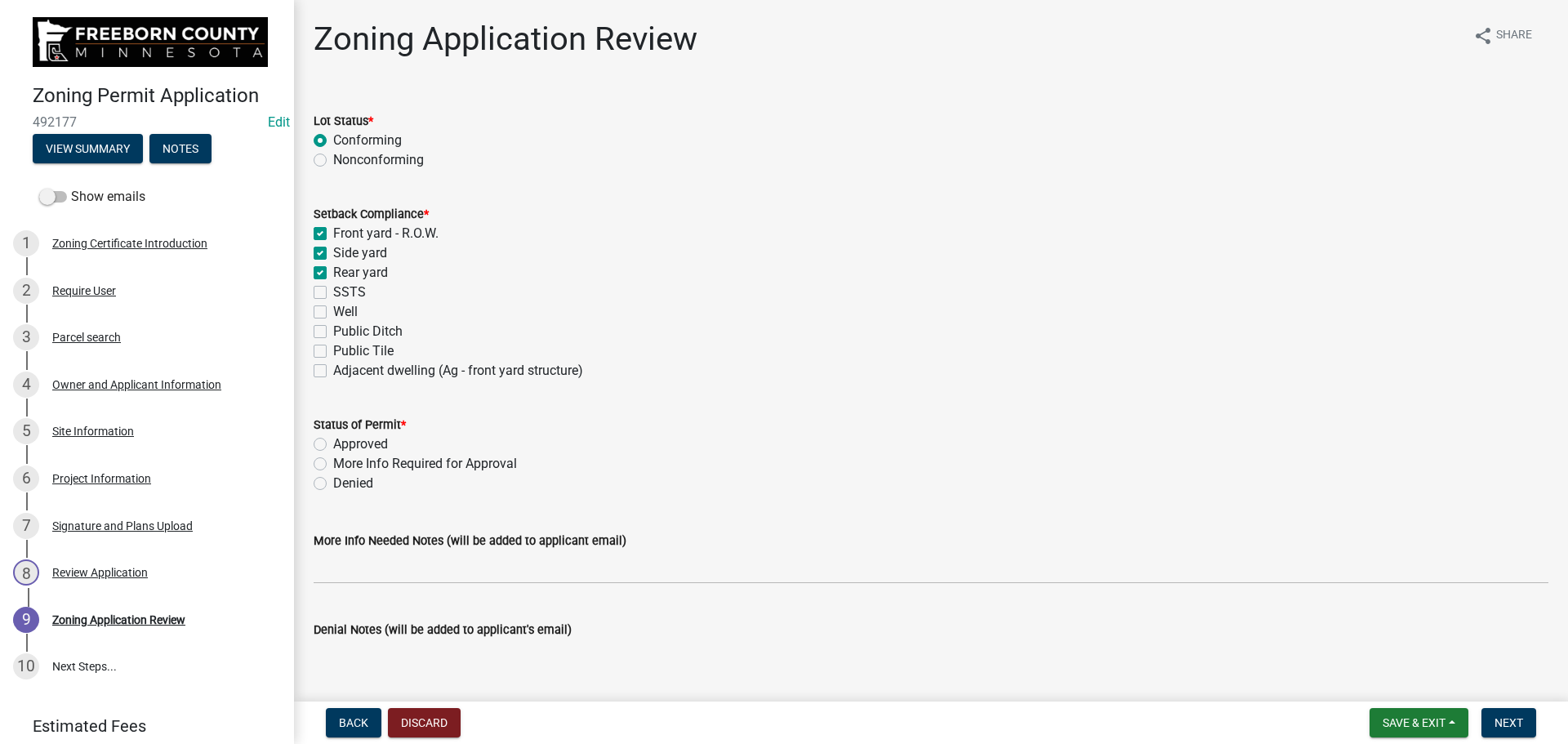
checkbox input "false"
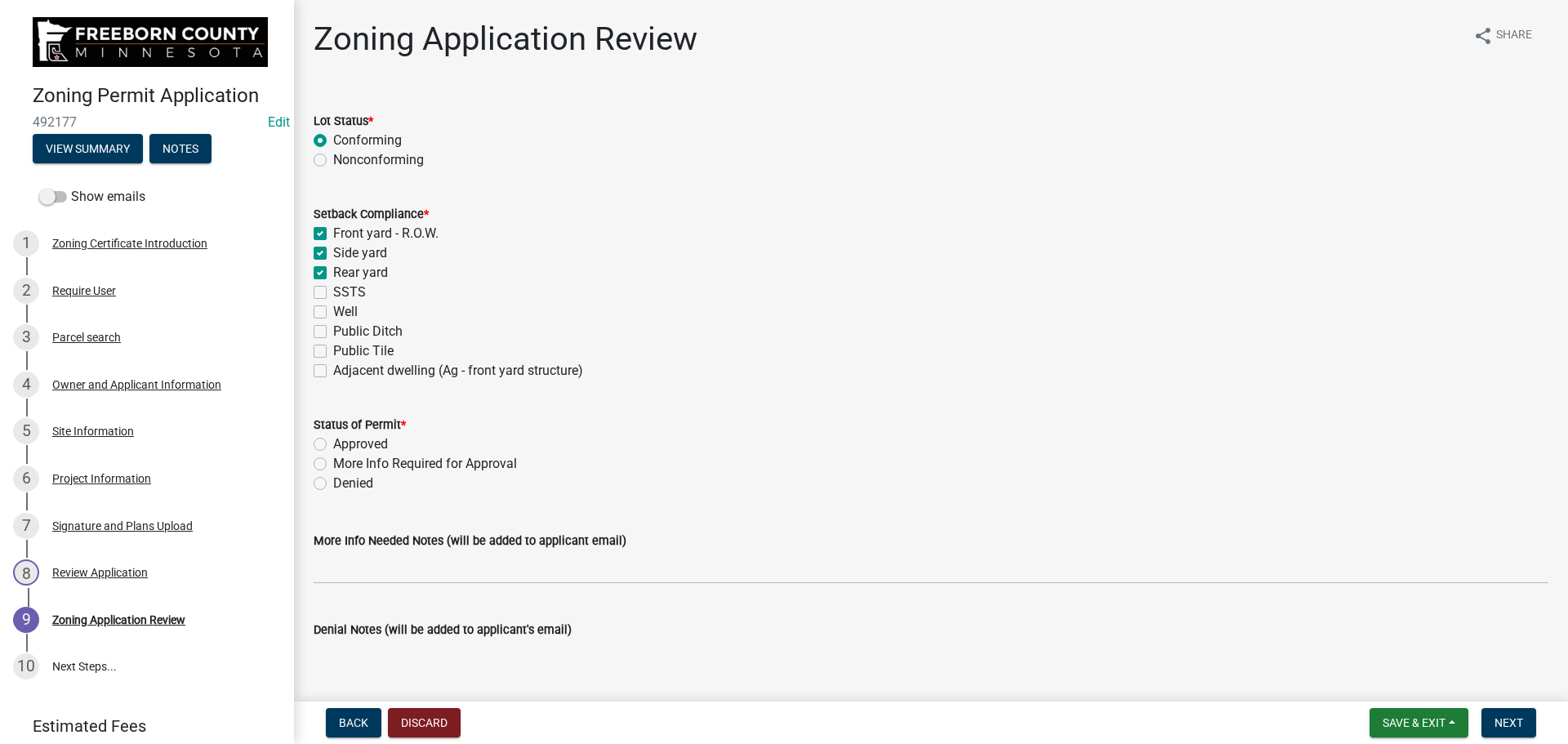
click at [333, 293] on label "SSTS" at bounding box center [349, 292] width 33 height 19
click at [333, 293] on input "SSTS" at bounding box center [338, 287] width 11 height 11
checkbox input "true"
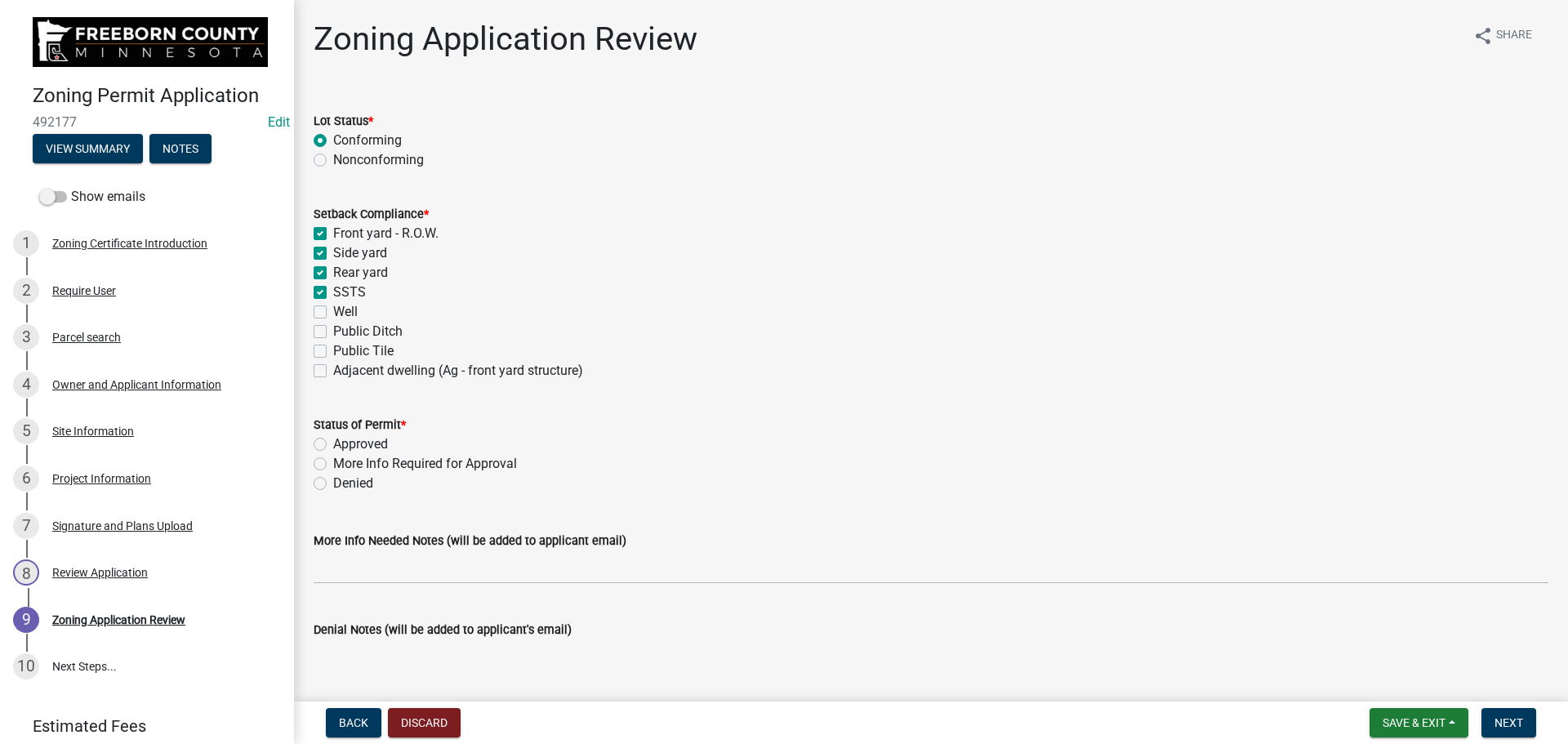
checkbox input "true"
checkbox input "false"
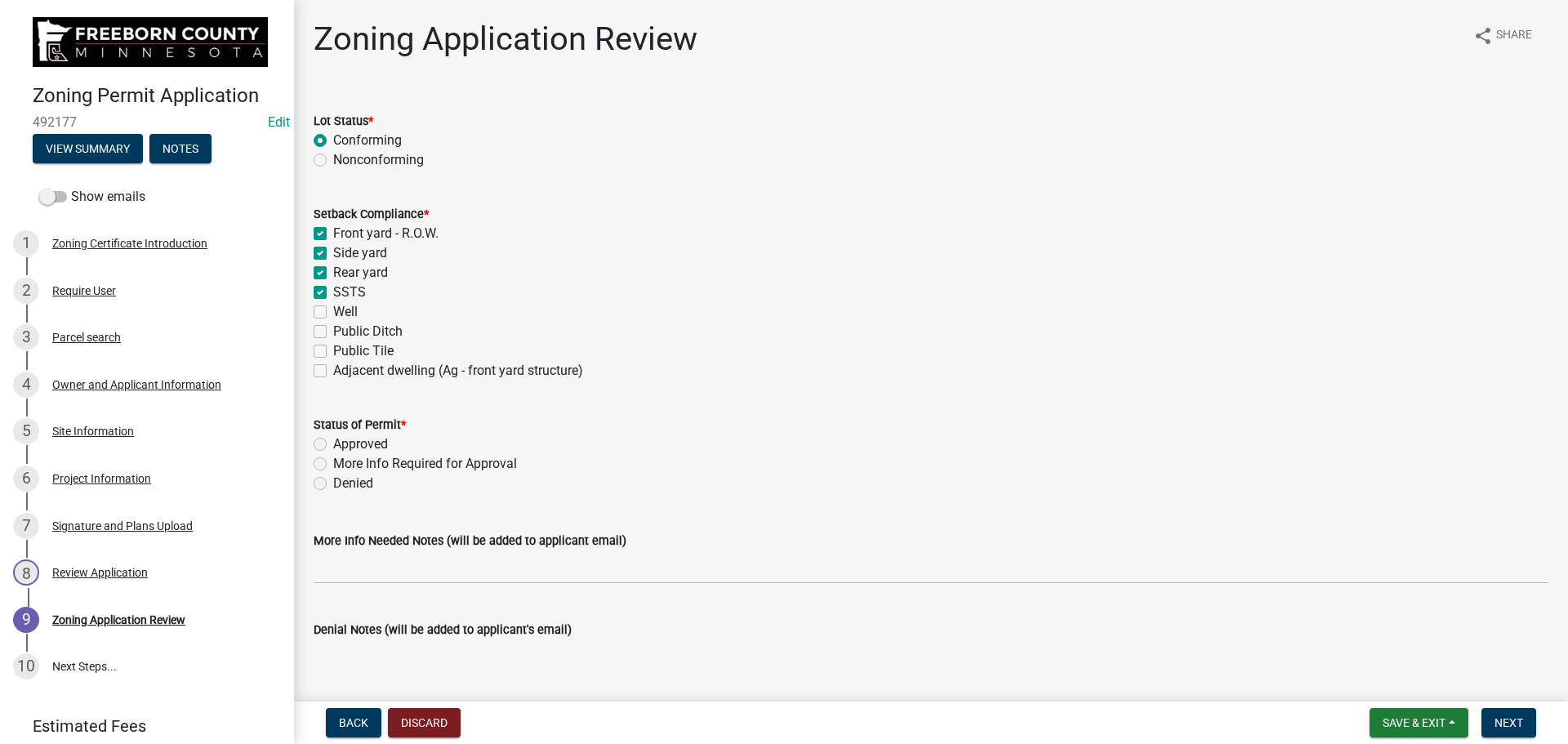
checkbox input "false"
click at [333, 310] on label "Well" at bounding box center [345, 311] width 25 height 19
click at [333, 310] on input "Well" at bounding box center [338, 307] width 11 height 11
checkbox input "true"
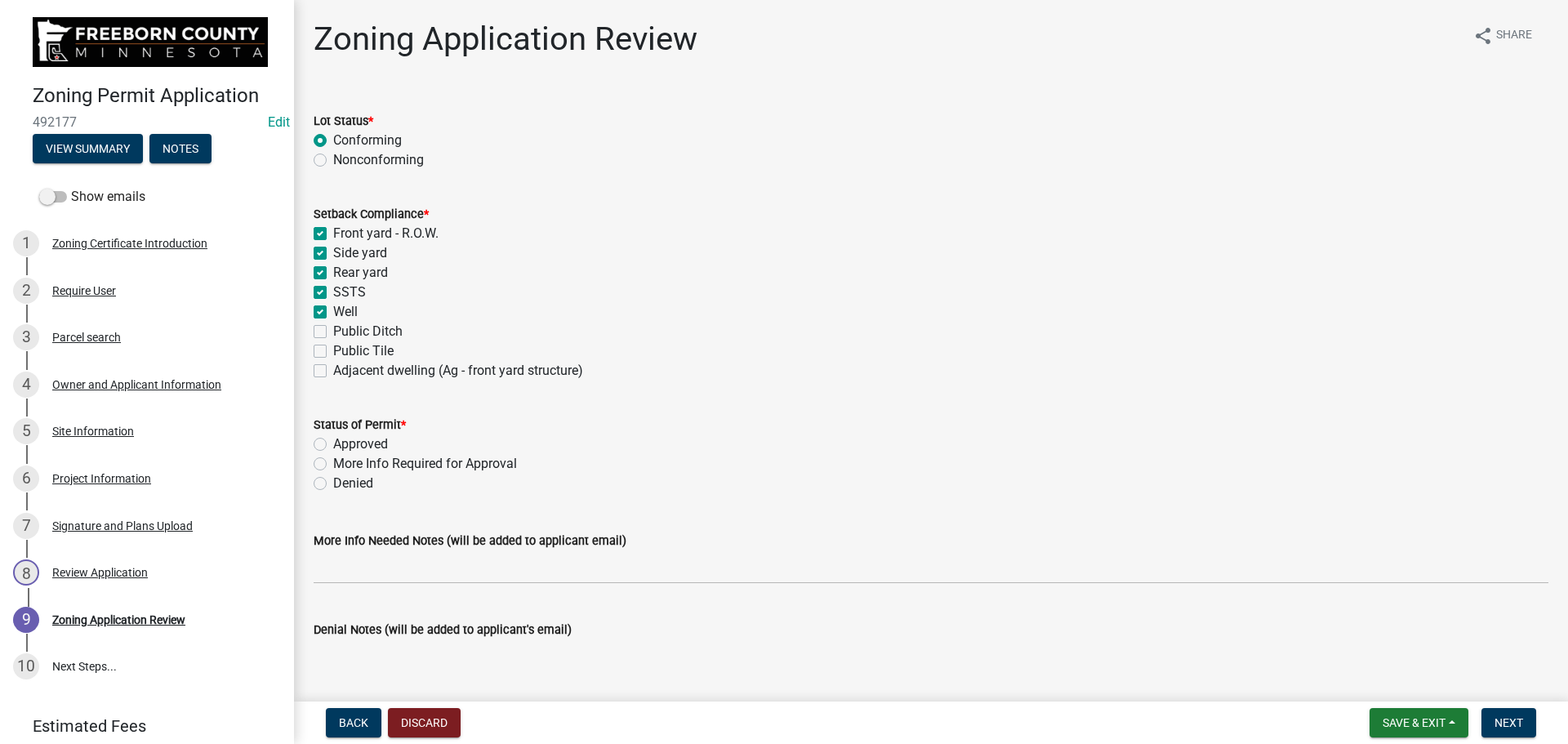
checkbox input "true"
checkbox input "false"
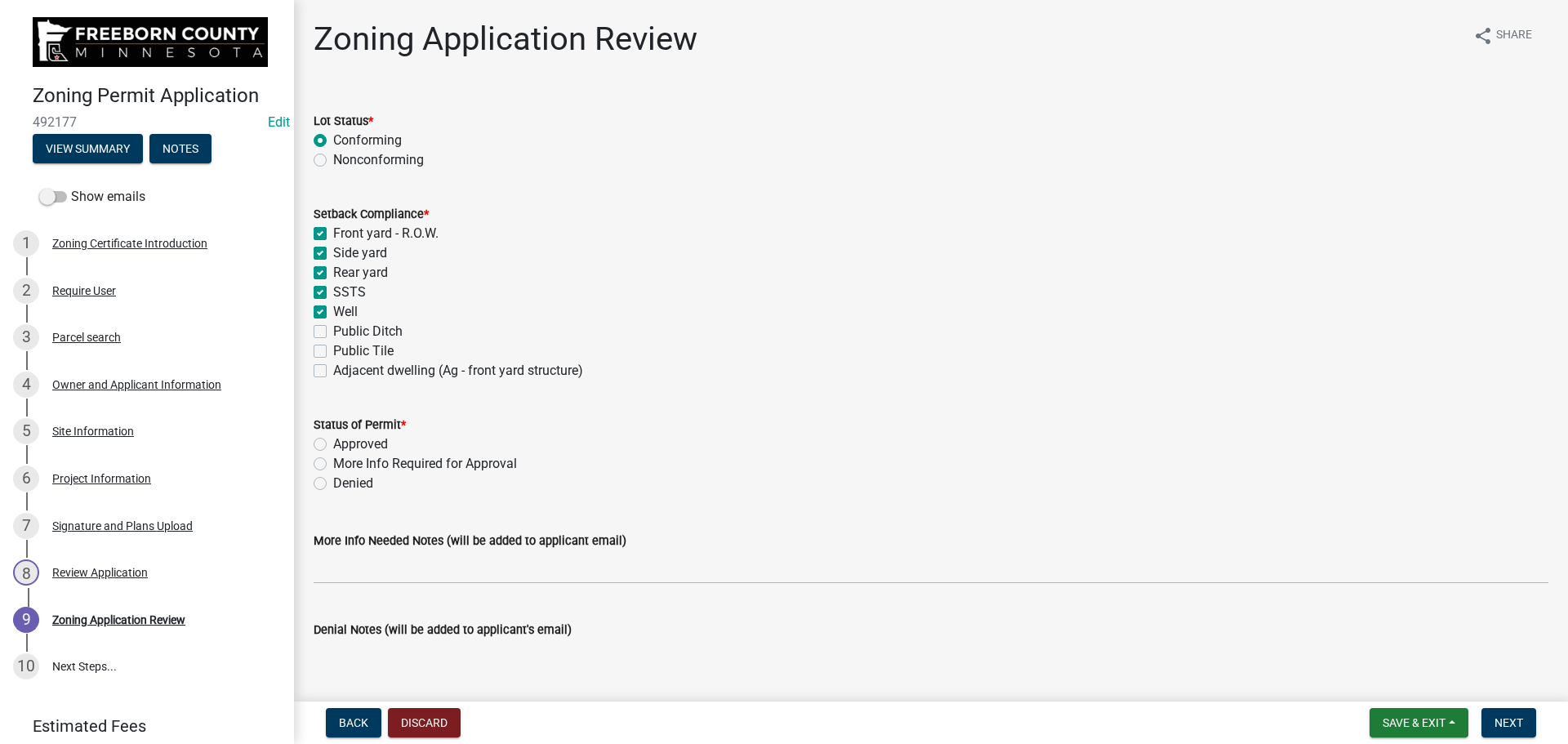
checkbox input "false"
click at [333, 334] on label "Public Ditch" at bounding box center [368, 331] width 69 height 19
click at [333, 332] on input "Public Ditch" at bounding box center [338, 326] width 11 height 11
checkbox input "true"
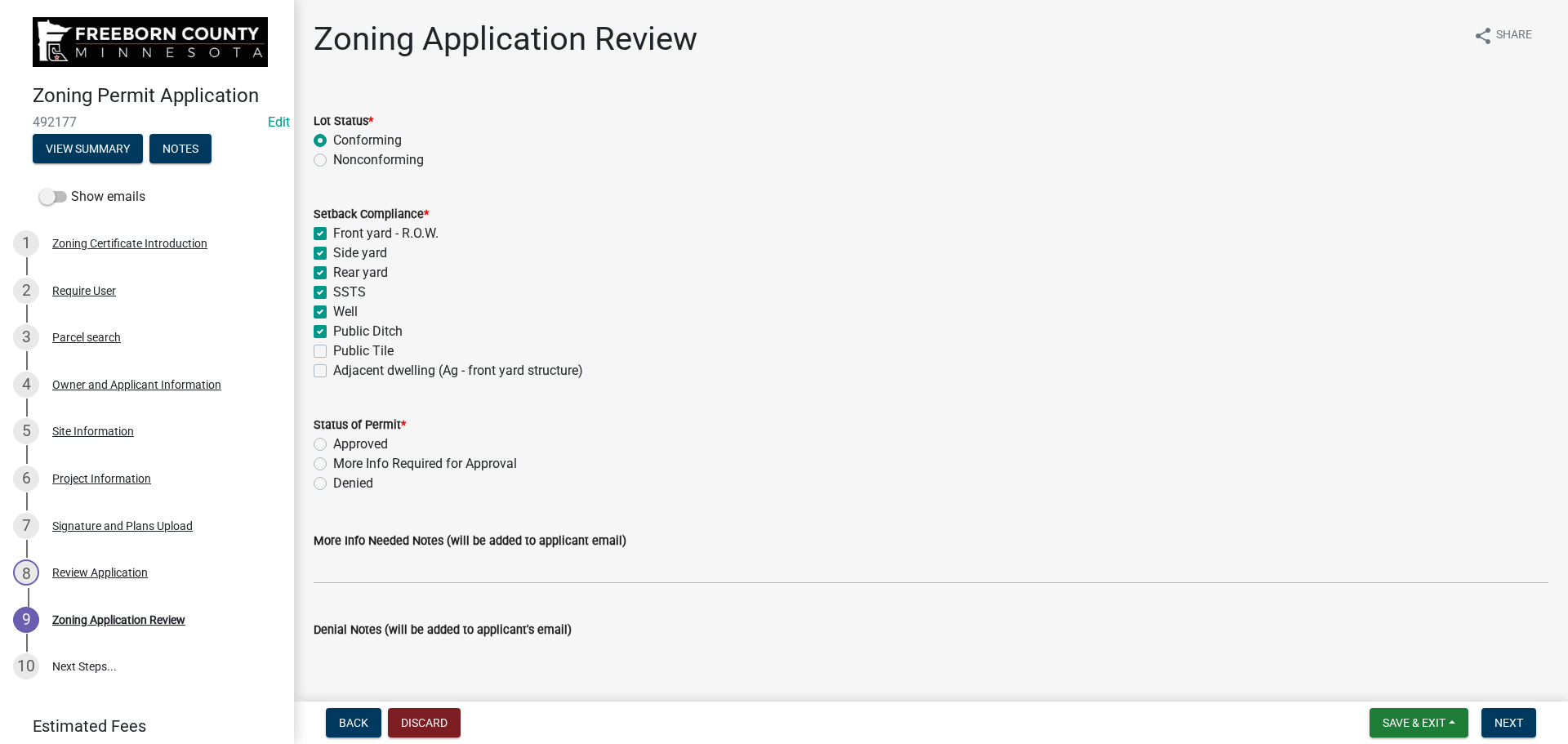
checkbox input "true"
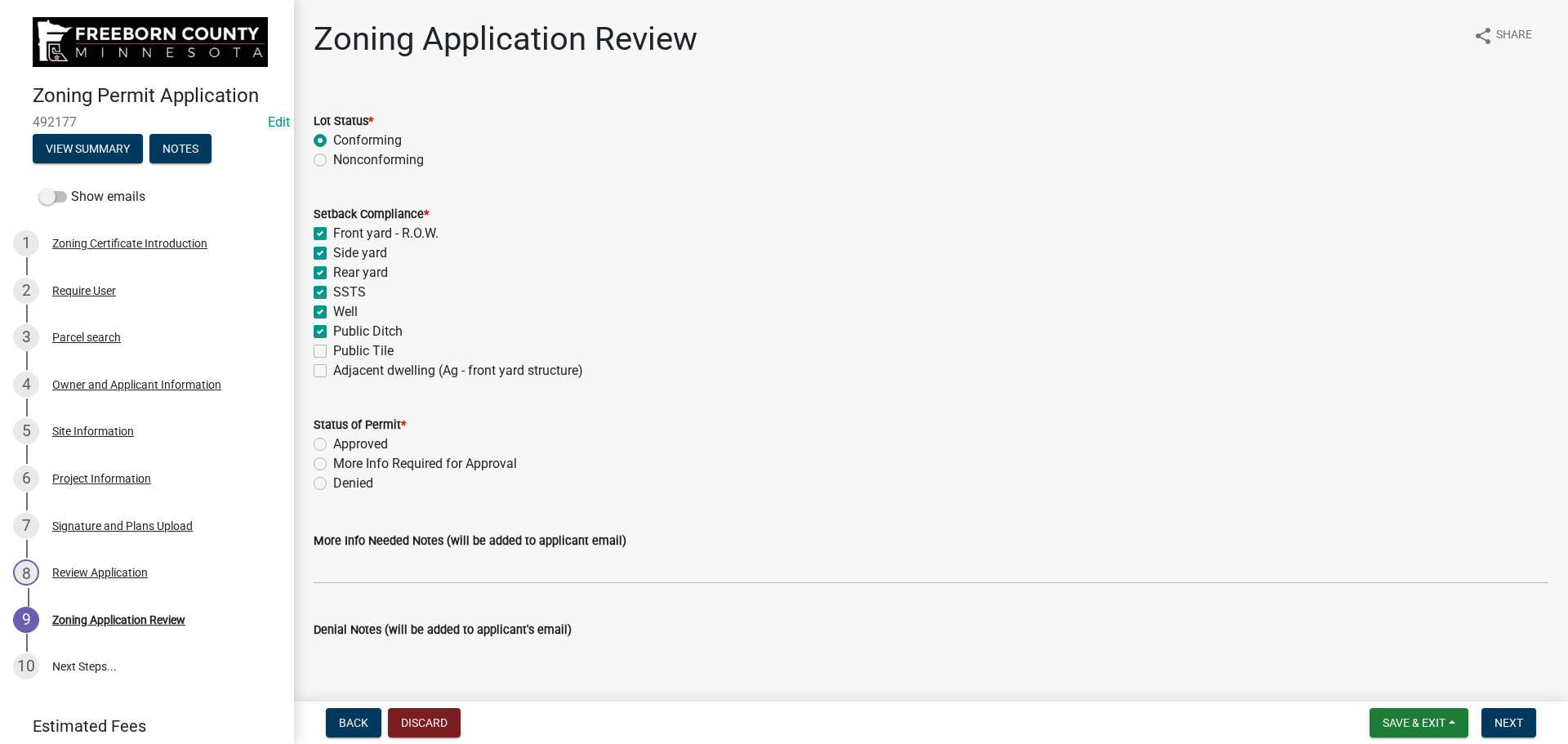
checkbox input "true"
checkbox input "false"
click at [333, 348] on label "Public Tile" at bounding box center [363, 351] width 60 height 19
click at [333, 348] on input "Public Tile" at bounding box center [338, 347] width 11 height 11
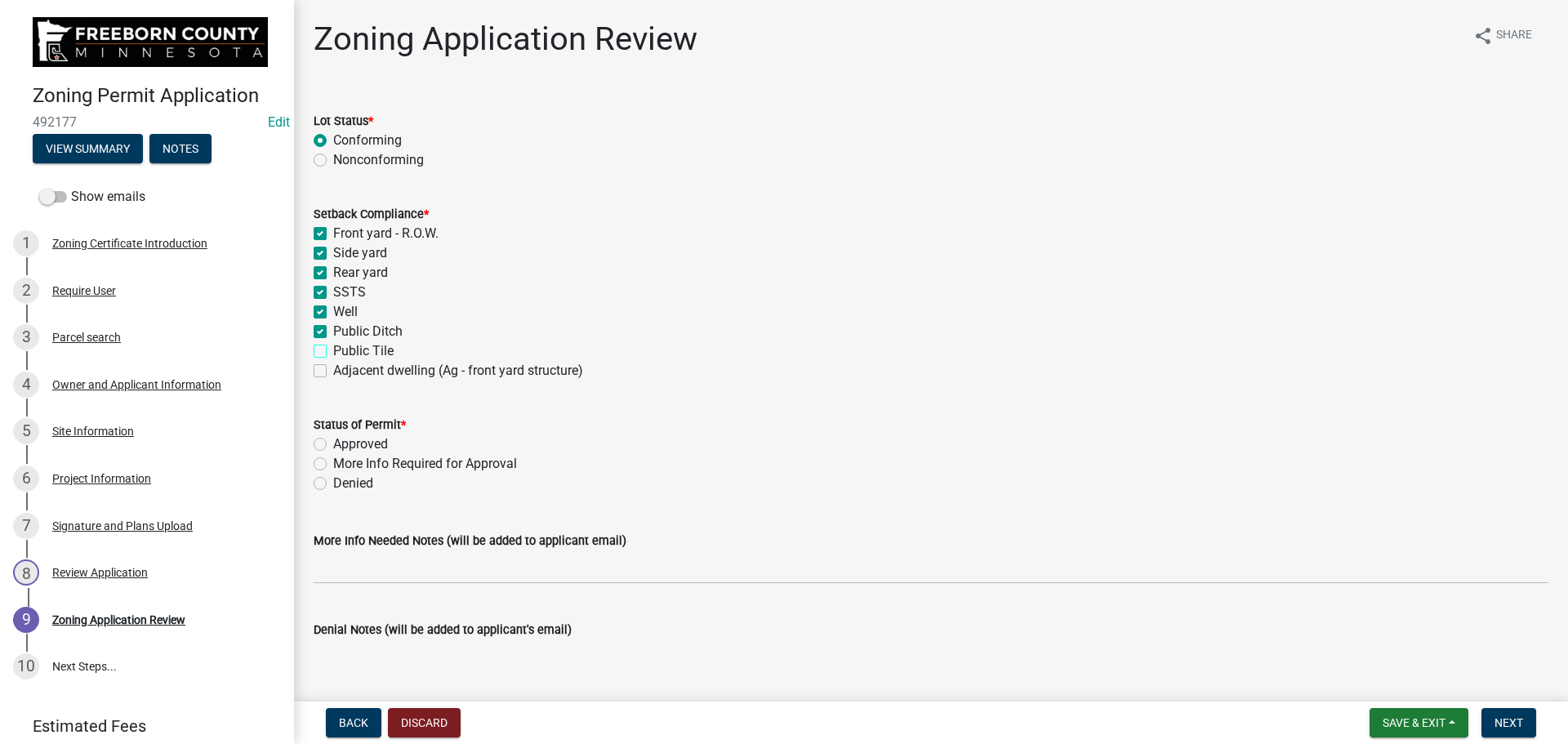
checkbox input "true"
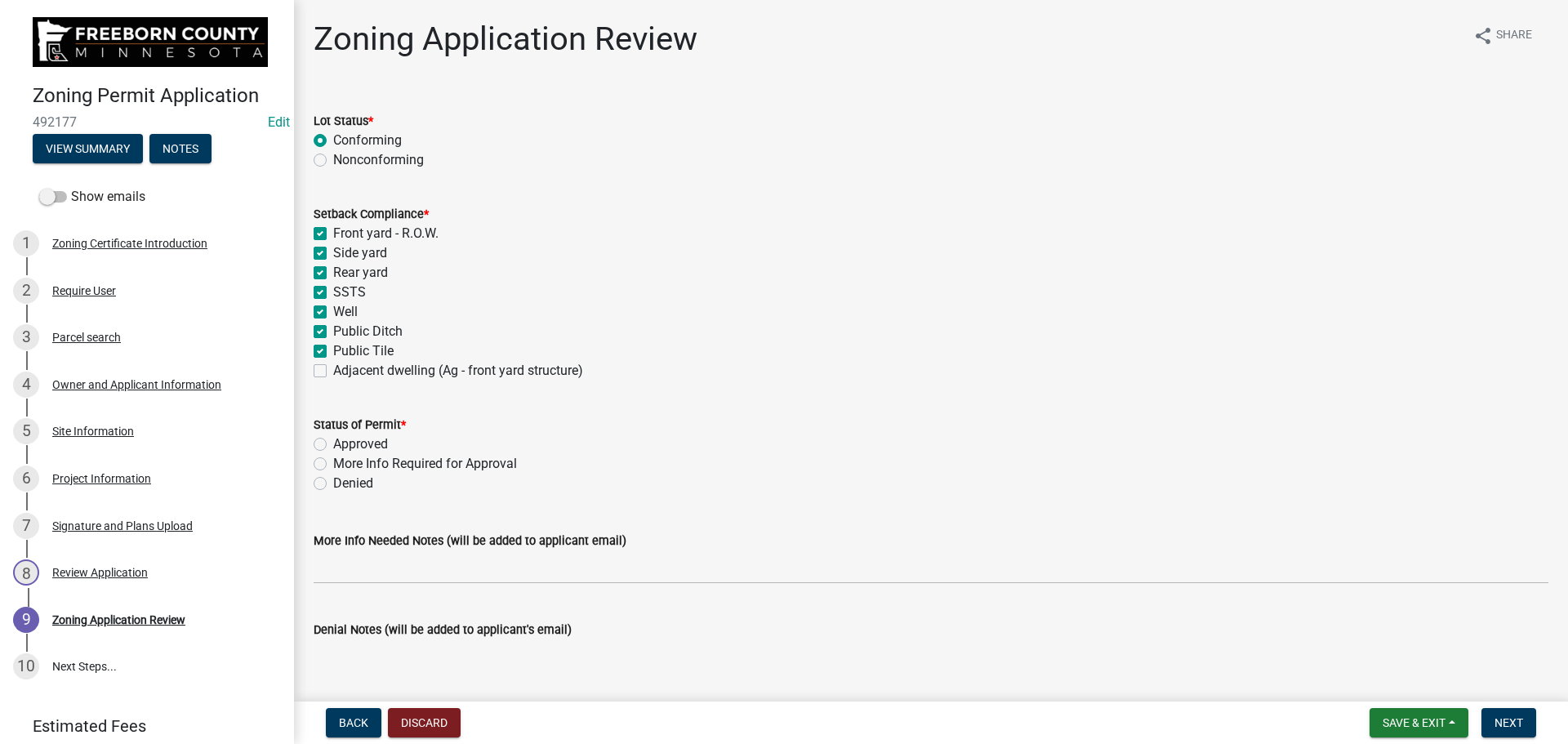
checkbox input "true"
click at [333, 371] on label "Adjacent dwelling (Ag - front yard structure)" at bounding box center [458, 370] width 250 height 19
click at [333, 371] on input "Adjacent dwelling (Ag - front yard structure)" at bounding box center [338, 366] width 11 height 11
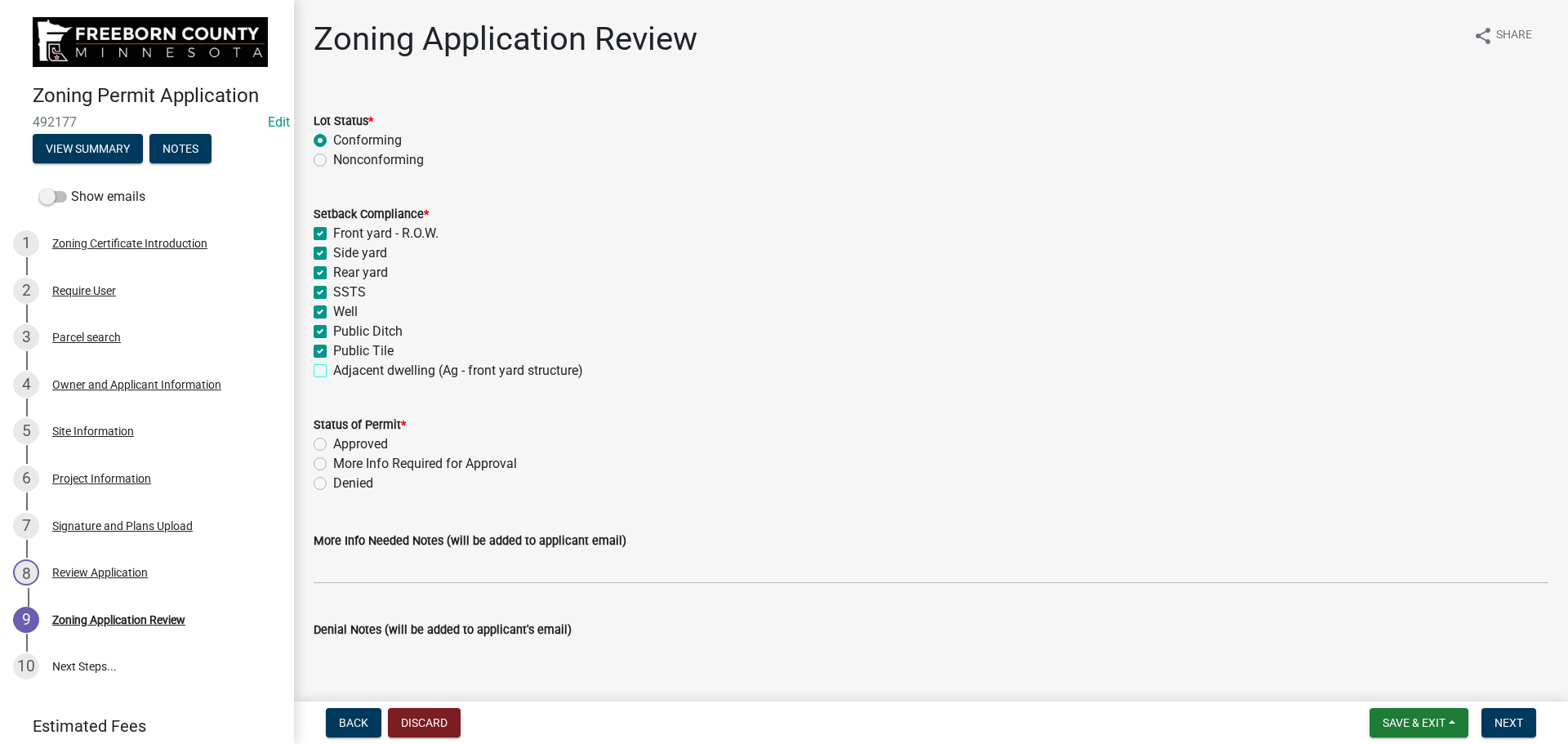
checkbox input "true"
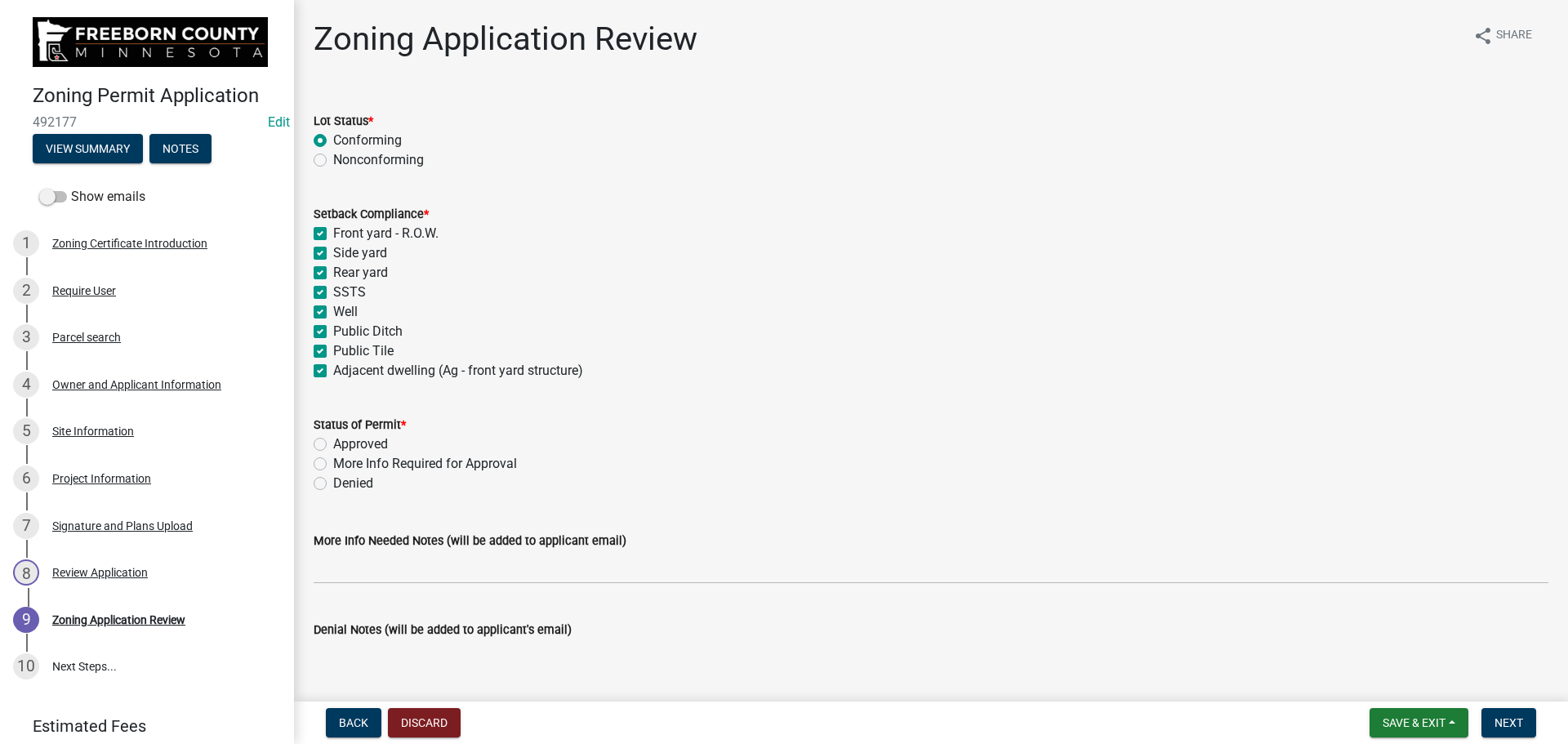
checkbox input "true"
click at [333, 442] on label "Approved" at bounding box center [360, 444] width 55 height 19
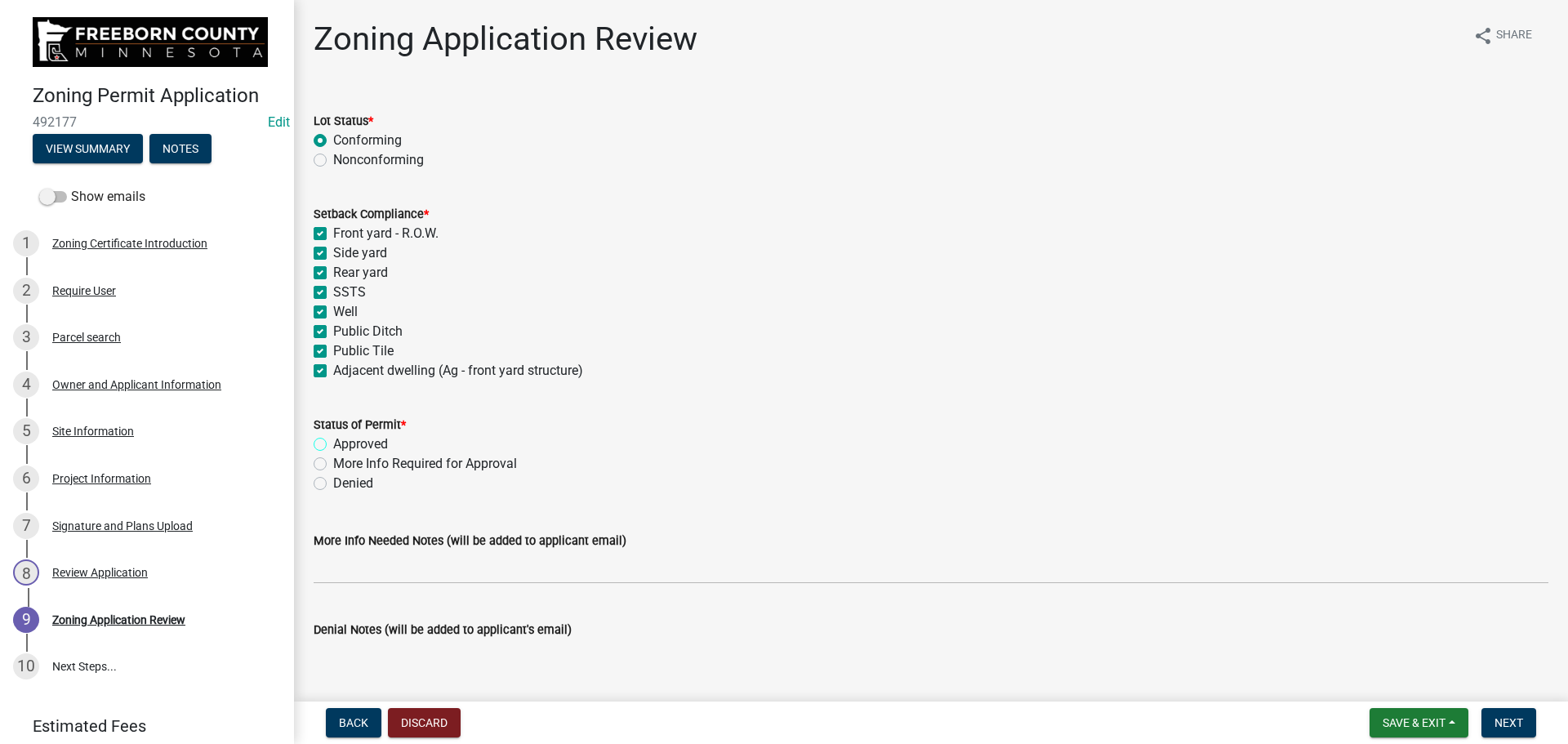
click at [333, 442] on input "Approved" at bounding box center [338, 440] width 11 height 11
radio input "true"
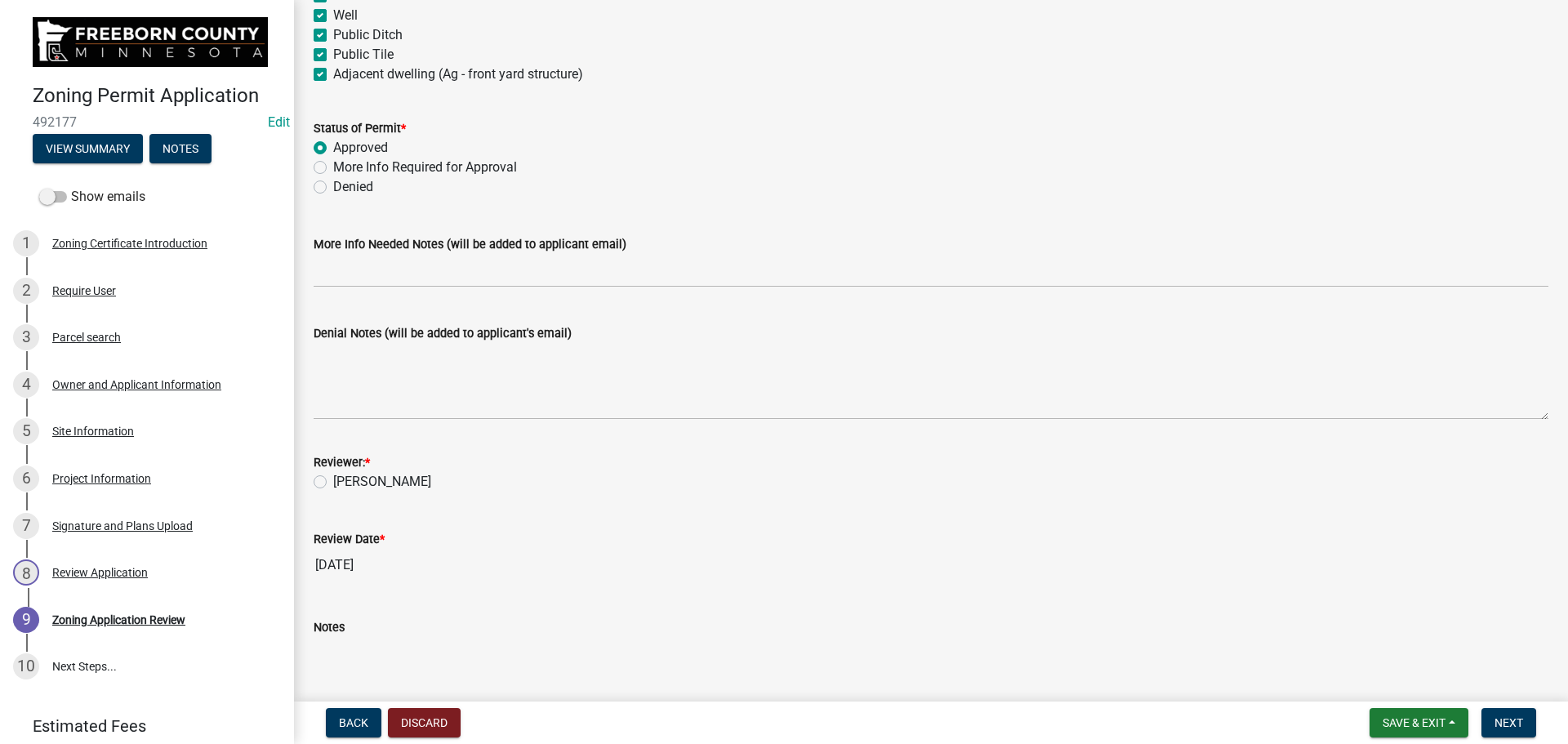
scroll to position [392, 0]
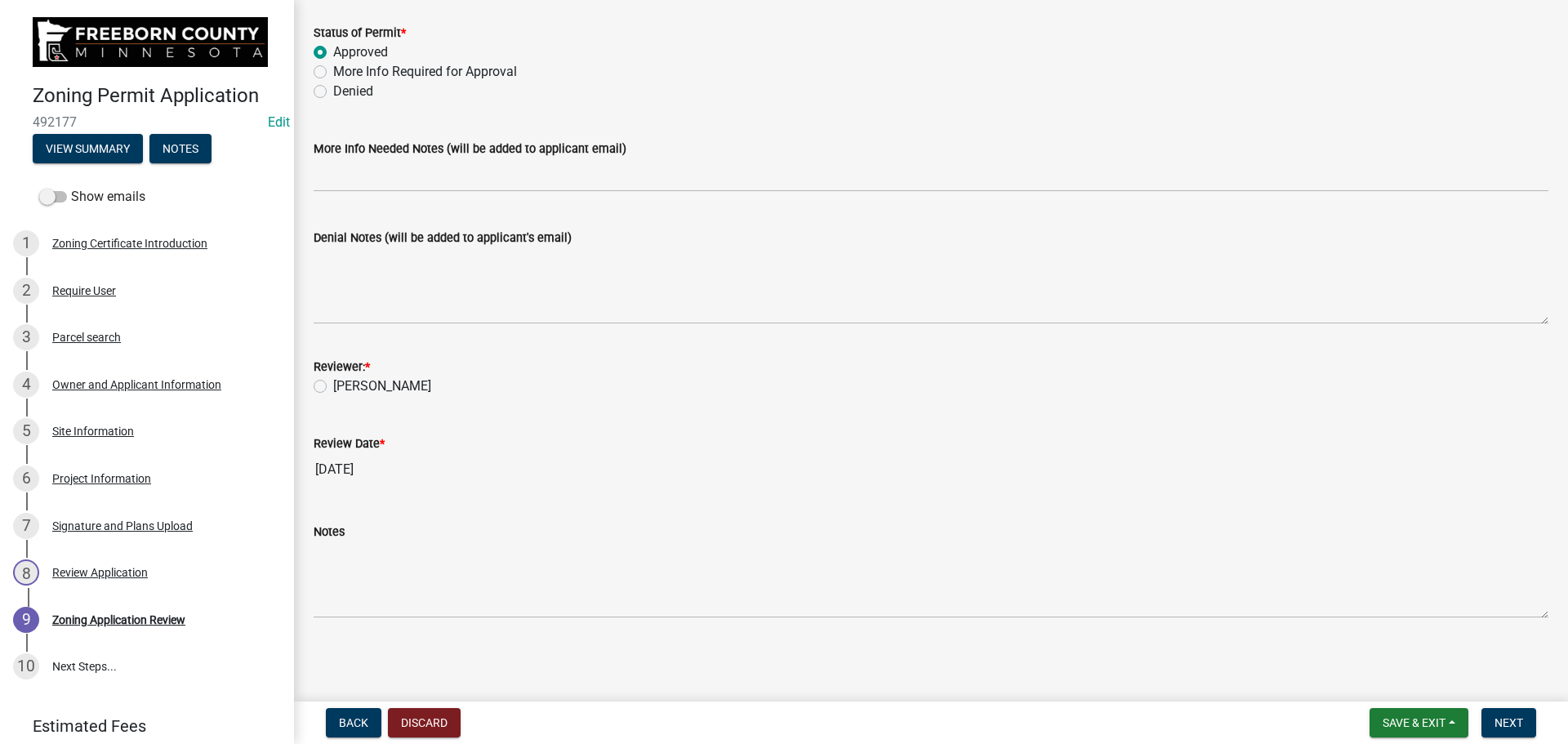
click at [333, 385] on label "Trevor Bordelon" at bounding box center [382, 386] width 98 height 19
click at [333, 385] on input "Trevor Bordelon" at bounding box center [338, 381] width 11 height 11
radio input "true"
click at [1503, 730] on button "Next" at bounding box center [1509, 722] width 55 height 30
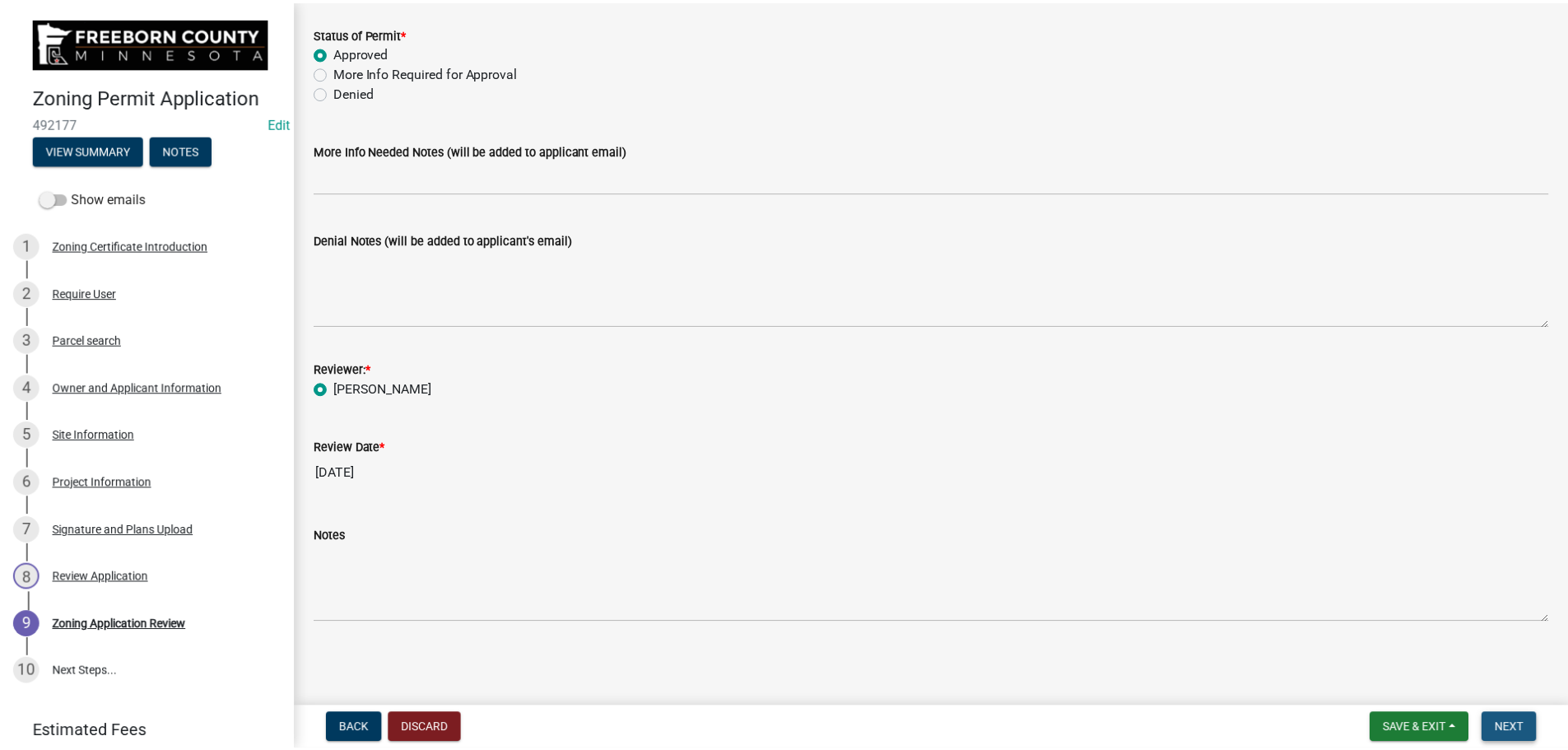
scroll to position [0, 0]
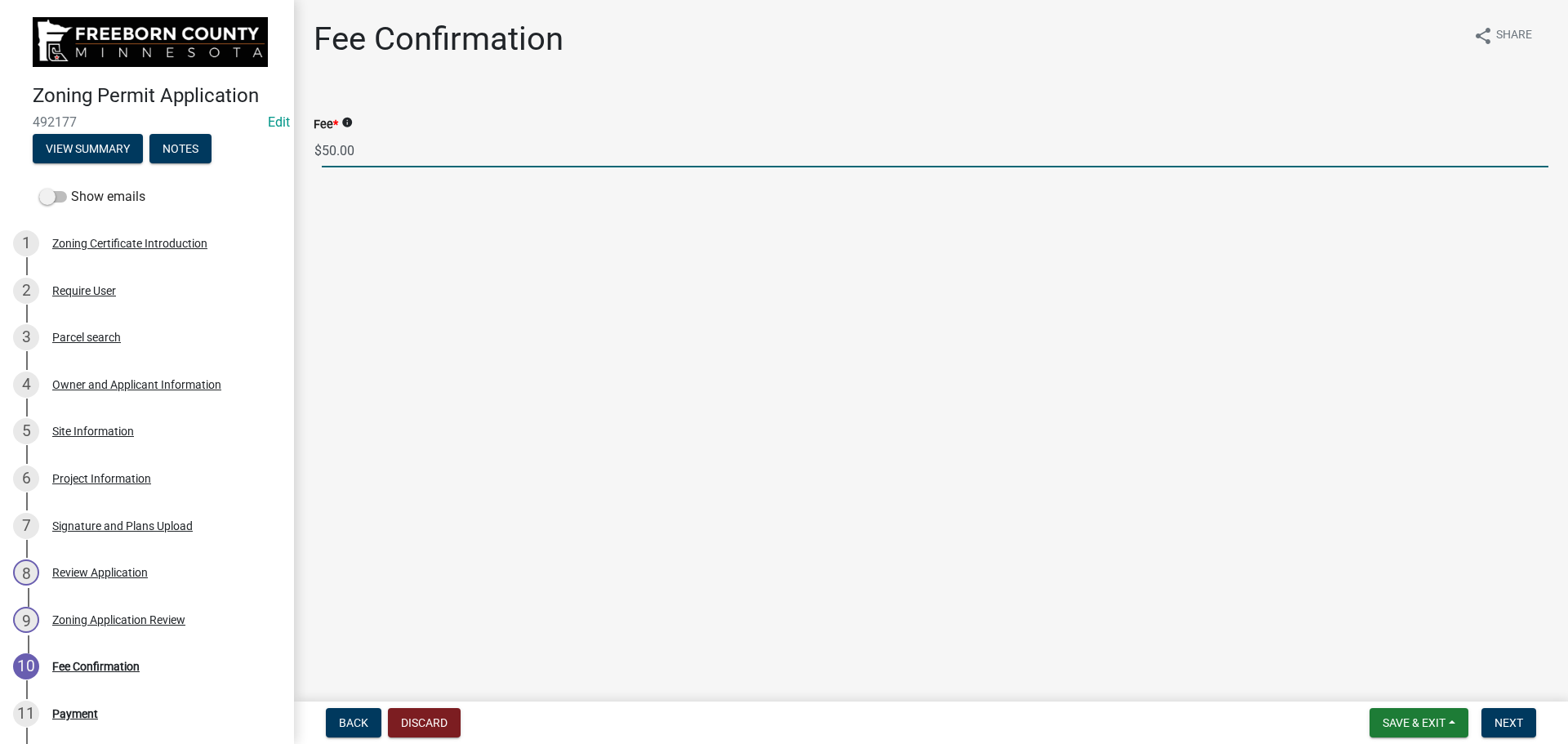
click at [380, 155] on input "50.00" at bounding box center [935, 150] width 1227 height 34
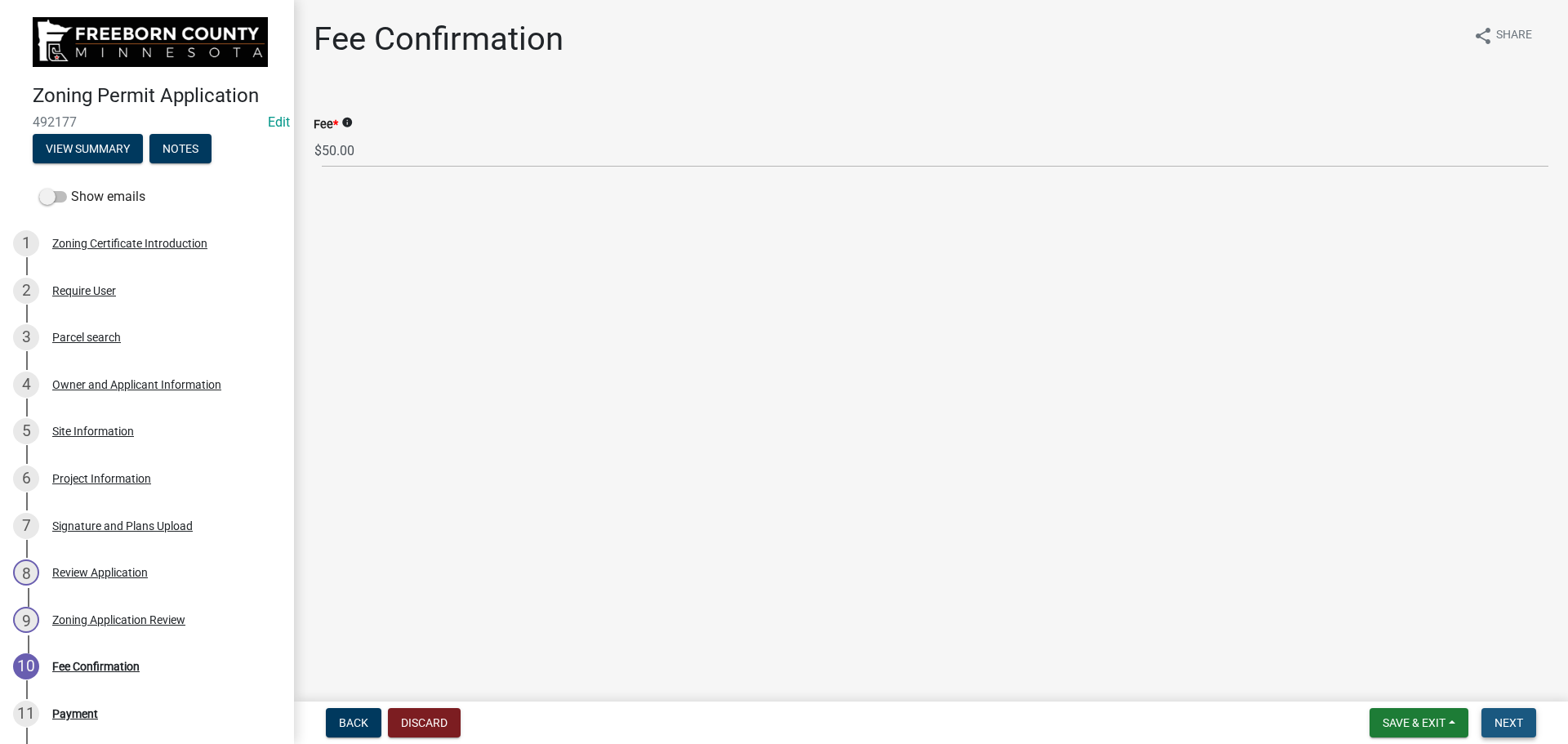
click at [1500, 725] on span "Next" at bounding box center [1509, 722] width 29 height 13
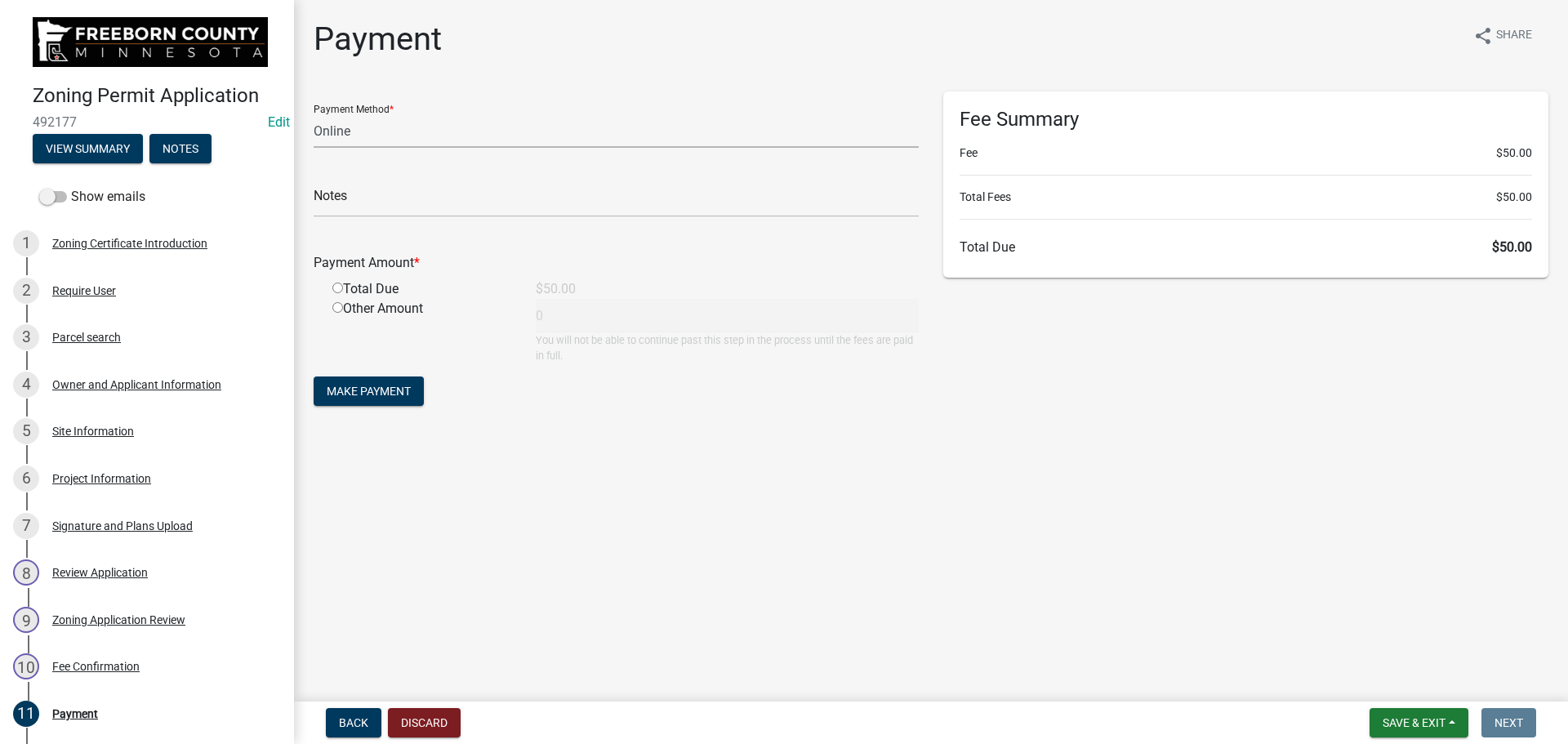
click at [400, 134] on select "Credit Card POS Check Cash Online" at bounding box center [617, 131] width 606 height 34
select select "1: 0"
click at [314, 114] on select "Credit Card POS Check Cash Online" at bounding box center [617, 131] width 606 height 34
click at [384, 216] on input "text" at bounding box center [617, 200] width 606 height 34
type input "6100"
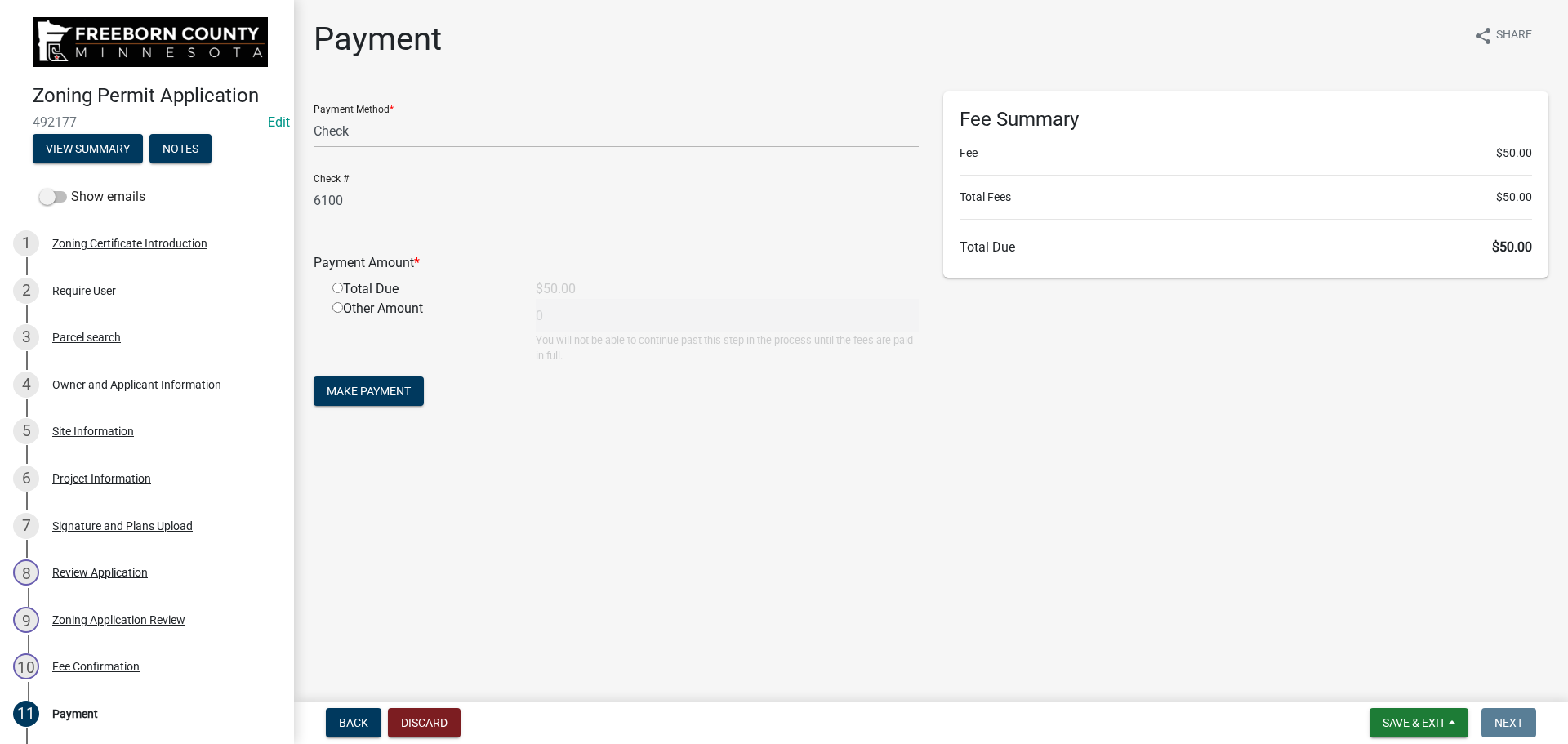
click at [339, 287] on input "radio" at bounding box center [337, 287] width 11 height 11
radio input "true"
type input "50"
click at [363, 388] on span "Make Payment" at bounding box center [368, 391] width 84 height 13
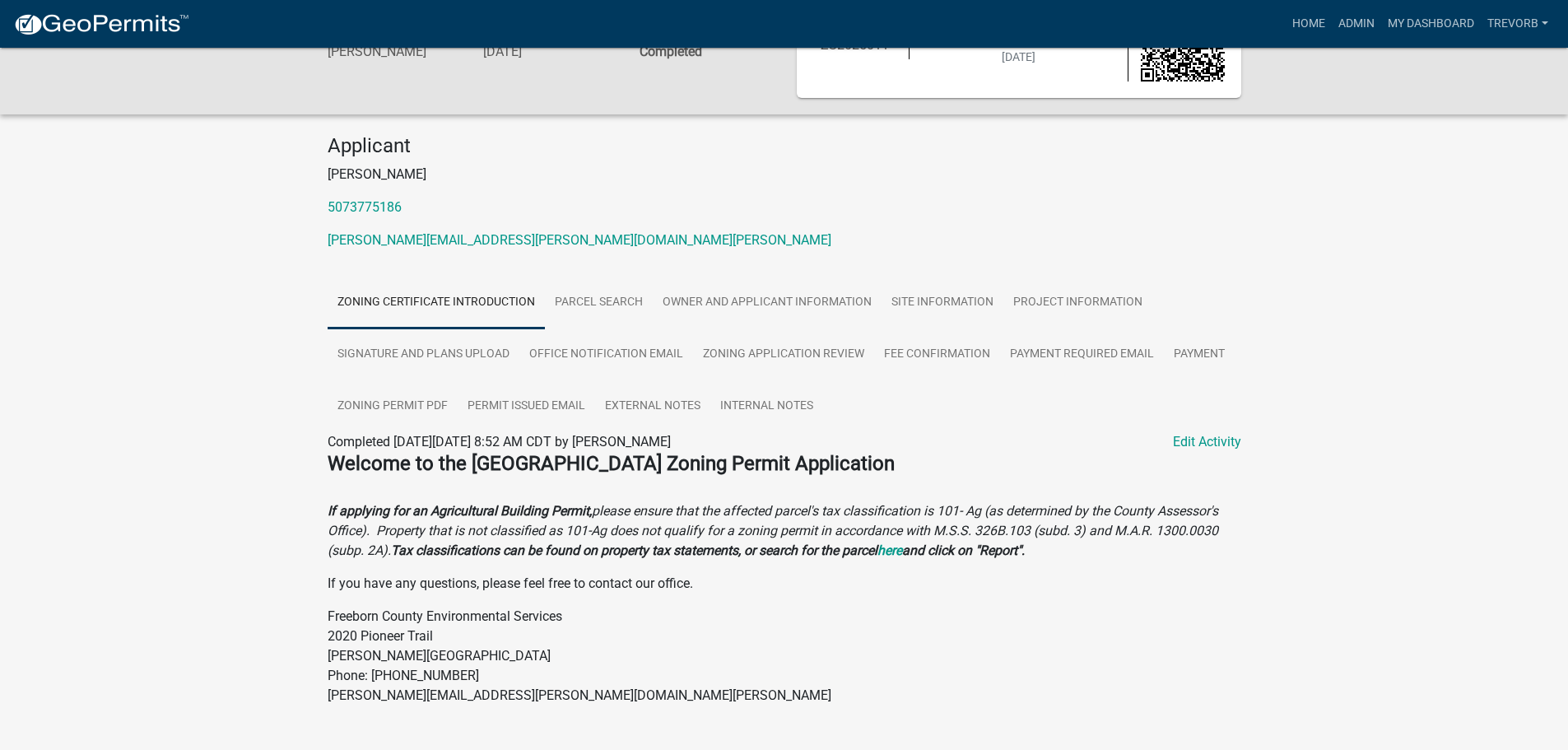
scroll to position [121, 0]
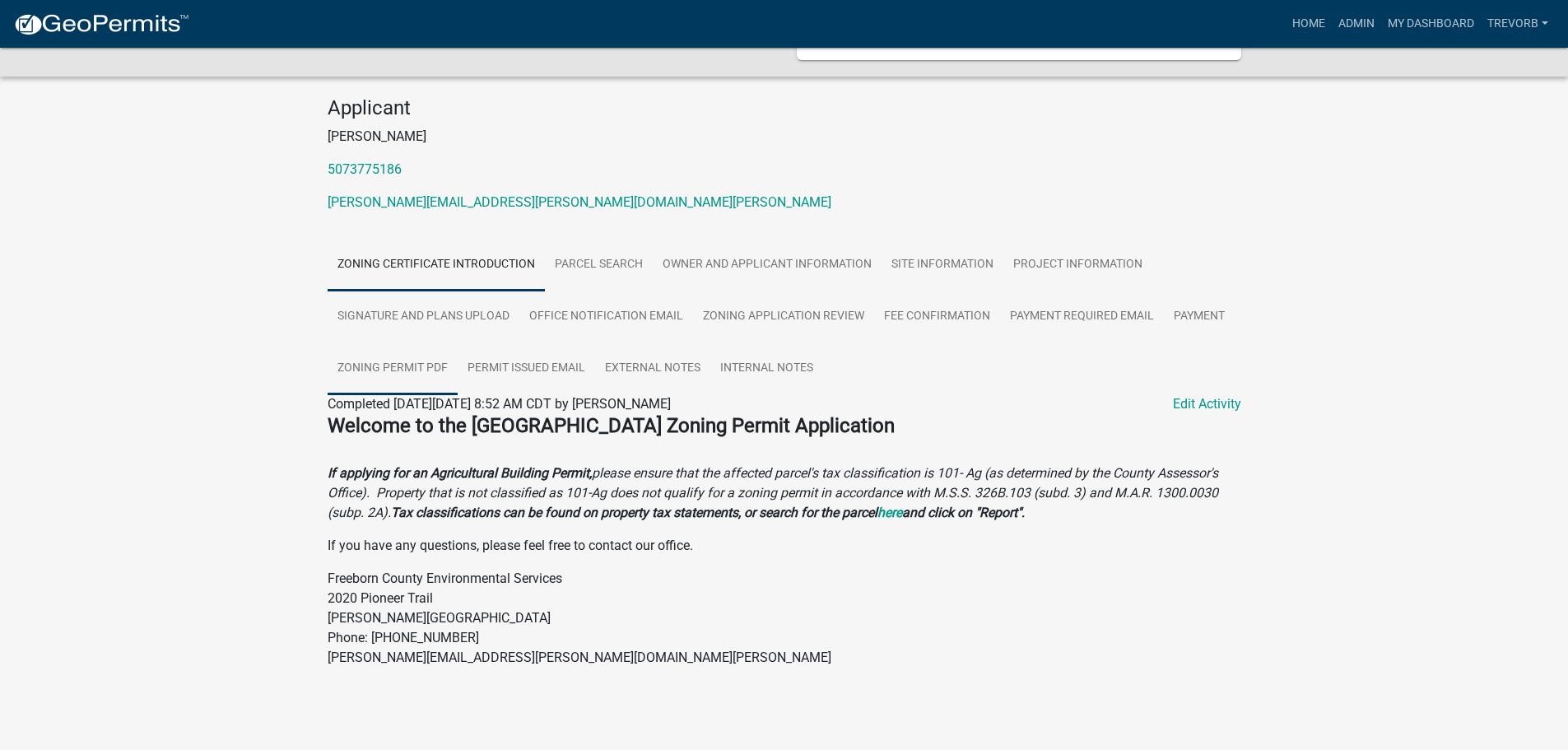
click at [415, 369] on link "Zoning Permit PDF" at bounding box center [392, 369] width 130 height 53
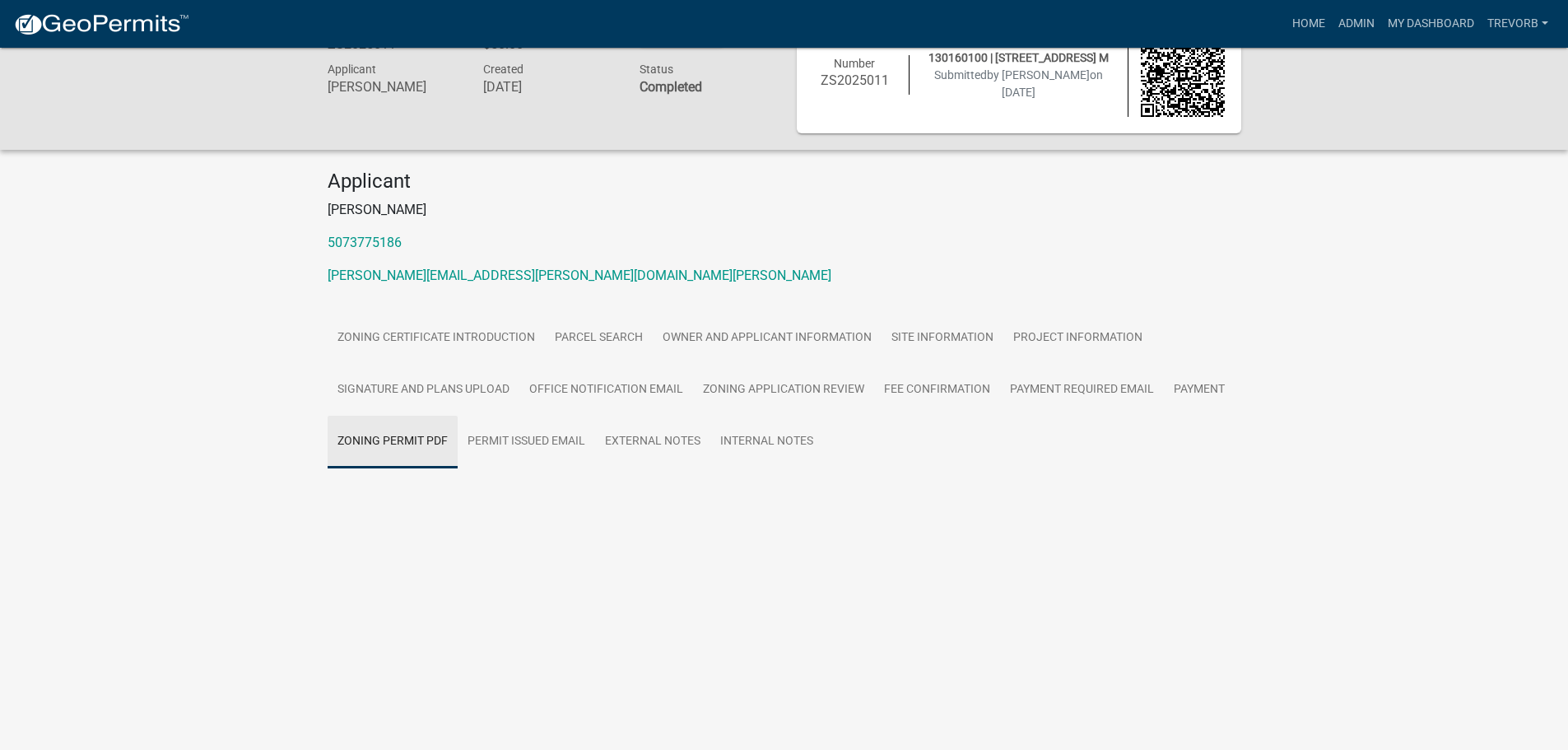
scroll to position [48, 0]
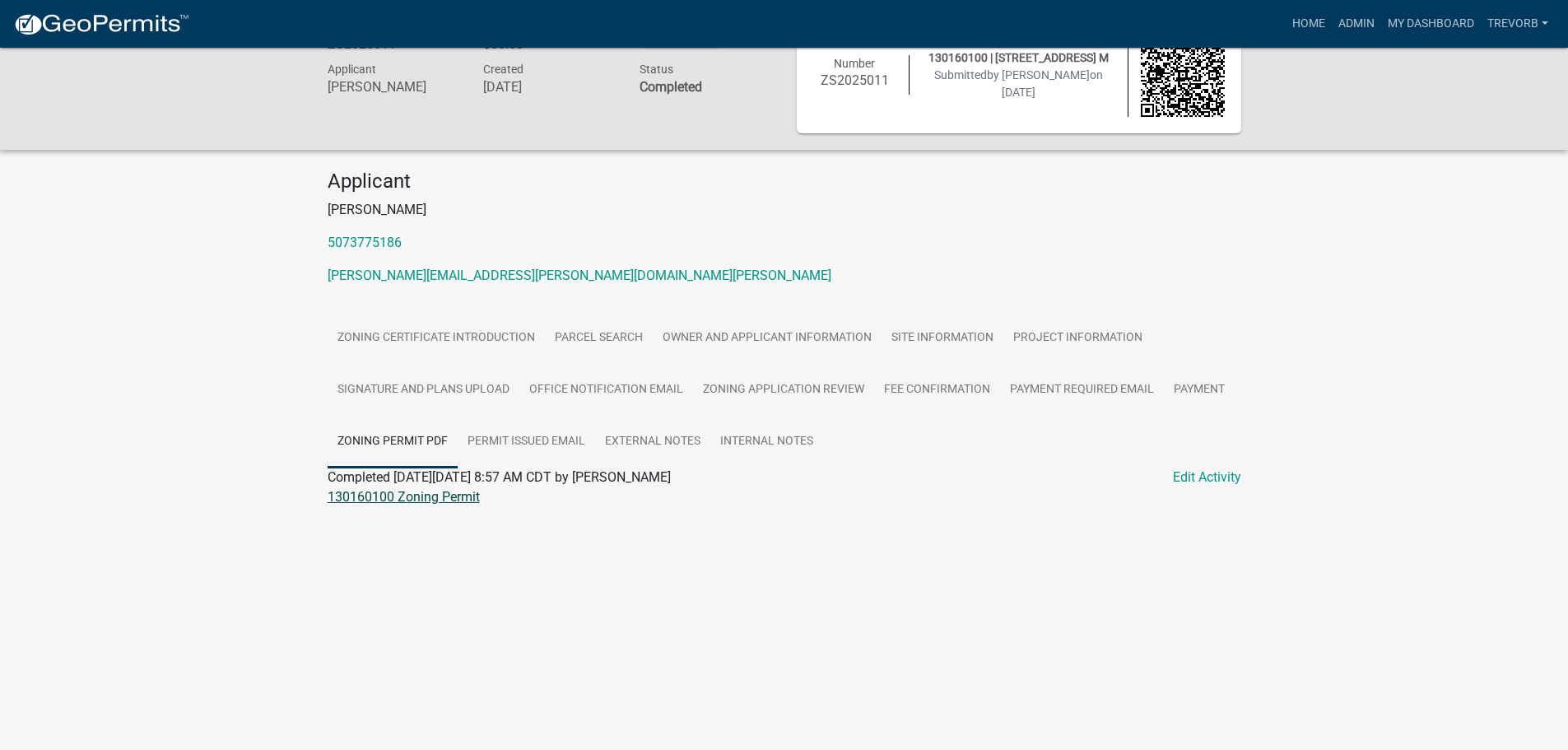
click at [443, 497] on link "130160100 Zoning Permit" at bounding box center [403, 497] width 153 height 15
